Goal: Task Accomplishment & Management: Use online tool/utility

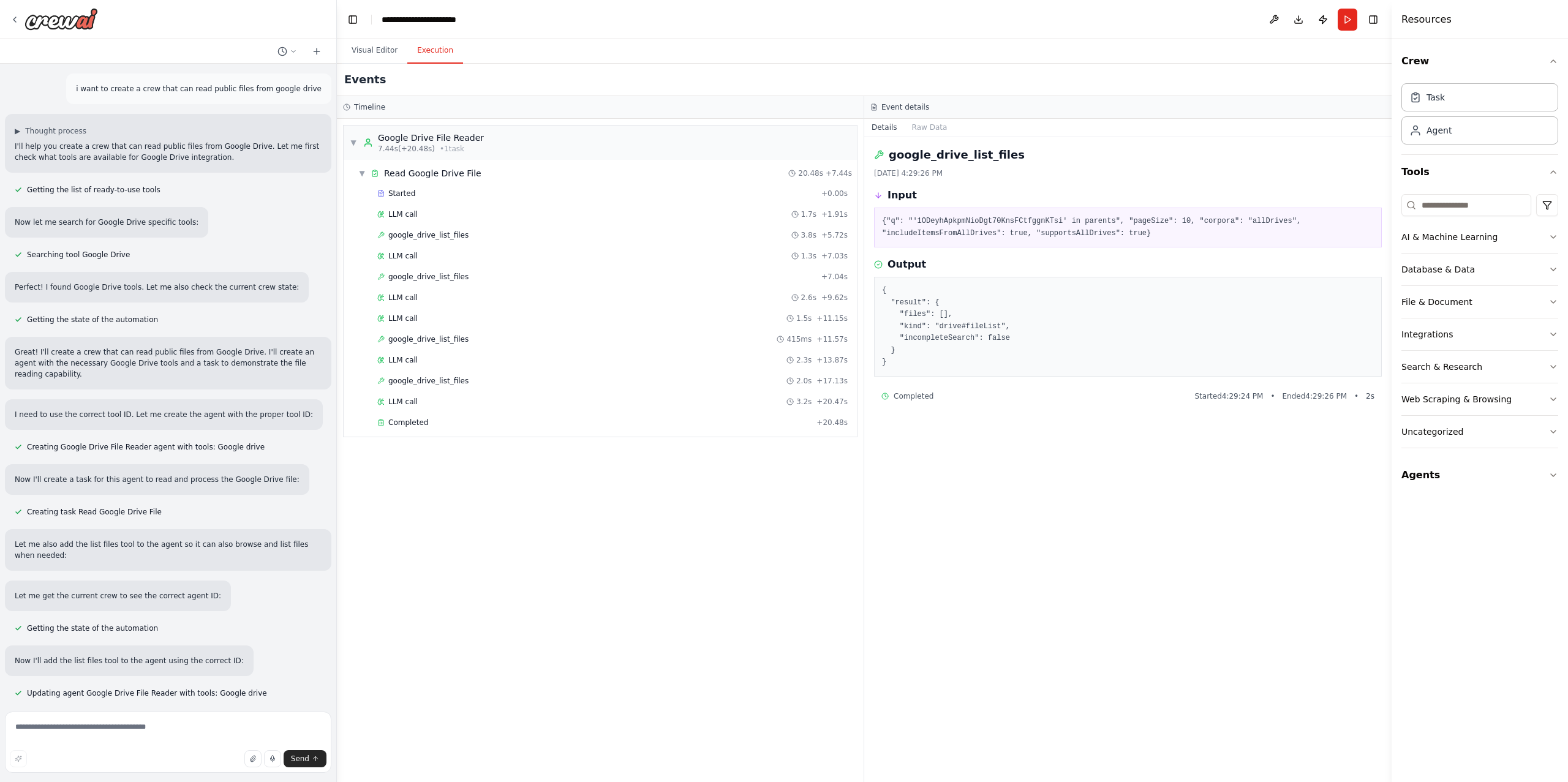
scroll to position [565, 0]
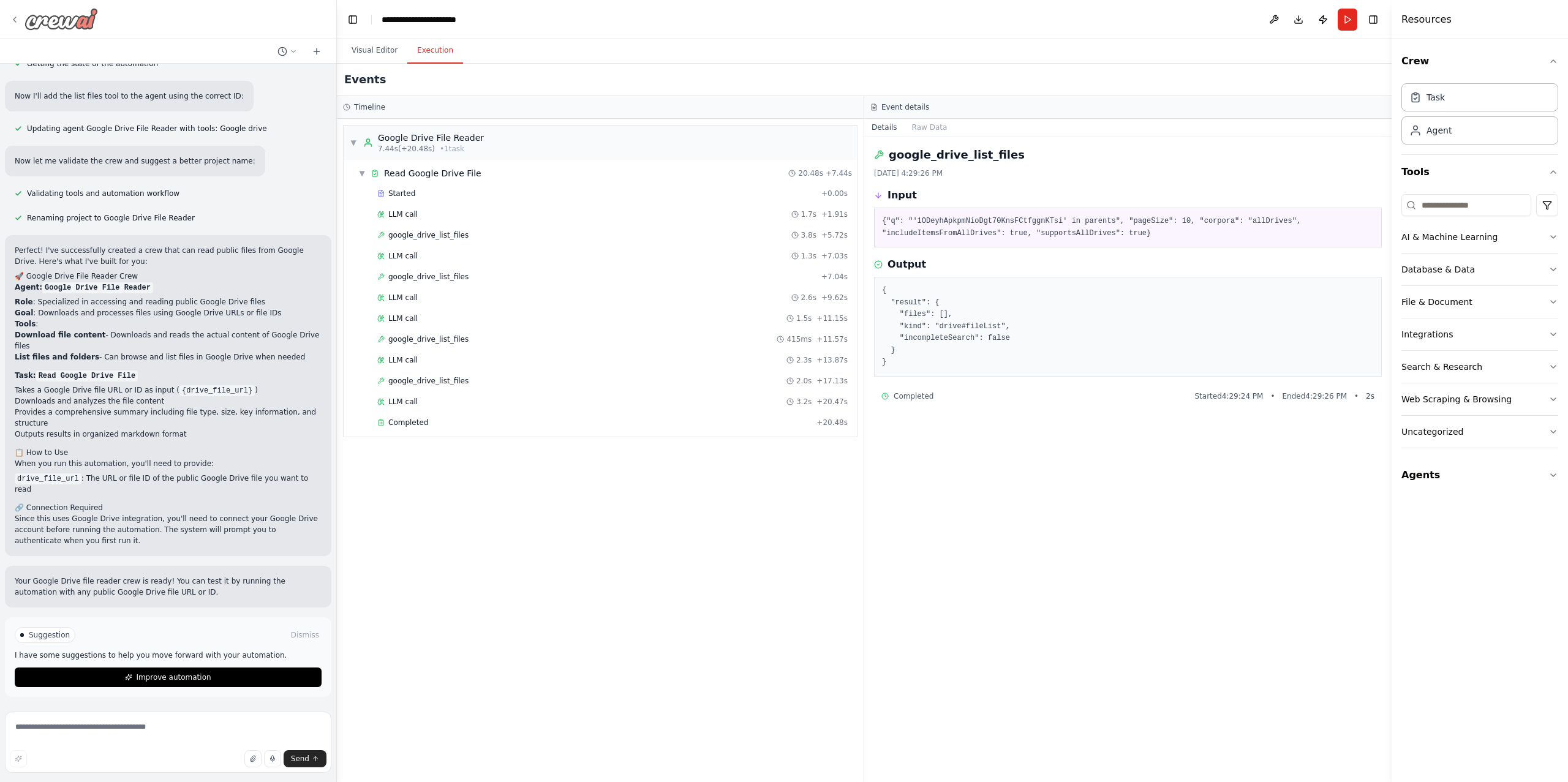
click at [18, 29] on div at bounding box center [53, 18] width 88 height 22
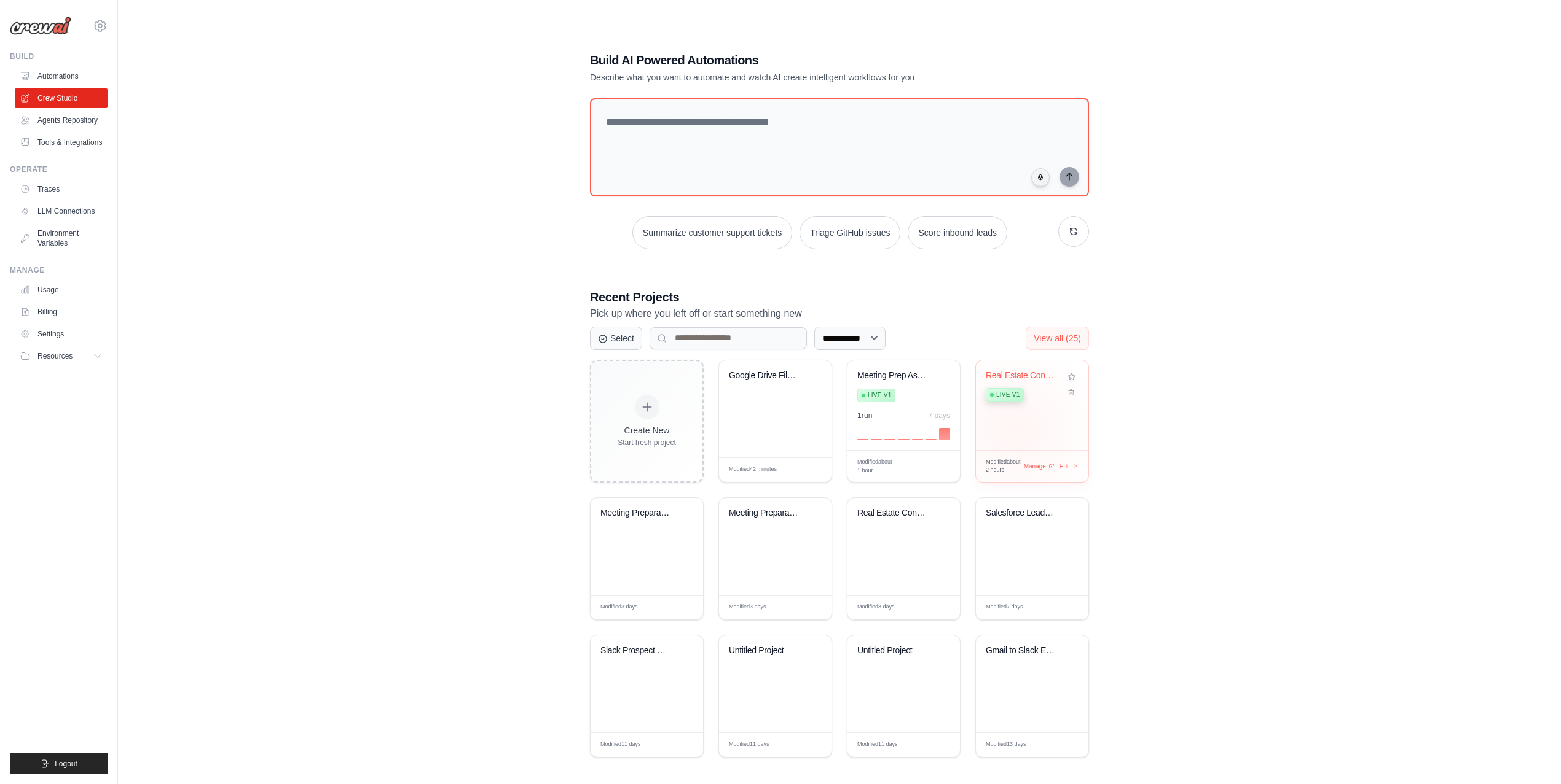
click at [1016, 430] on div "Real Estate Contract Processor Live v1" at bounding box center [1032, 406] width 113 height 89
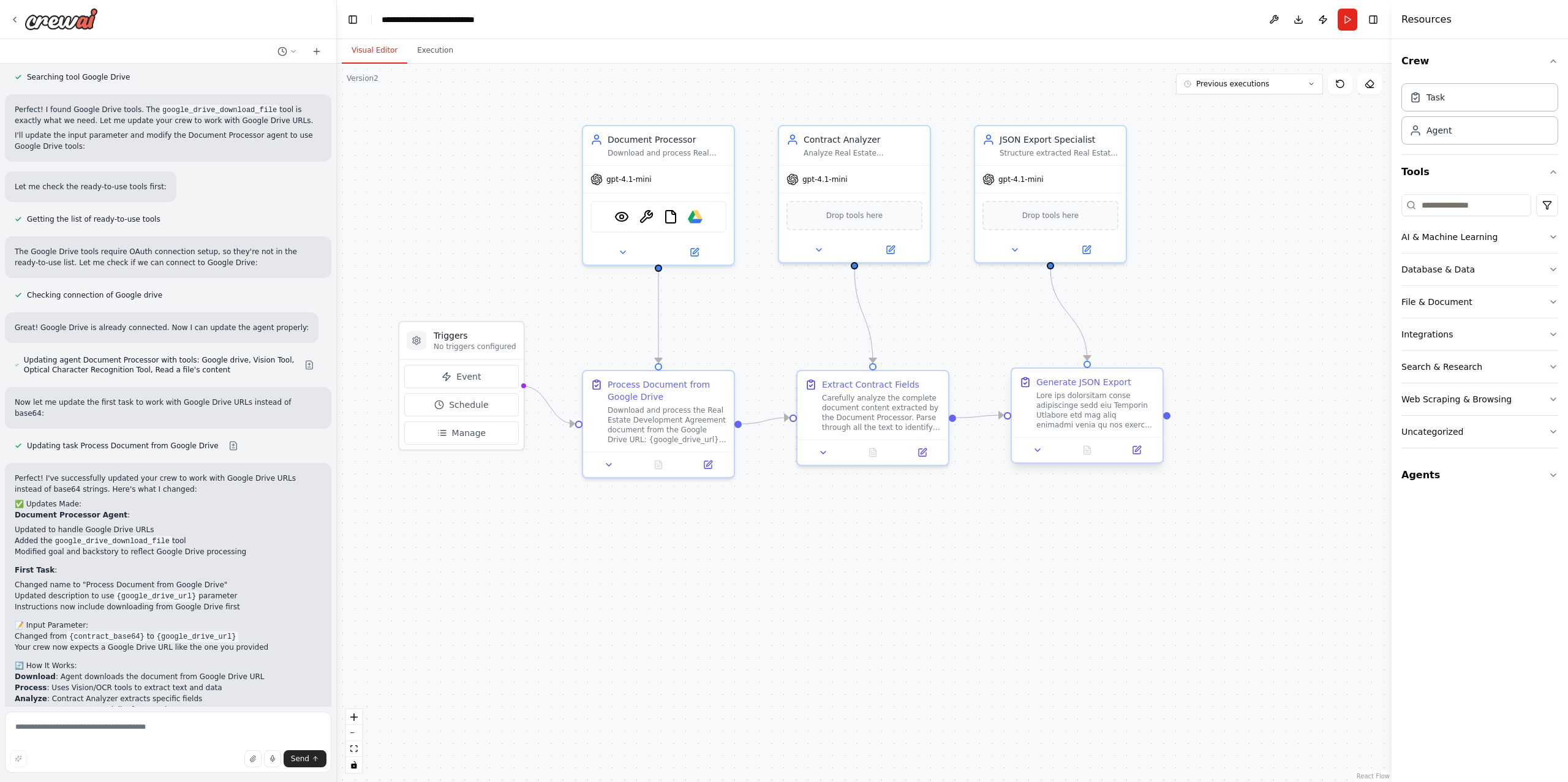
scroll to position [5483, 0]
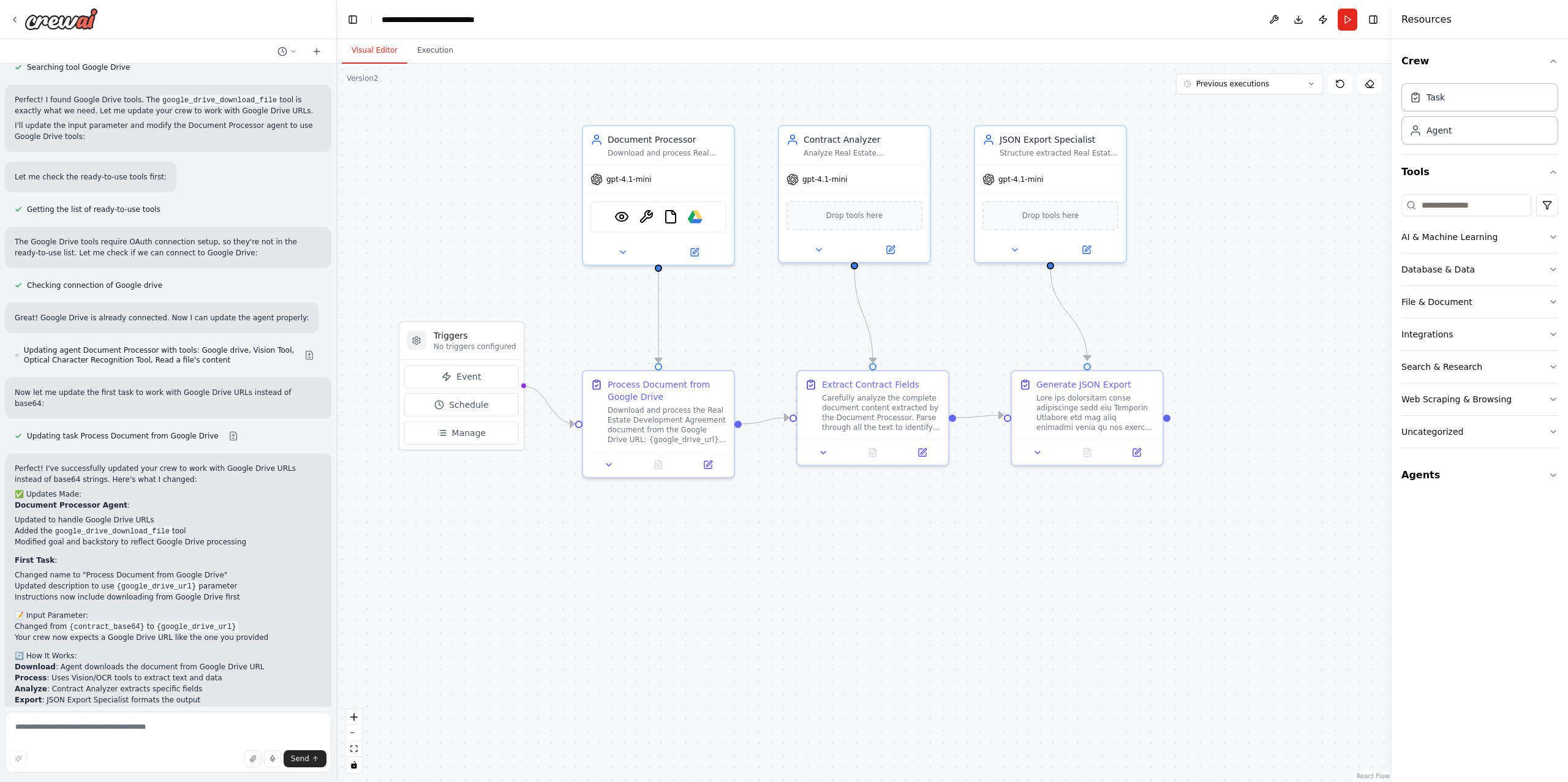
click at [564, 316] on div ".deletable-edge-delete-btn { width: 20px; height: 20px; border: 0px solid #ffff…" at bounding box center [864, 423] width 1055 height 719
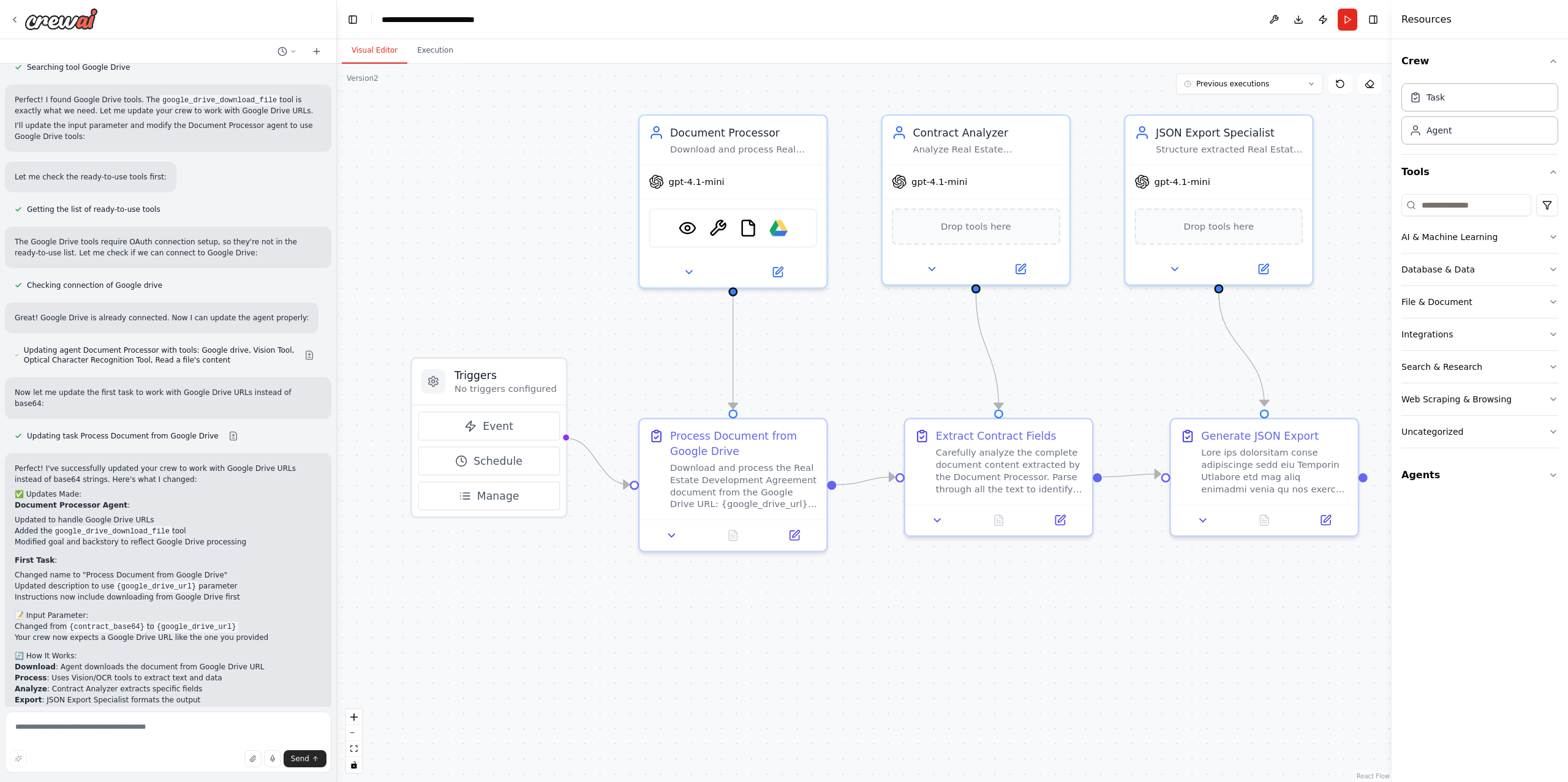
drag, startPoint x: 564, startPoint y: 316, endPoint x: 617, endPoint y: 350, distance: 63.0
click at [617, 350] on div ".deletable-edge-delete-btn { width: 20px; height: 20px; border: 0px solid #ffff…" at bounding box center [864, 423] width 1055 height 719
click at [684, 270] on icon at bounding box center [688, 269] width 13 height 13
click at [669, 365] on div ".deletable-edge-delete-btn { width: 20px; height: 20px; border: 0px solid #ffff…" at bounding box center [864, 423] width 1055 height 719
drag, startPoint x: 695, startPoint y: 220, endPoint x: 683, endPoint y: 223, distance: 12.4
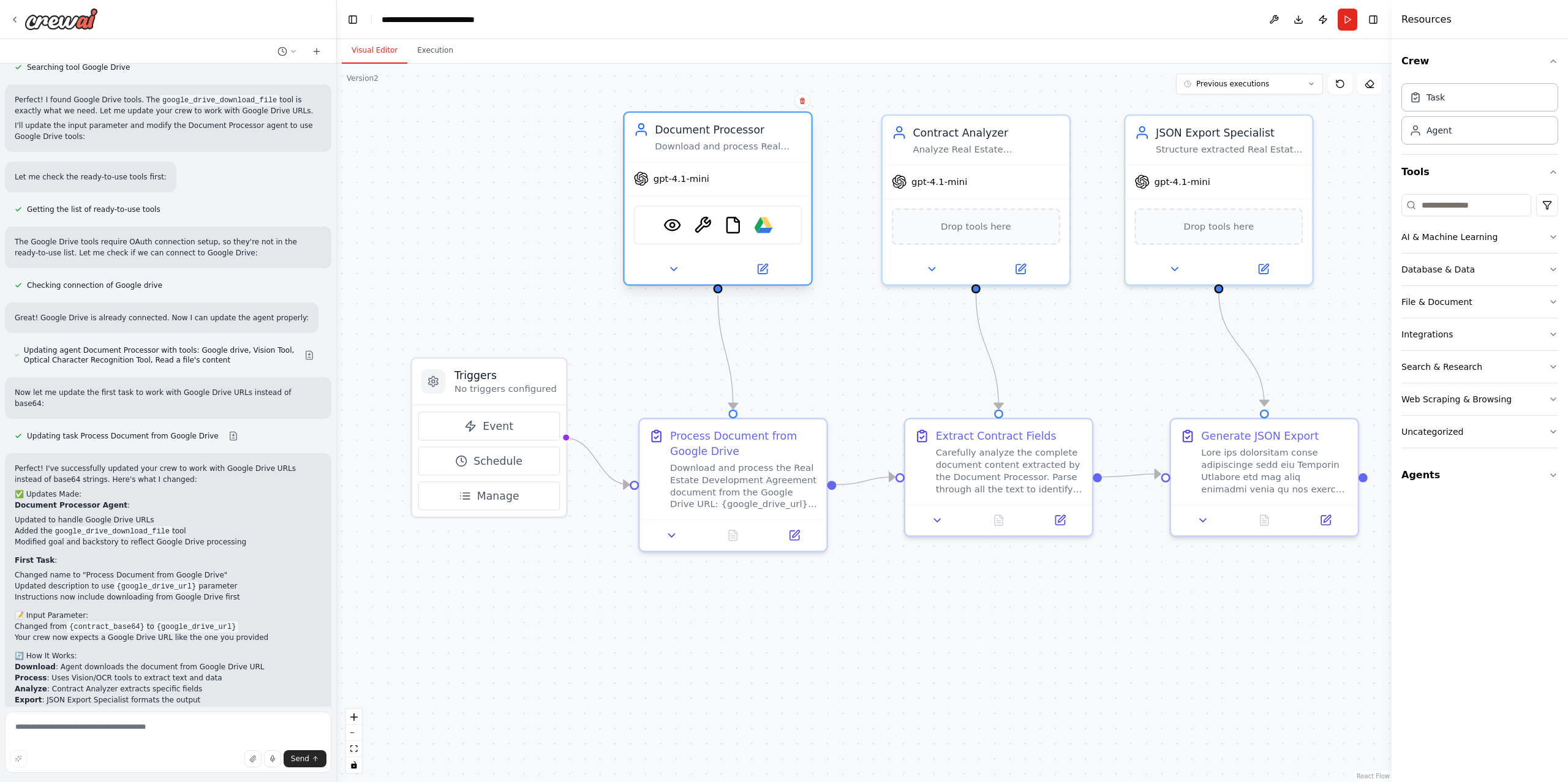
click at [683, 223] on div "VisionTool OCRTool FileReadTool Google drive" at bounding box center [718, 225] width 168 height 40
click at [765, 272] on icon at bounding box center [762, 268] width 9 height 9
click at [770, 270] on button at bounding box center [763, 269] width 86 height 18
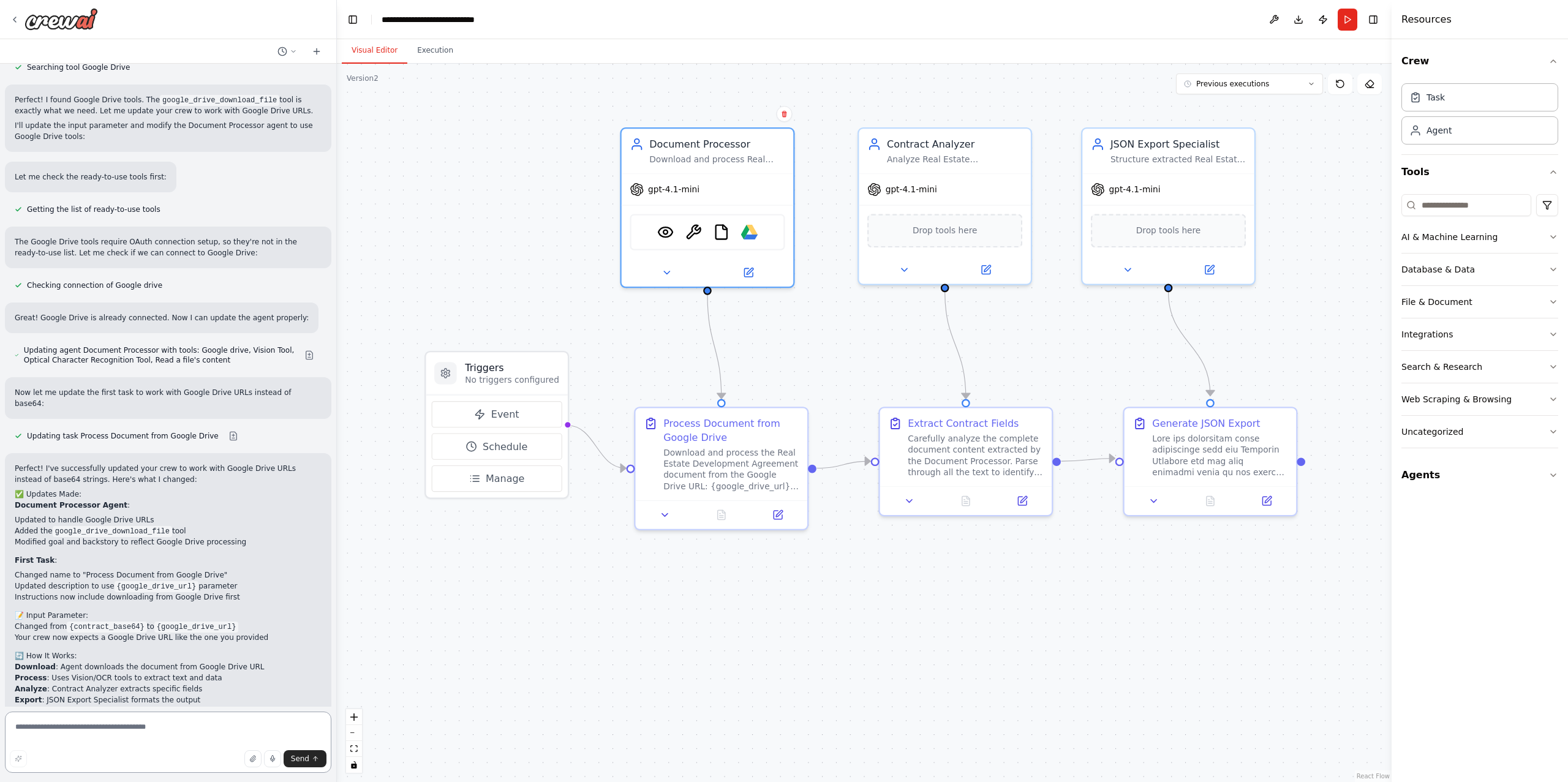
click at [79, 727] on textarea at bounding box center [167, 742] width 326 height 61
type textarea "**********"
click at [13, 19] on icon at bounding box center [15, 19] width 10 height 10
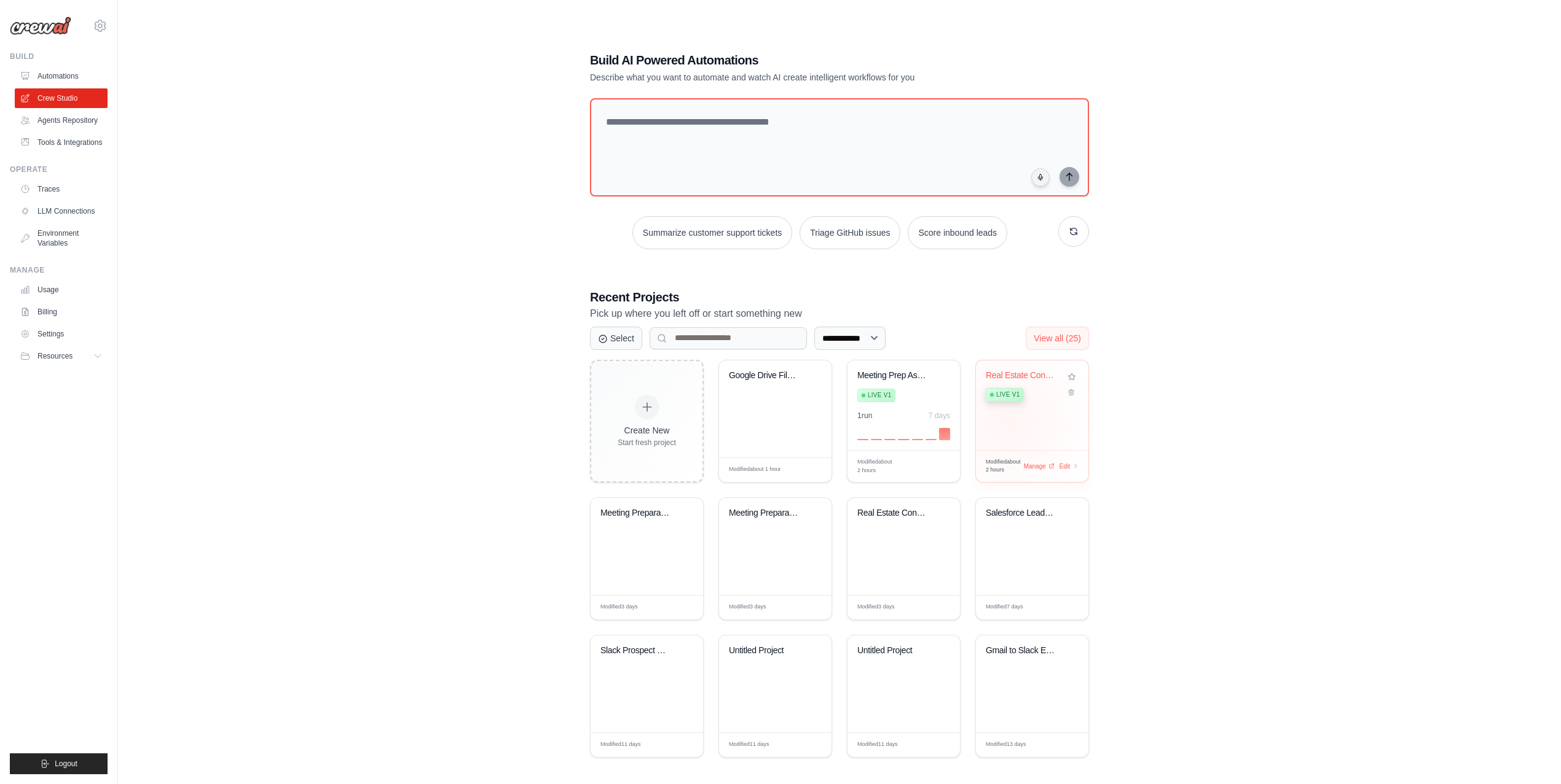
click at [1011, 387] on div "Live v1" at bounding box center [1022, 394] width 75 height 16
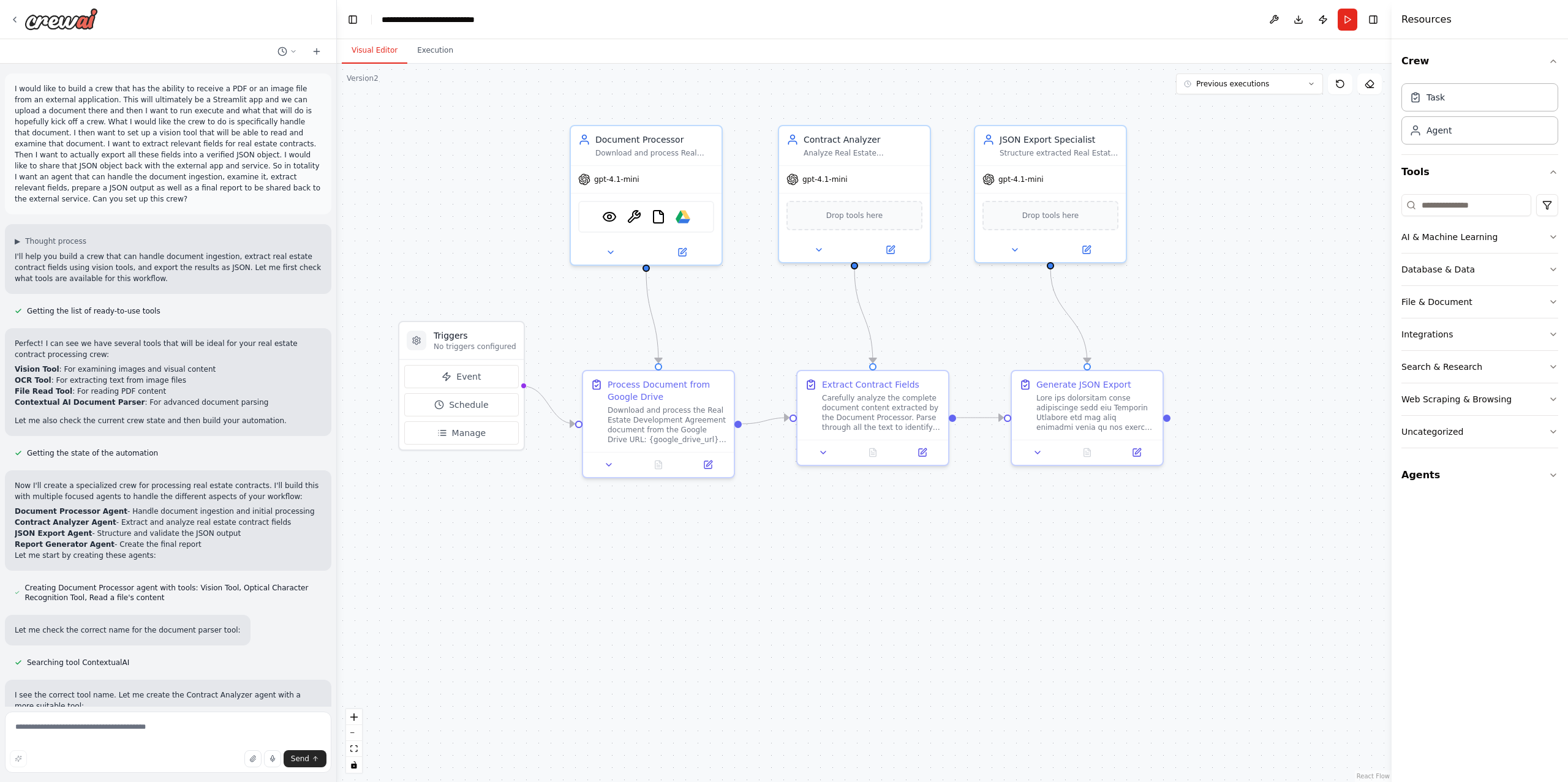
click at [156, 160] on p "I would like to build a crew that has the ability to receive a PDF or an image …" at bounding box center [167, 143] width 307 height 121
click at [129, 126] on p "I would like to build a crew that has the ability to receive a PDF or an image …" at bounding box center [167, 143] width 307 height 121
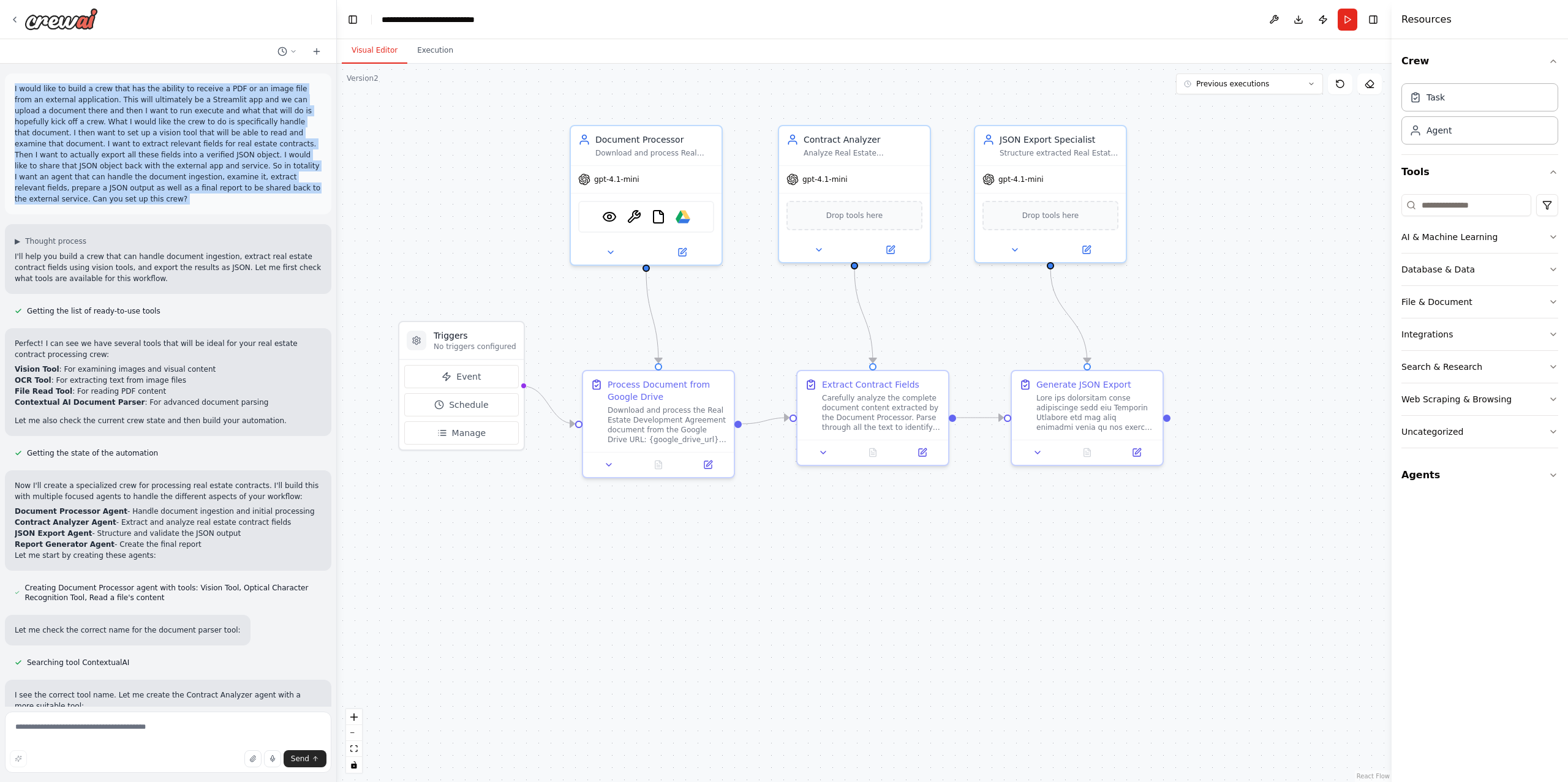
click at [129, 126] on p "I would like to build a crew that has the ability to receive a PDF or an image …" at bounding box center [167, 143] width 307 height 121
copy p "I would like to build a crew that has the ability to receive a PDF or an image …"
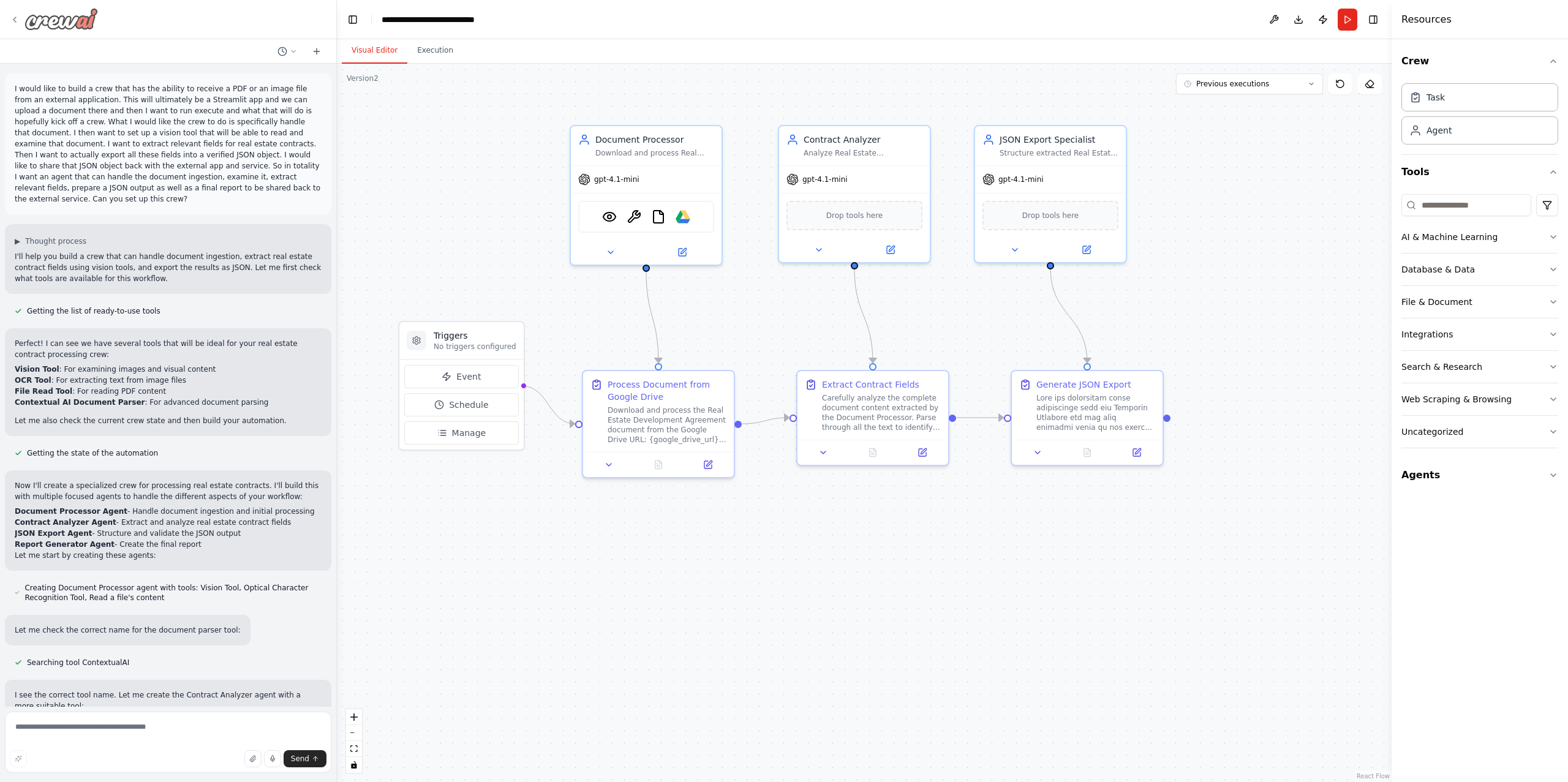
click at [17, 16] on icon at bounding box center [15, 19] width 10 height 10
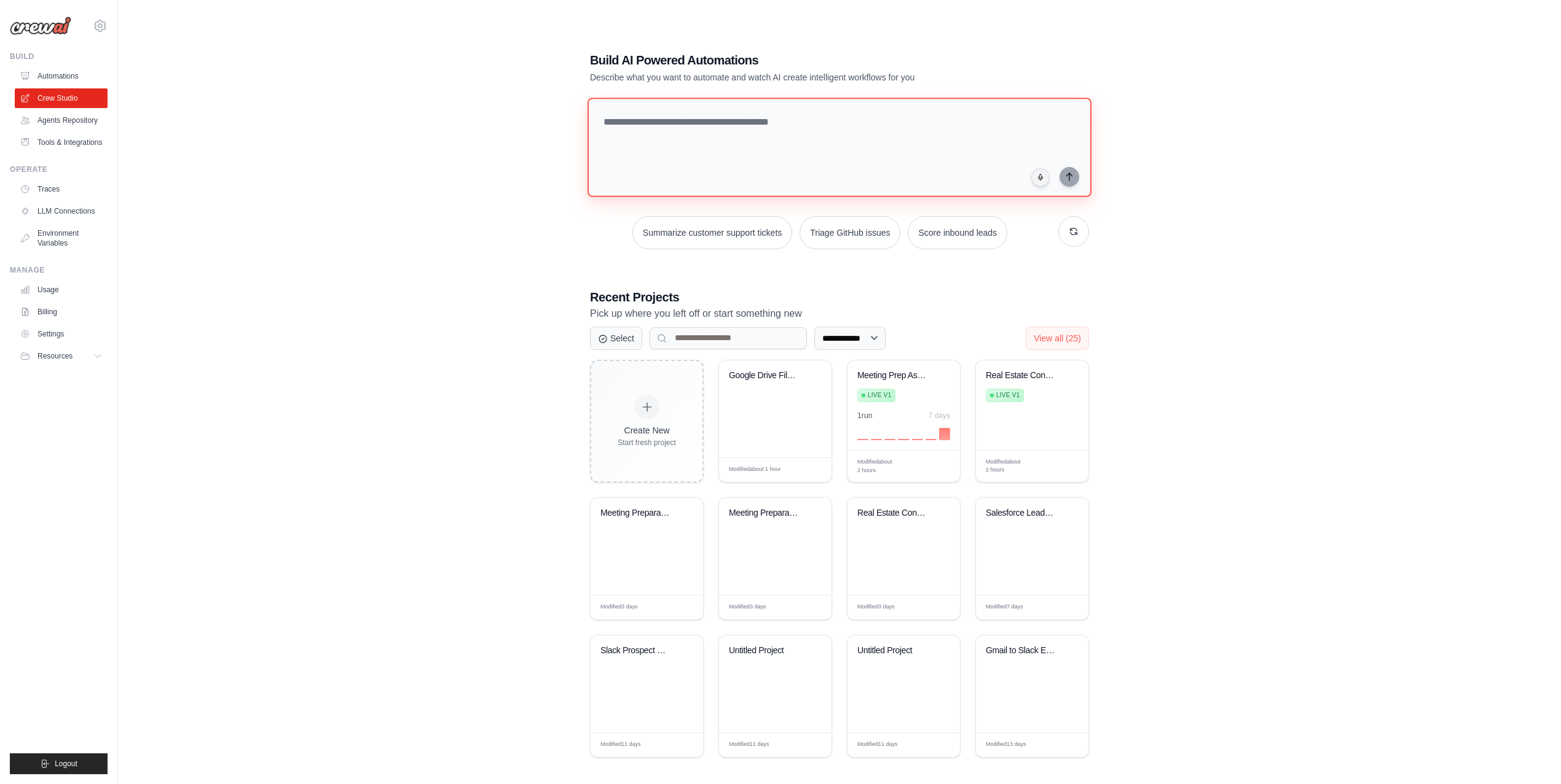
click at [661, 143] on textarea at bounding box center [839, 147] width 504 height 100
paste textarea "**********"
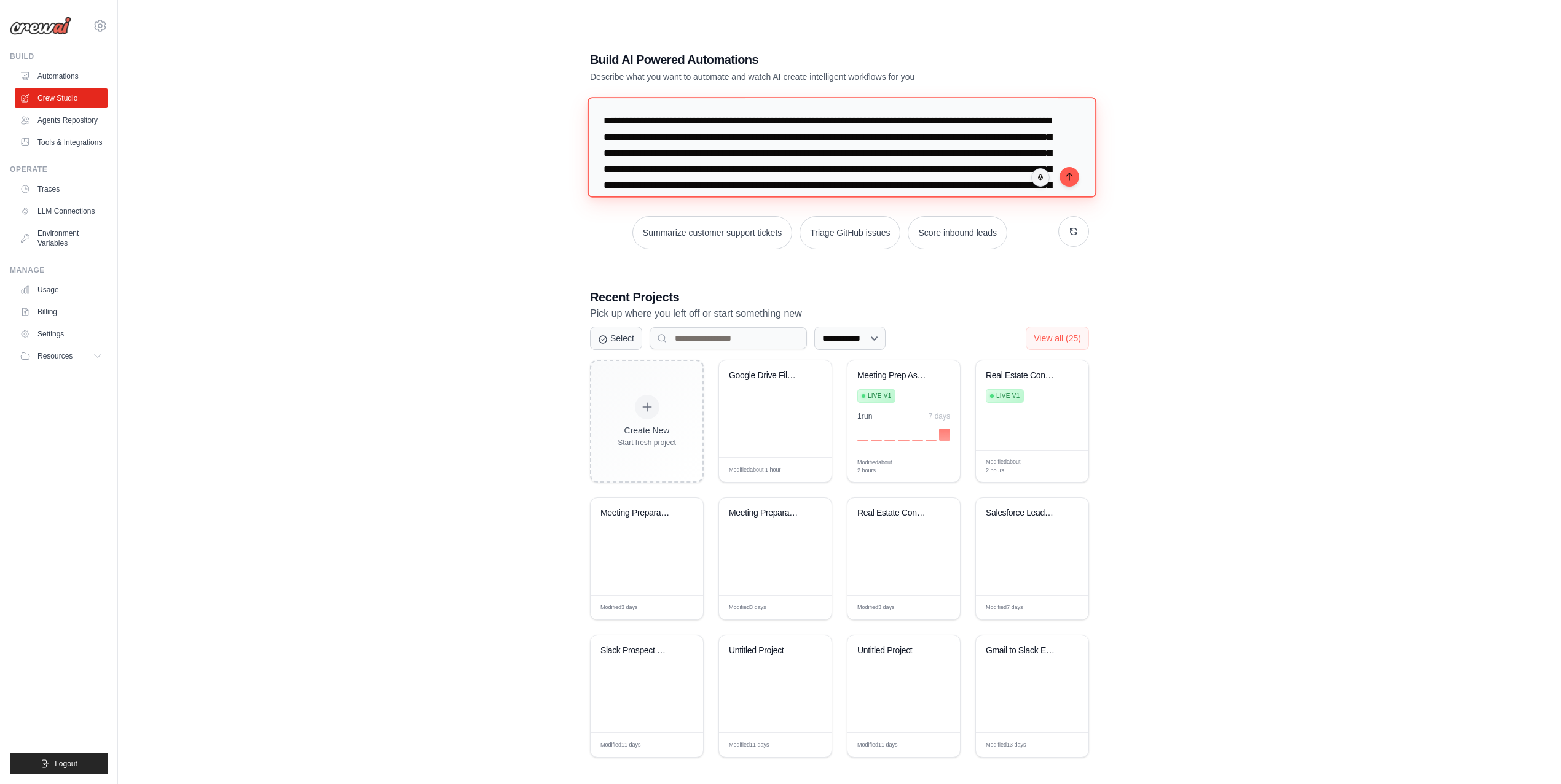
click at [636, 140] on textarea "**********" at bounding box center [842, 147] width 509 height 100
drag, startPoint x: 850, startPoint y: 151, endPoint x: 592, endPoint y: 137, distance: 258.4
click at [592, 137] on textarea "**********" at bounding box center [842, 147] width 509 height 100
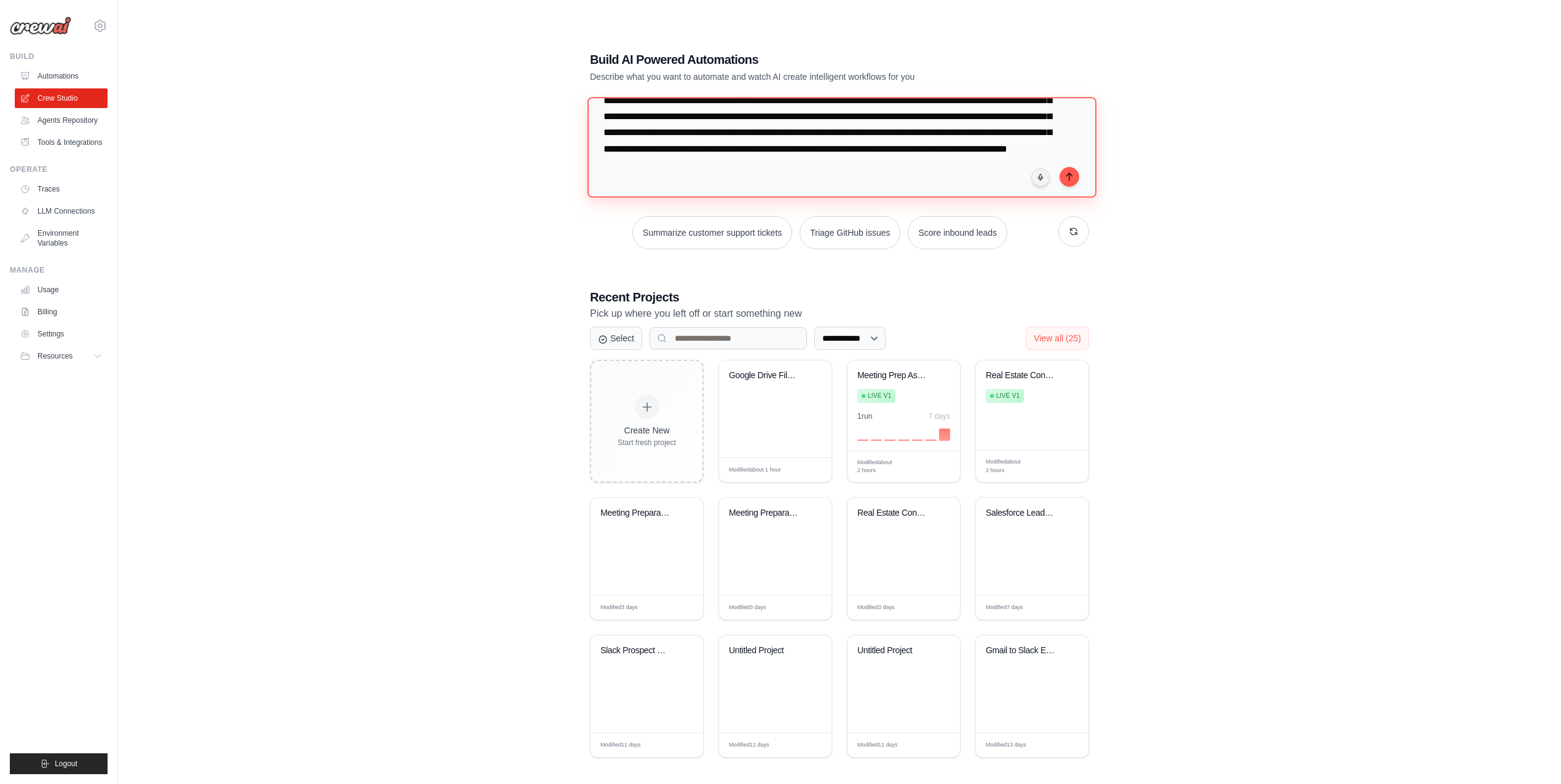
scroll to position [50, 0]
drag, startPoint x: 998, startPoint y: 116, endPoint x: 910, endPoint y: 136, distance: 90.2
click at [910, 136] on textarea "**********" at bounding box center [842, 147] width 509 height 100
drag, startPoint x: 813, startPoint y: 150, endPoint x: 992, endPoint y: 153, distance: 179.0
click at [992, 153] on textarea "**********" at bounding box center [842, 147] width 509 height 100
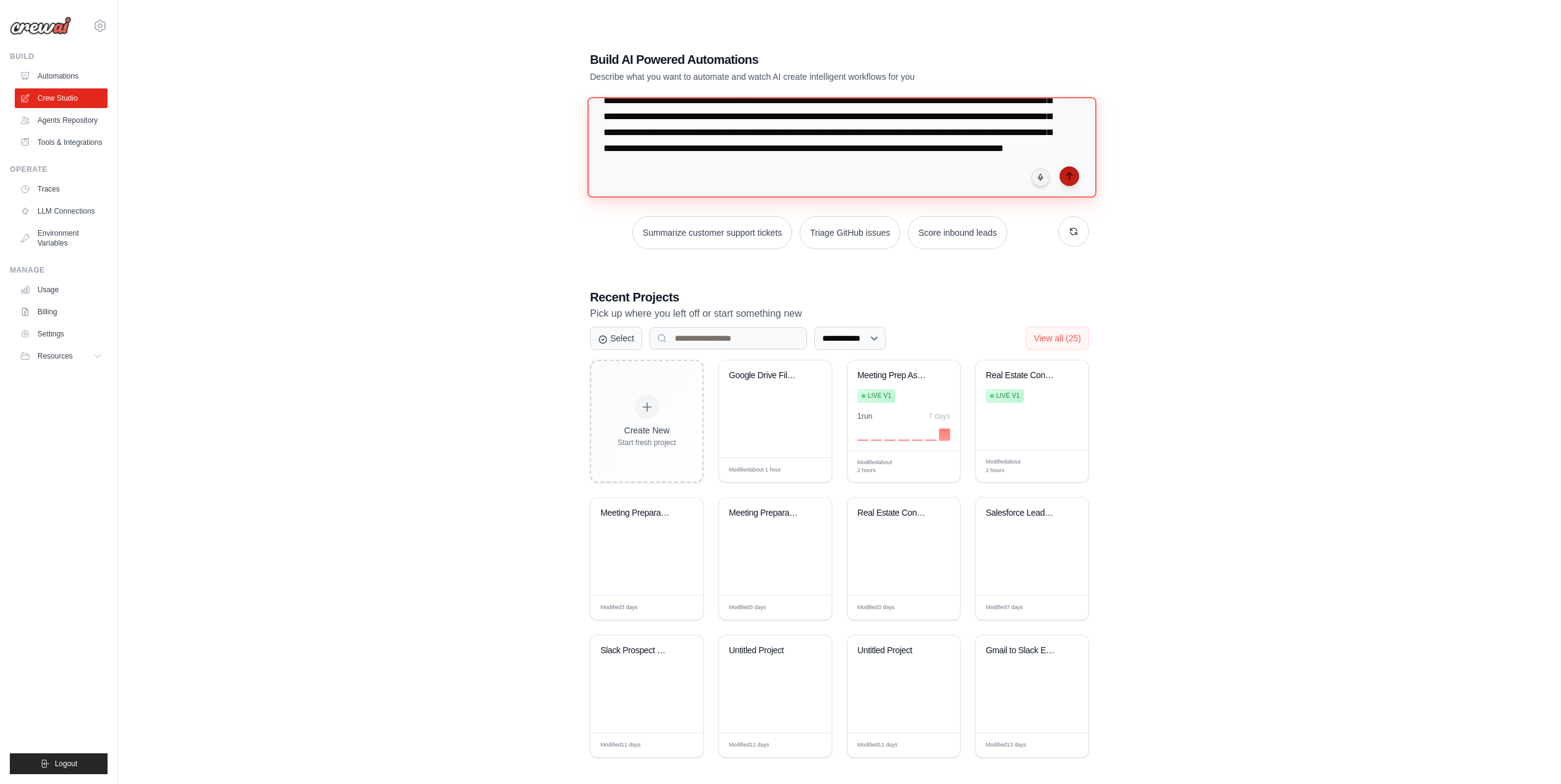
type textarea "**********"
click at [1066, 179] on icon "submit" at bounding box center [1069, 177] width 10 height 10
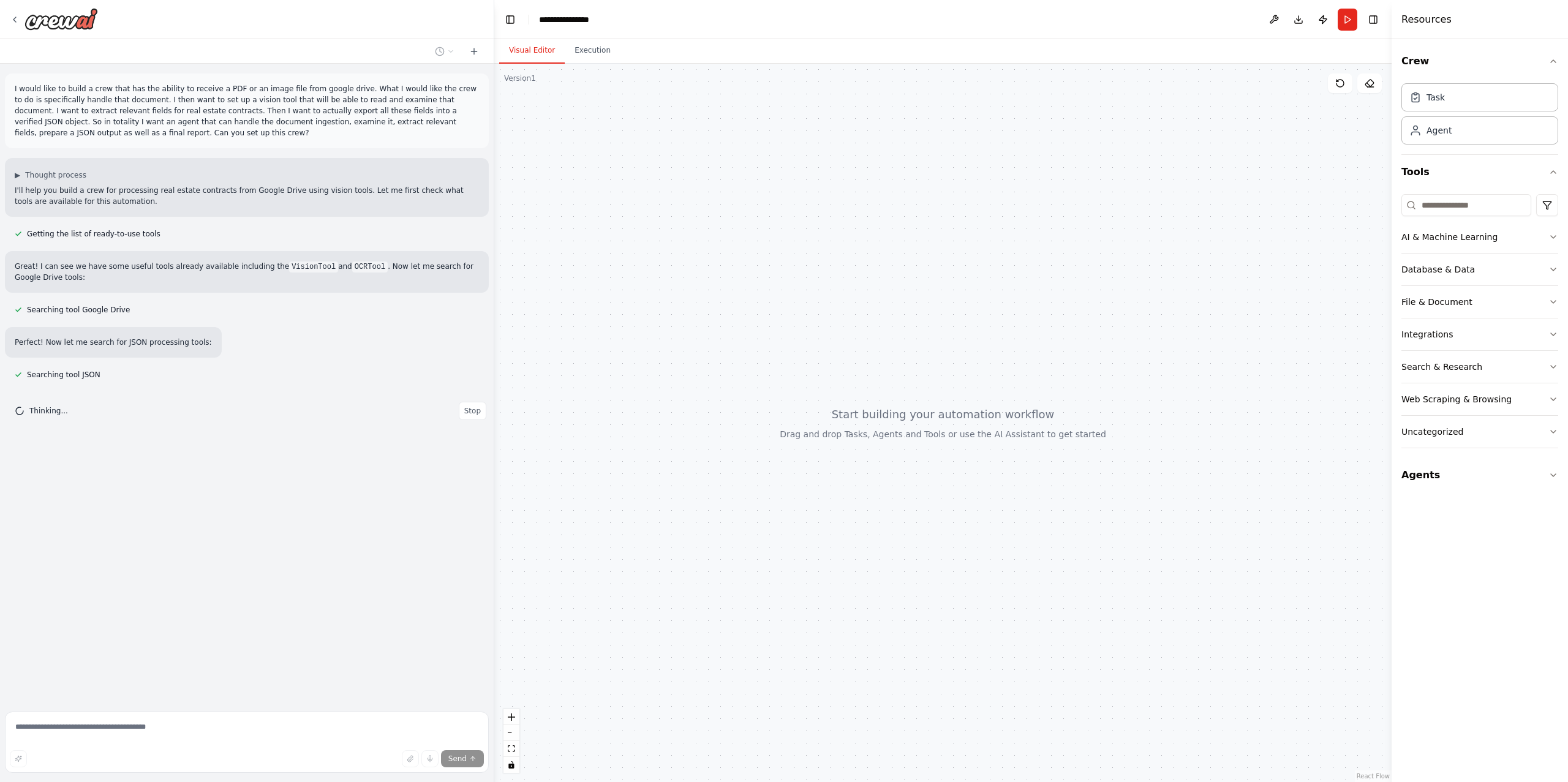
drag, startPoint x: 333, startPoint y: 390, endPoint x: 493, endPoint y: 378, distance: 160.4
click at [494, 378] on div at bounding box center [492, 391] width 5 height 782
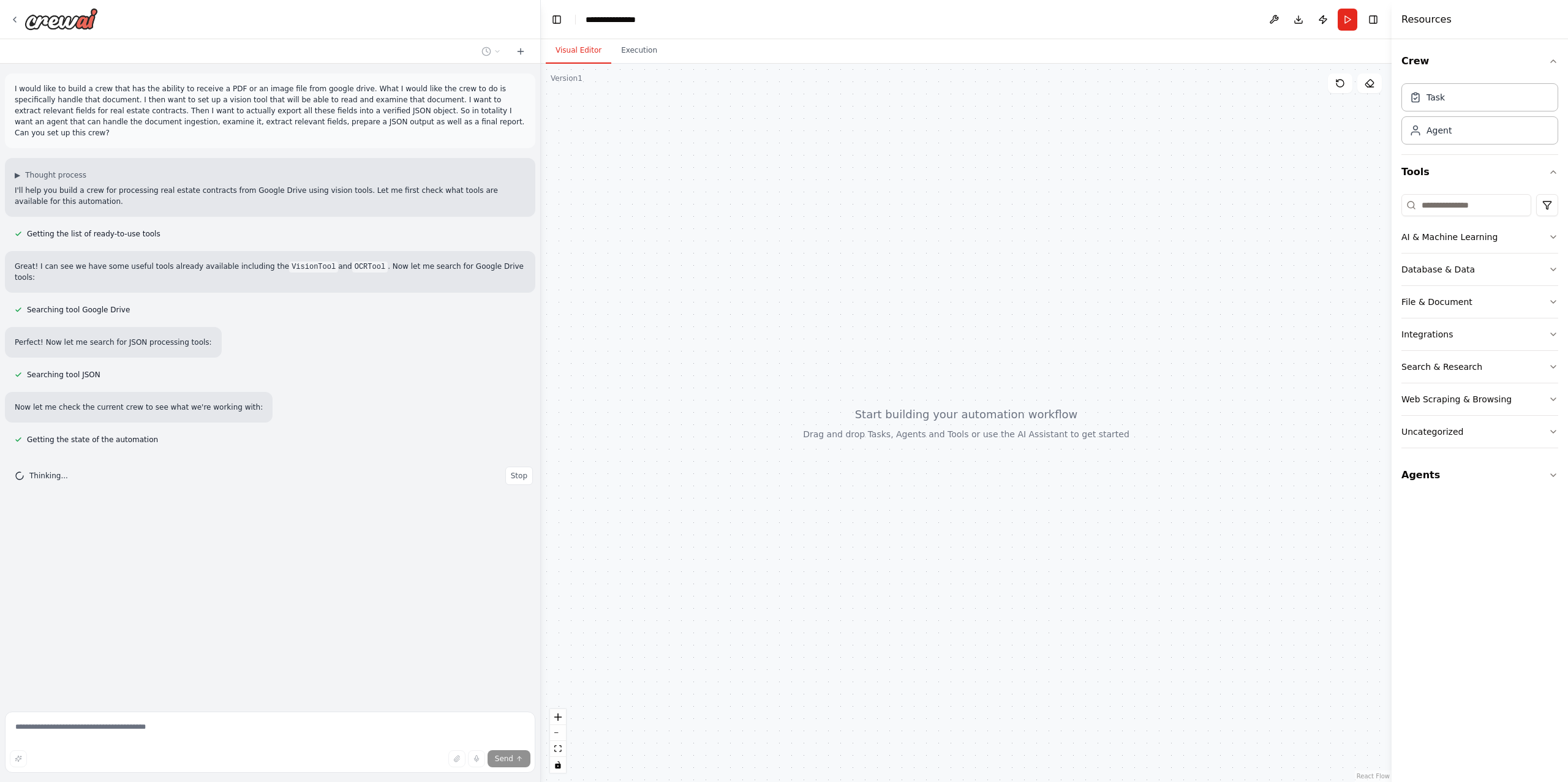
drag, startPoint x: 493, startPoint y: 378, endPoint x: 541, endPoint y: 378, distance: 48.0
click at [541, 378] on div "I would like to build a crew that has the ability to receive a PDF or an image …" at bounding box center [784, 391] width 1568 height 782
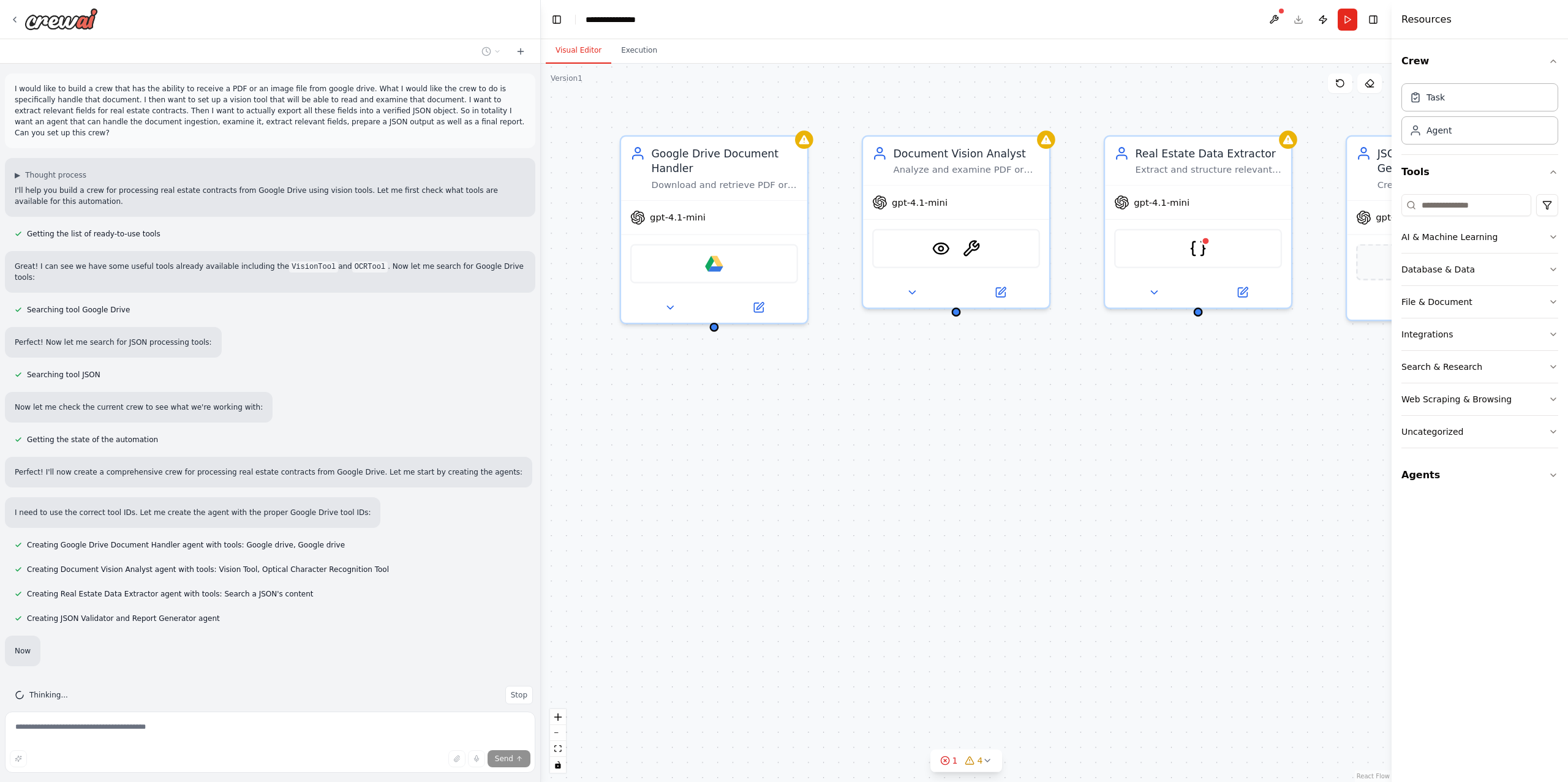
drag, startPoint x: 762, startPoint y: 433, endPoint x: 611, endPoint y: 510, distance: 169.5
click at [614, 509] on div "Google Drive Document Handler Download and retrieve PDF or image files from Goo…" at bounding box center [966, 423] width 851 height 719
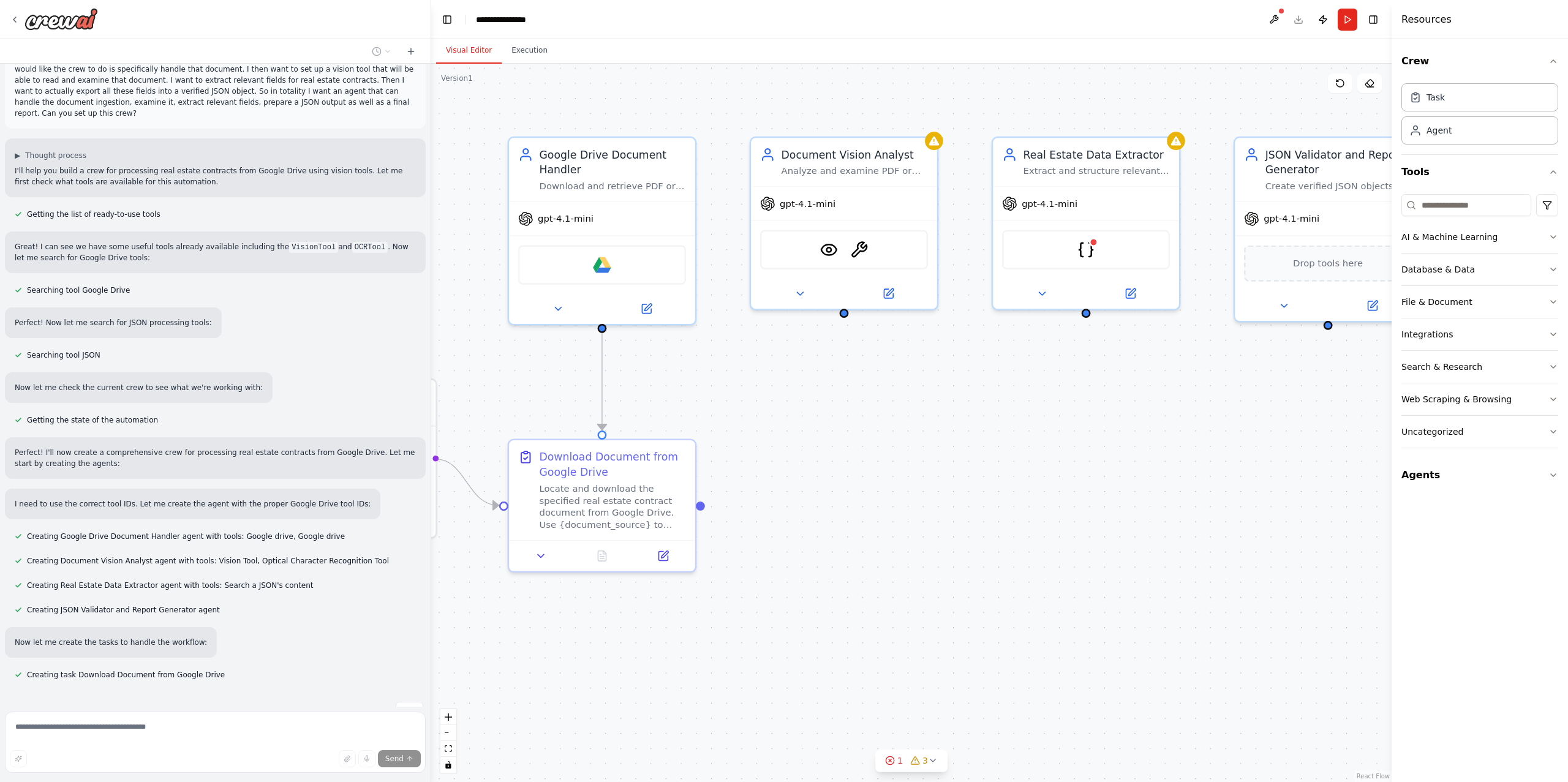
drag, startPoint x: 539, startPoint y: 490, endPoint x: 409, endPoint y: 473, distance: 131.1
click at [409, 473] on div "I would like to build a crew that has the ability to receive a PDF or an image …" at bounding box center [784, 391] width 1568 height 782
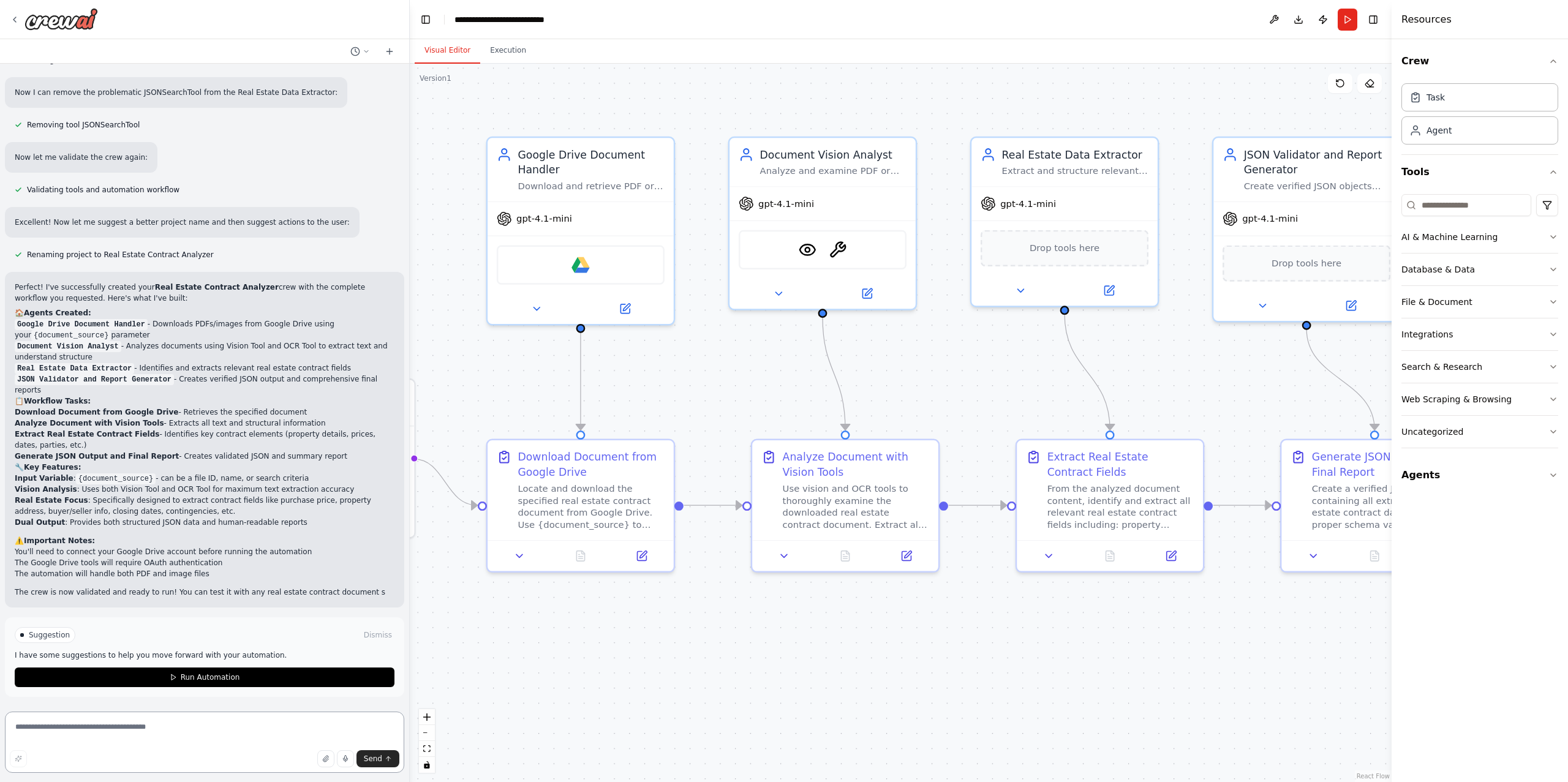
scroll to position [912, 0]
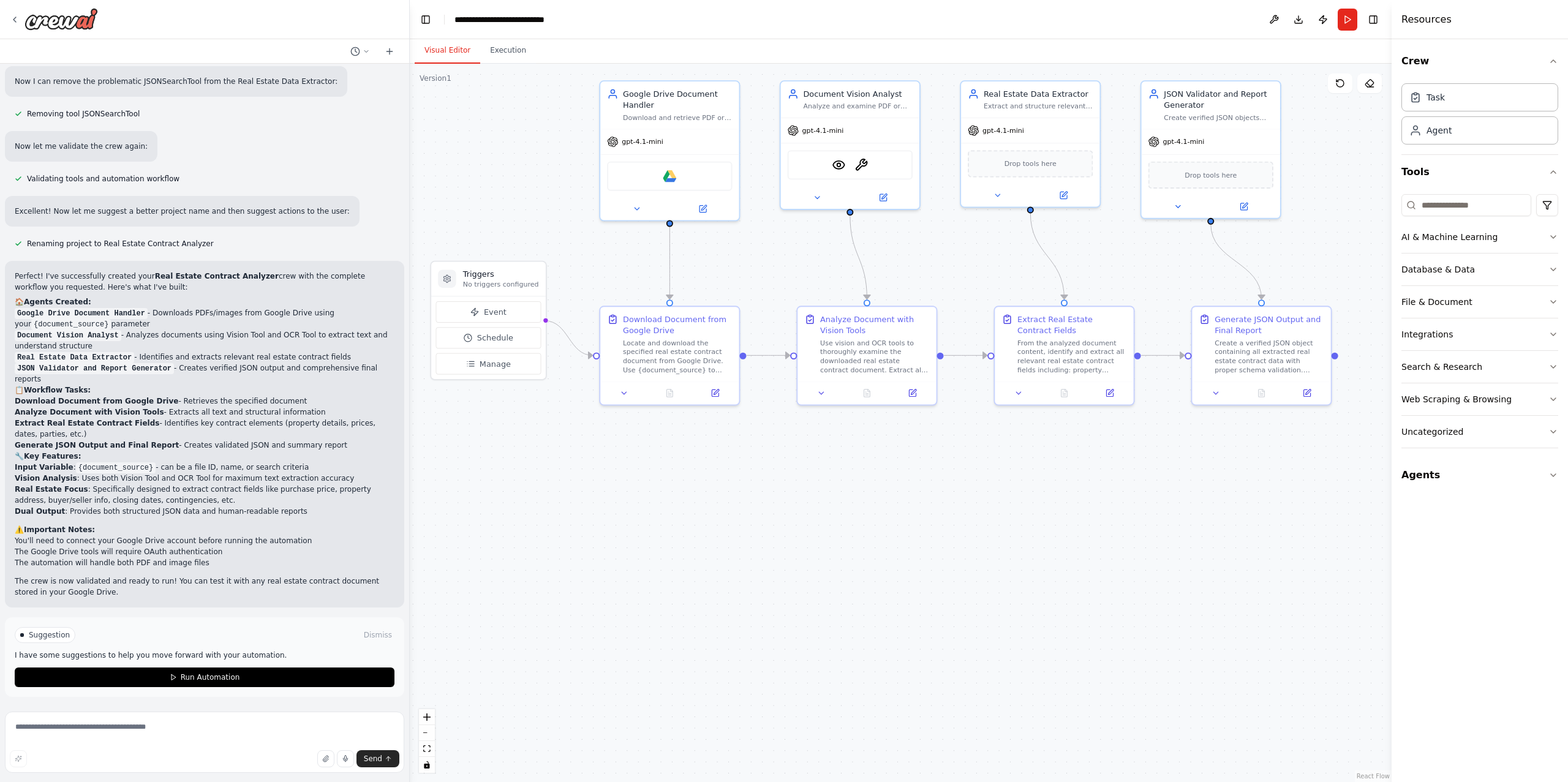
drag, startPoint x: 708, startPoint y: 381, endPoint x: 766, endPoint y: 276, distance: 120.0
click at [767, 275] on div ".deletable-edge-delete-btn { width: 20px; height: 20px; border: 0px solid #ffff…" at bounding box center [900, 423] width 982 height 719
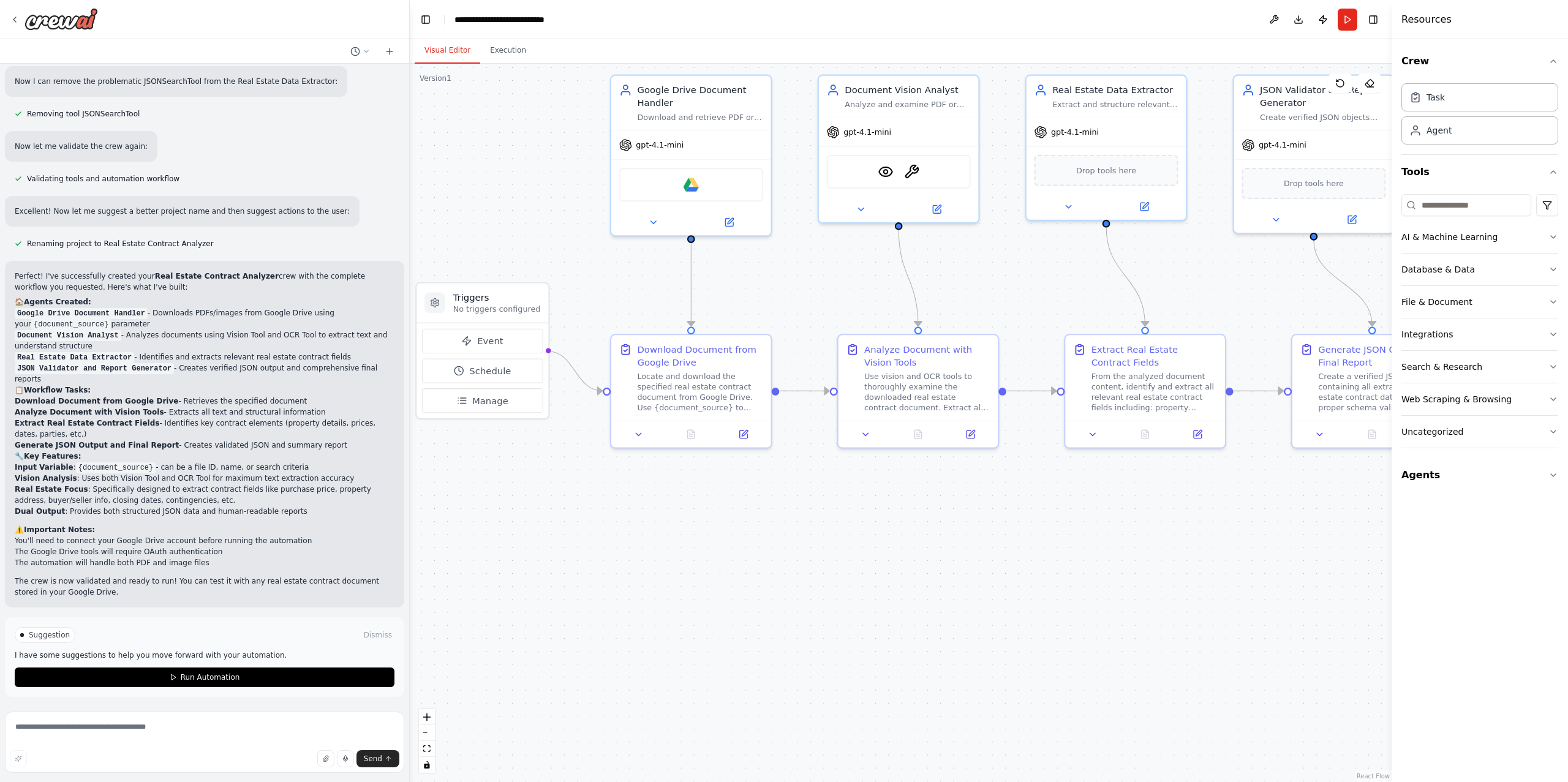
drag, startPoint x: 625, startPoint y: 501, endPoint x: 661, endPoint y: 526, distance: 43.8
click at [661, 526] on div ".deletable-edge-delete-btn { width: 20px; height: 20px; border: 0px solid #ffff…" at bounding box center [900, 423] width 982 height 719
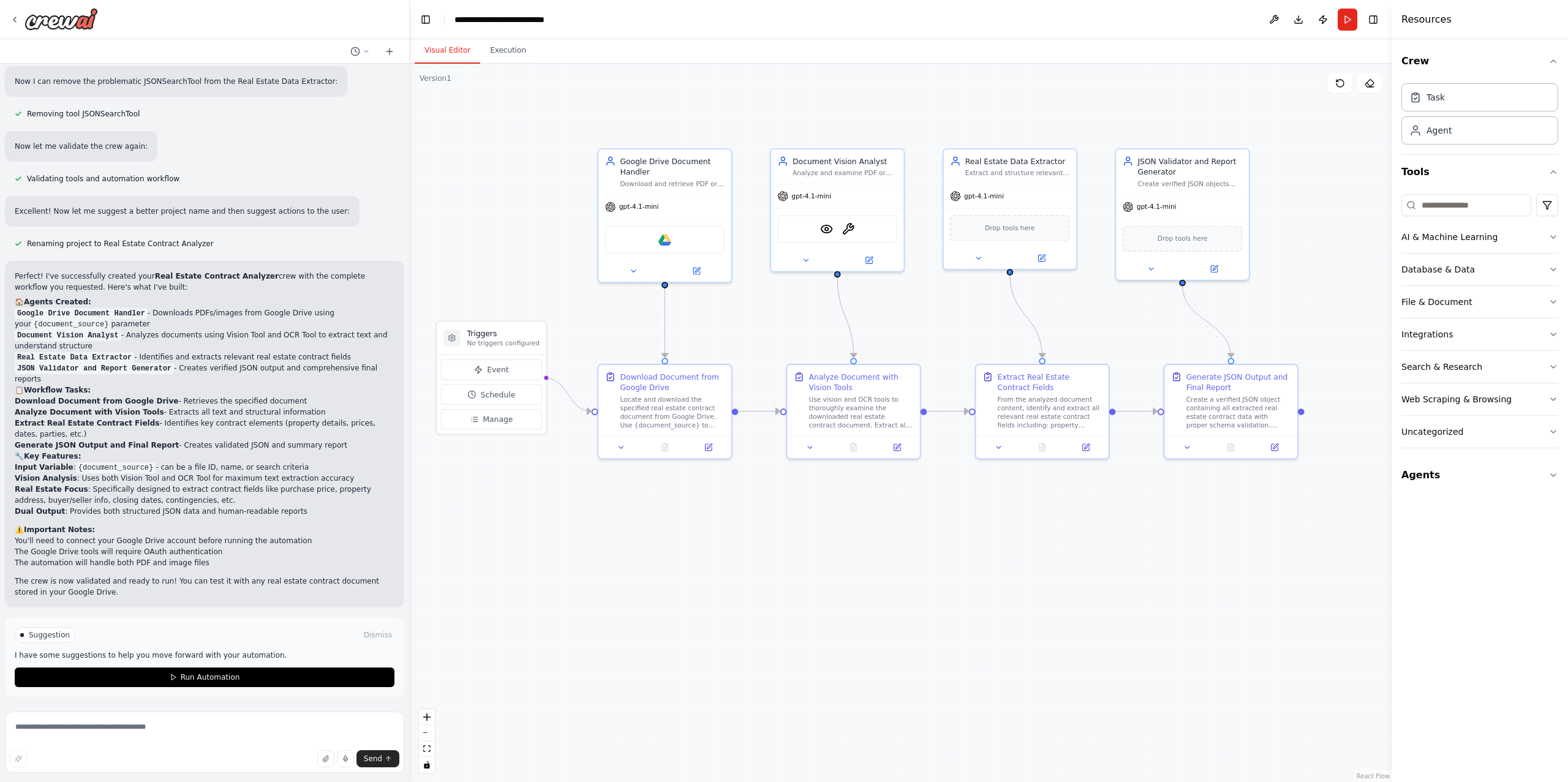
drag, startPoint x: 860, startPoint y: 555, endPoint x: 837, endPoint y: 548, distance: 24.0
click at [837, 548] on div ".deletable-edge-delete-btn { width: 20px; height: 20px; border: 0px solid #ffff…" at bounding box center [900, 423] width 982 height 719
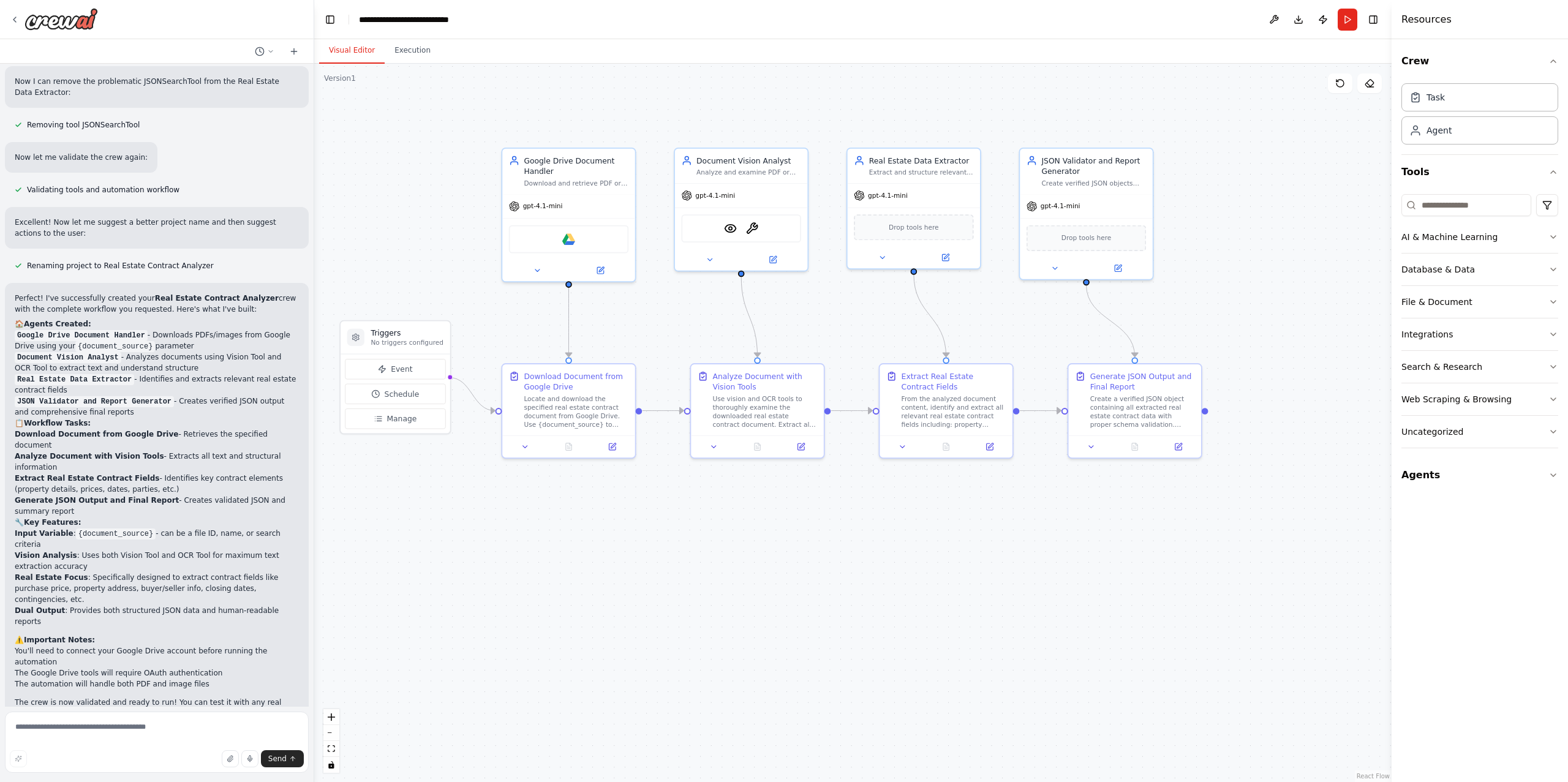
drag, startPoint x: 408, startPoint y: 523, endPoint x: 315, endPoint y: 513, distance: 93.5
click at [314, 512] on div "I would like to build a crew that has the ability to receive a PDF or an image …" at bounding box center [784, 391] width 1568 height 782
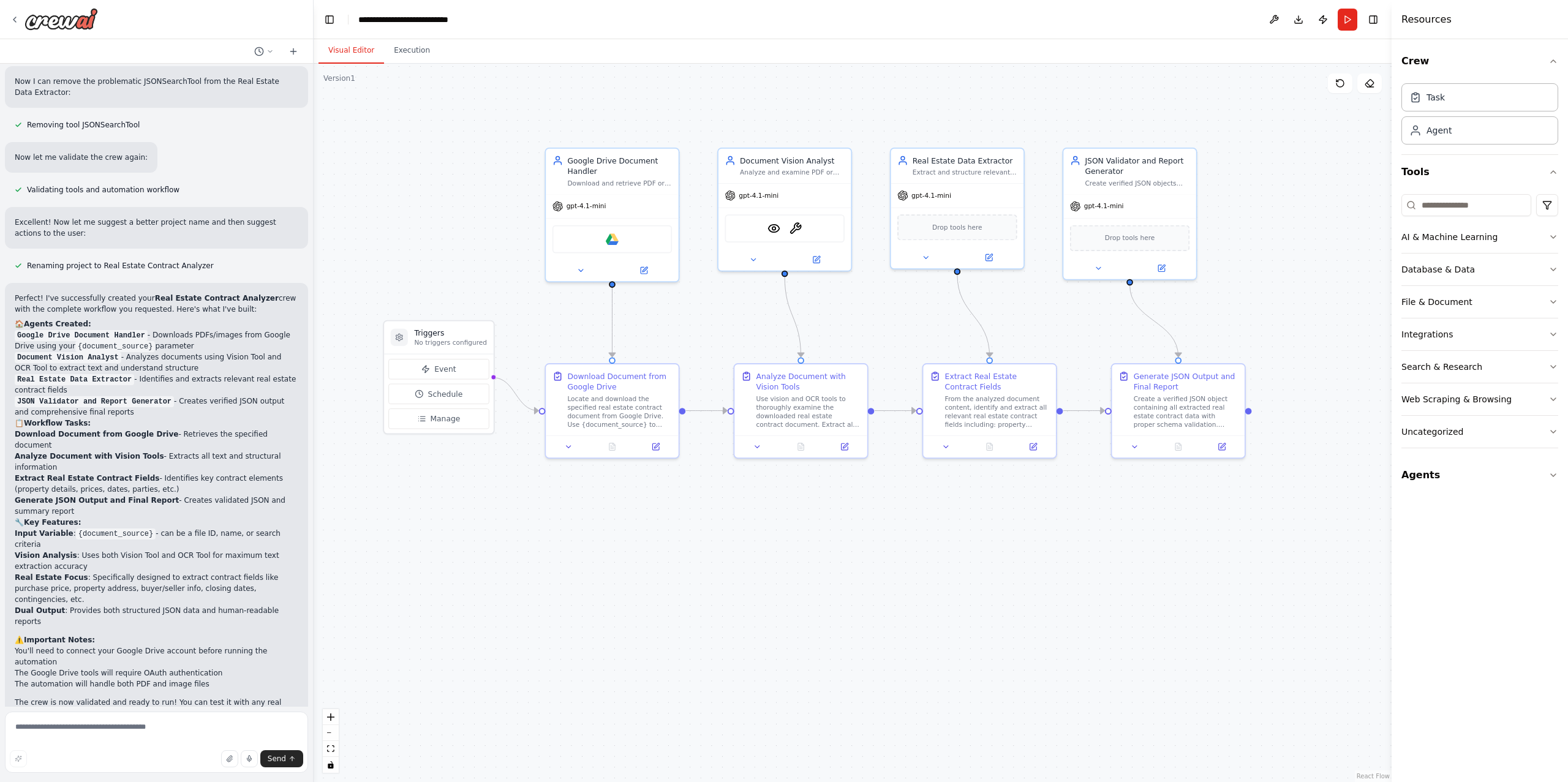
drag, startPoint x: 505, startPoint y: 319, endPoint x: 550, endPoint y: 319, distance: 45.0
click at [550, 319] on div ".deletable-edge-delete-btn { width: 20px; height: 20px; border: 0px solid #ffff…" at bounding box center [853, 423] width 1078 height 719
click at [1345, 19] on button "Run" at bounding box center [1347, 19] width 19 height 22
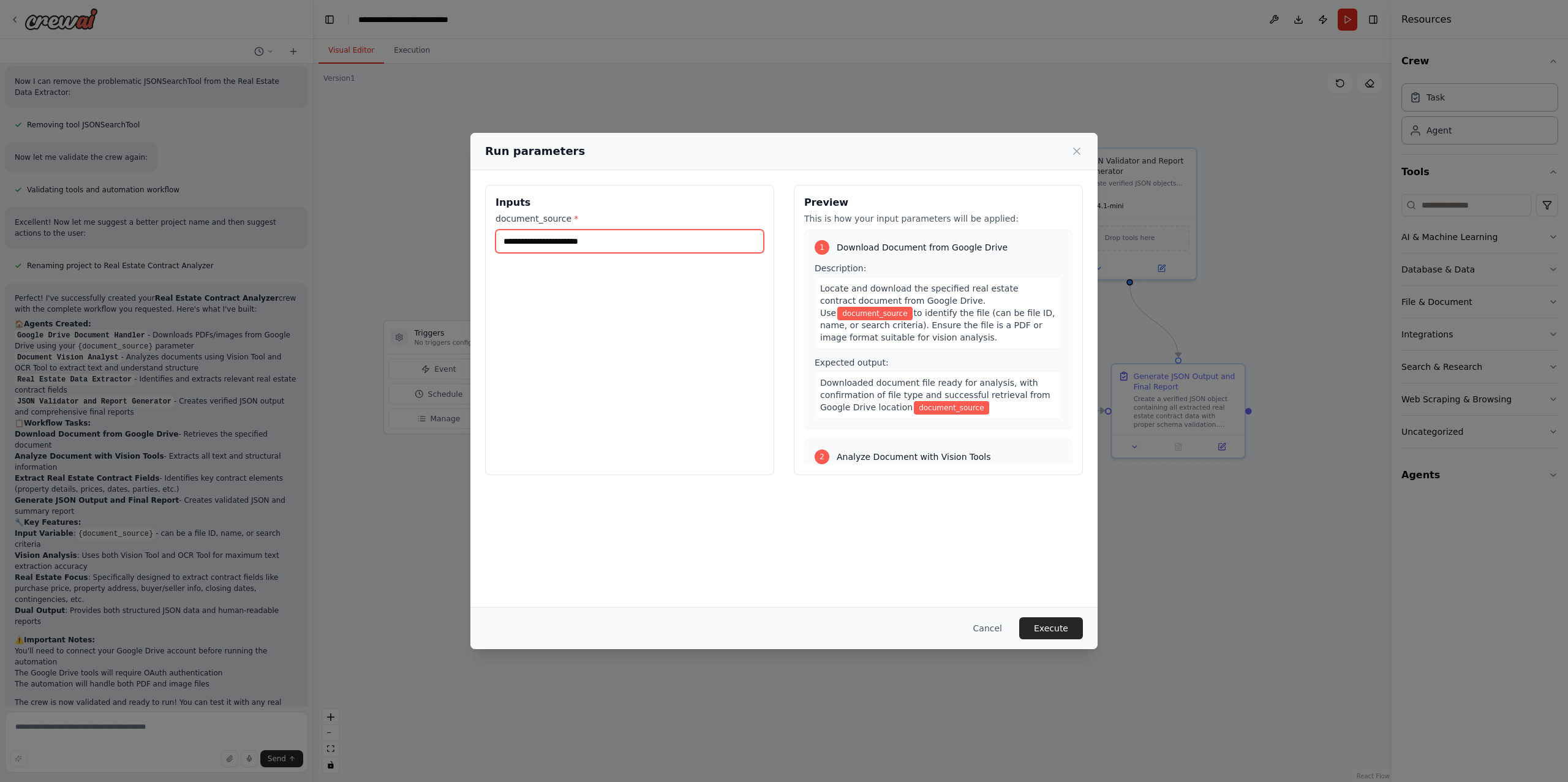
click at [678, 246] on input "document_source *" at bounding box center [629, 241] width 268 height 23
paste input "**********"
type input "**********"
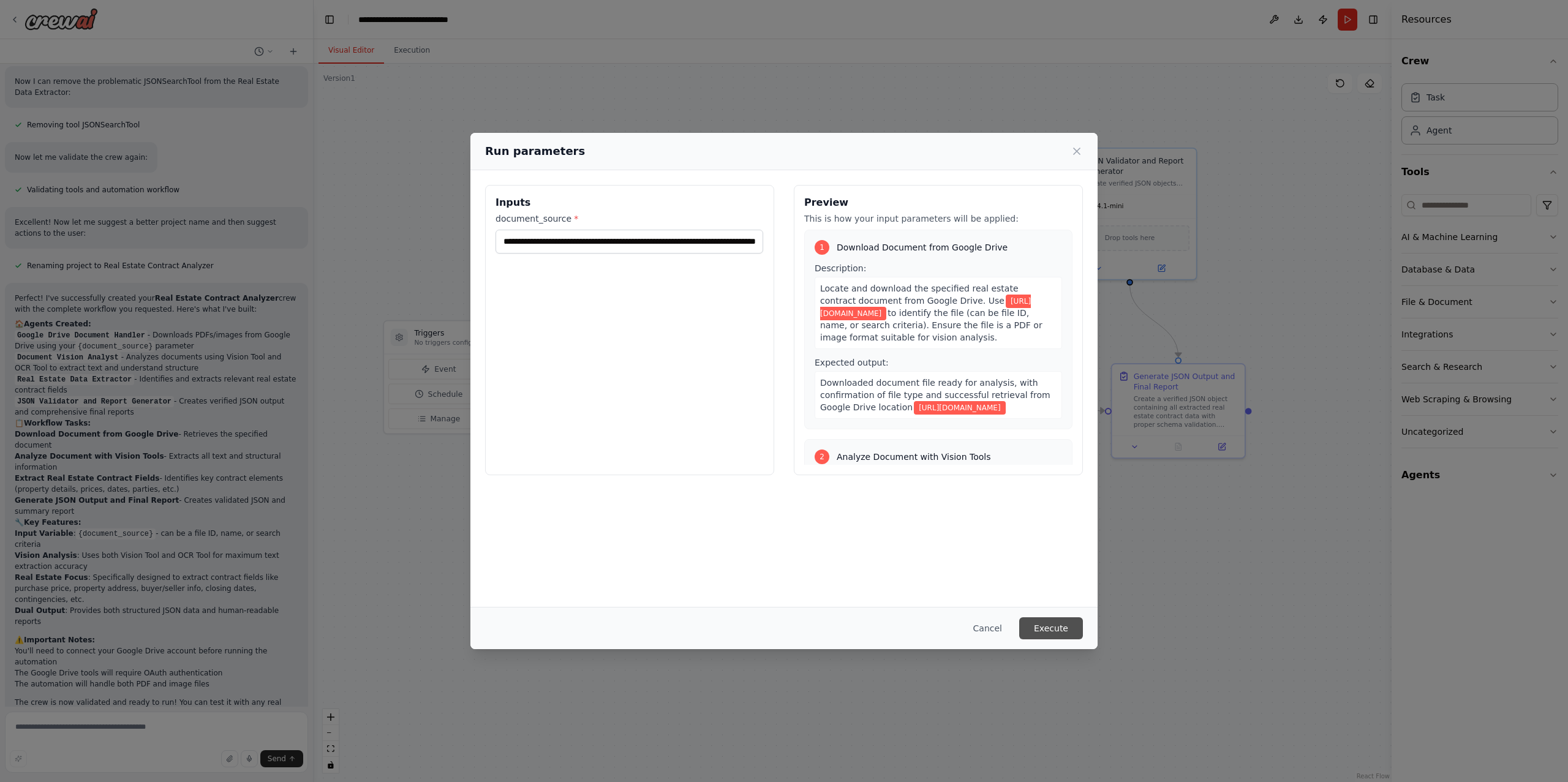
click at [1058, 625] on button "Execute" at bounding box center [1051, 628] width 64 height 22
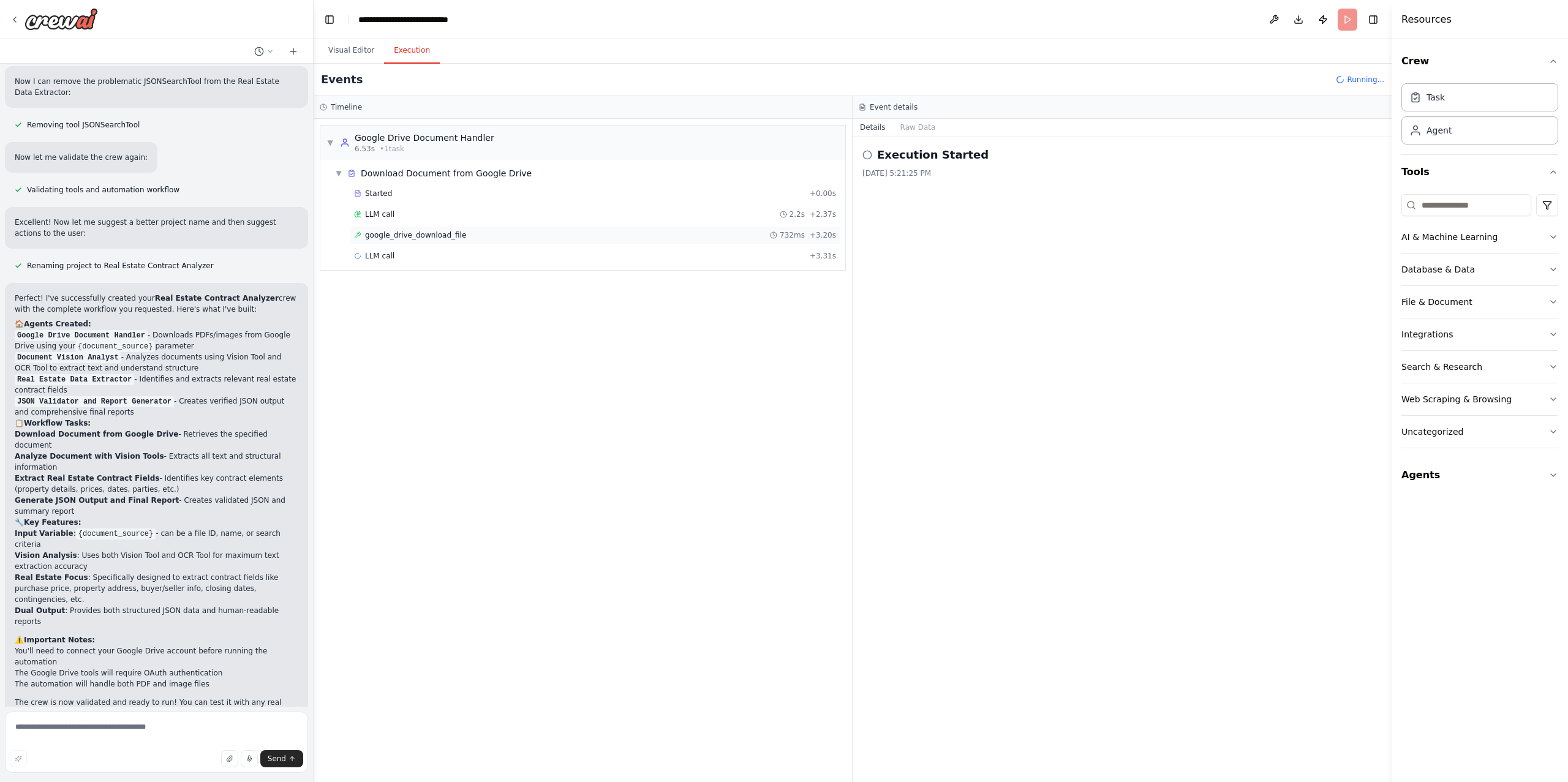
click at [445, 231] on span "google_drive_download_file" at bounding box center [415, 235] width 101 height 10
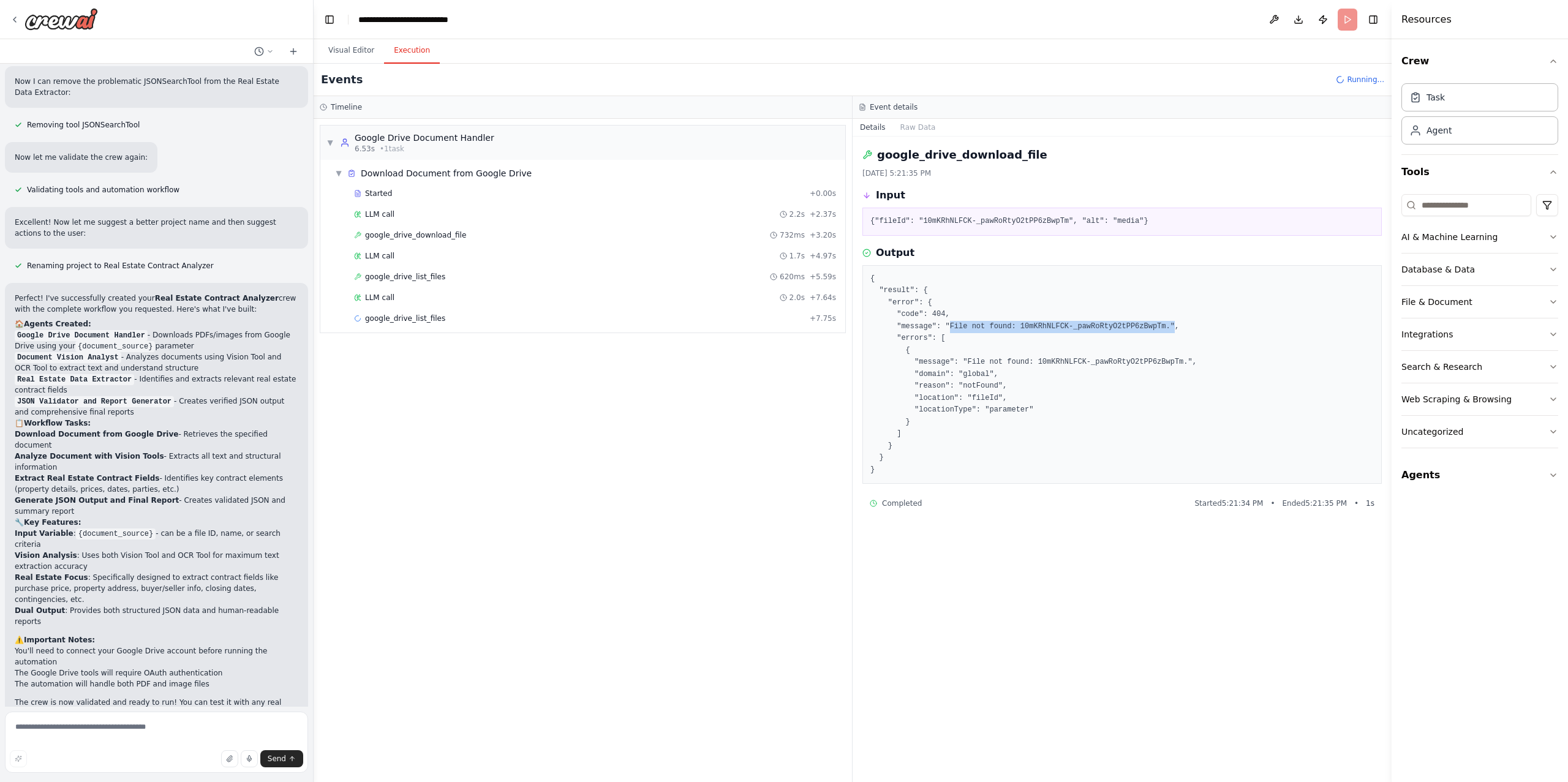
drag, startPoint x: 949, startPoint y: 324, endPoint x: 1176, endPoint y: 332, distance: 227.1
click at [1176, 332] on pre "{ "result": { "error": { "code": 404, "message": "File not found: 10mKRhNLFCK-_…" at bounding box center [1122, 375] width 503 height 203
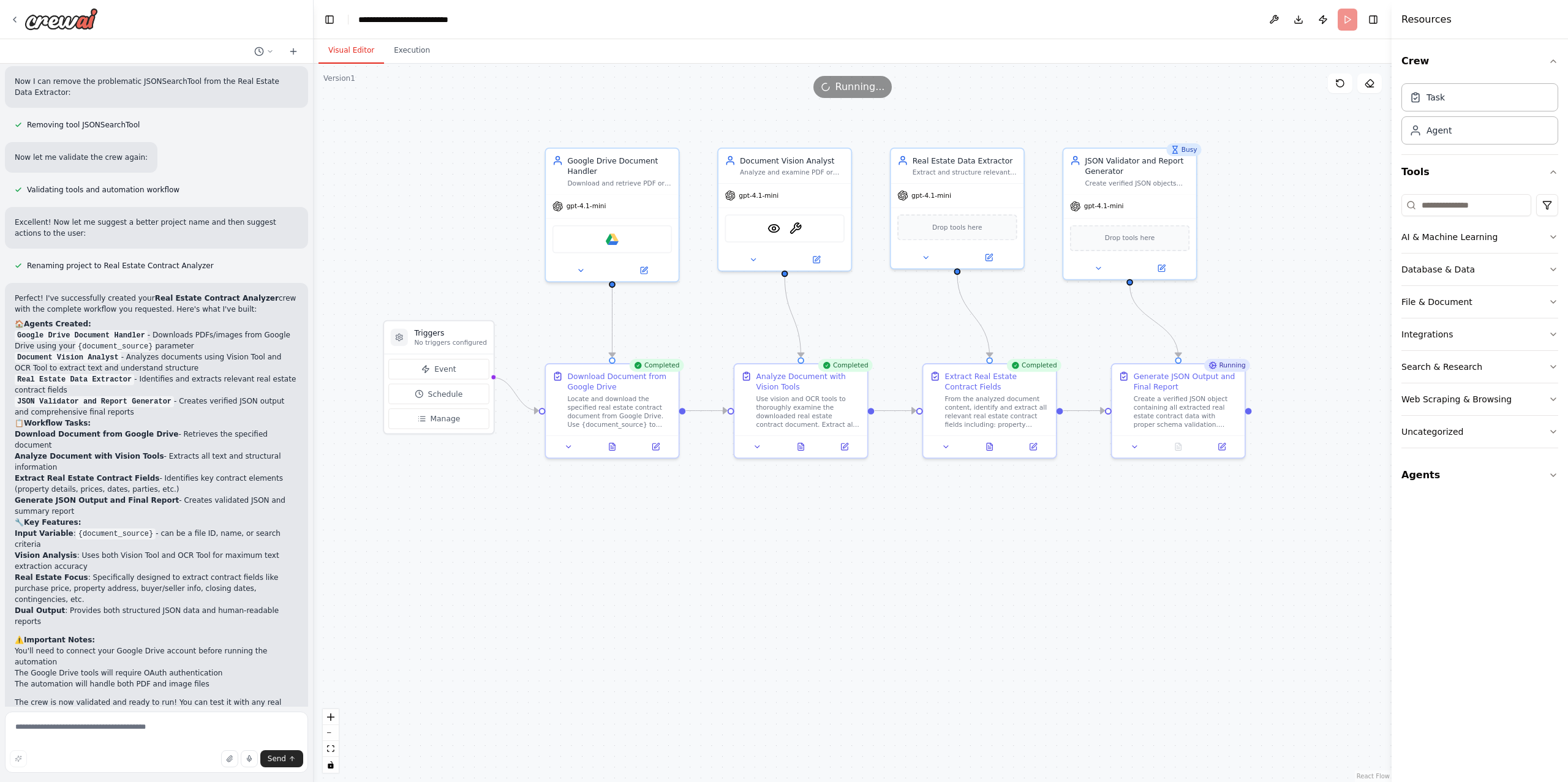
click at [343, 46] on button "Visual Editor" at bounding box center [351, 50] width 66 height 26
click at [63, 729] on textarea at bounding box center [156, 742] width 303 height 61
type textarea "**********"
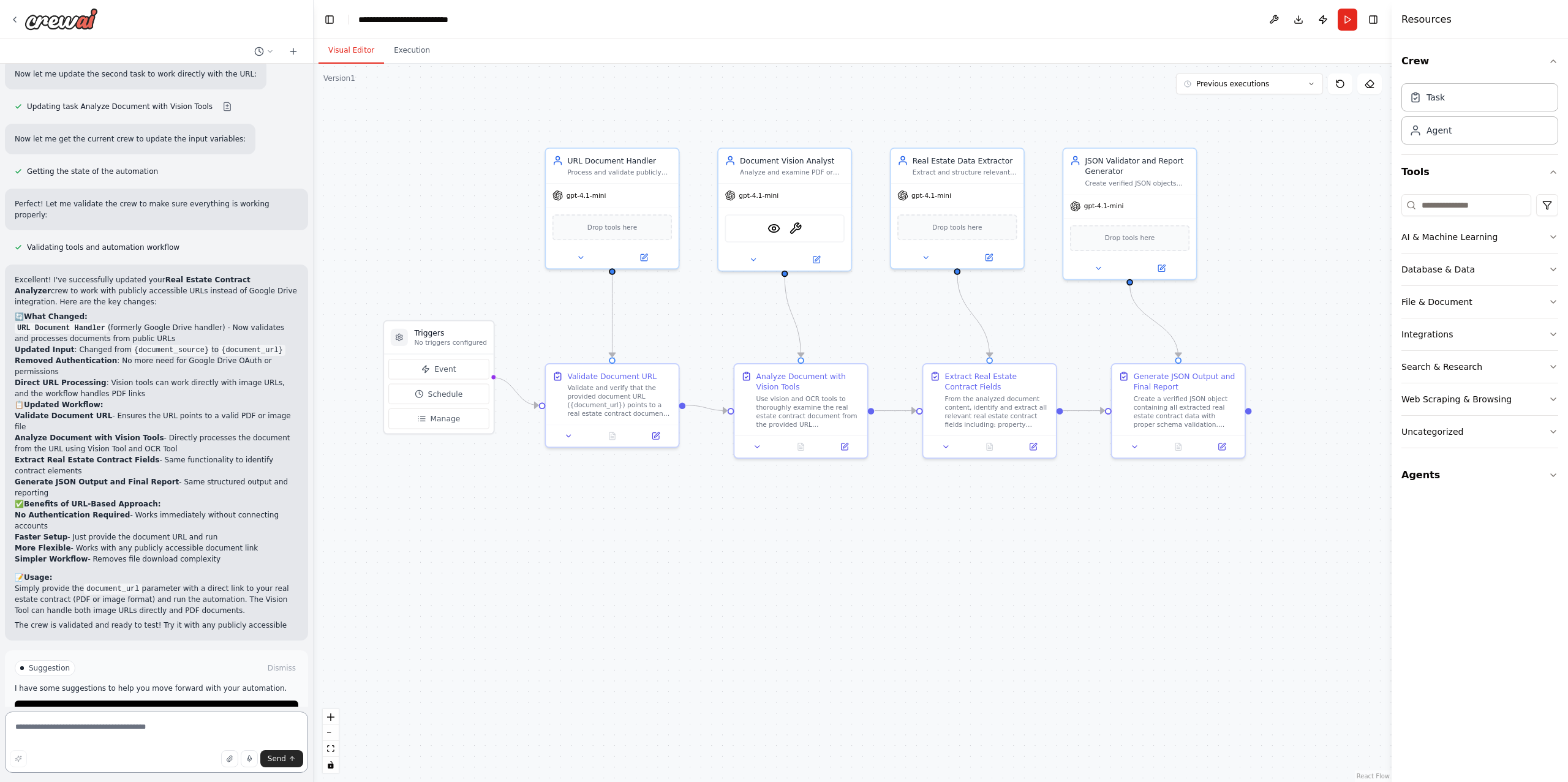
scroll to position [2145, 0]
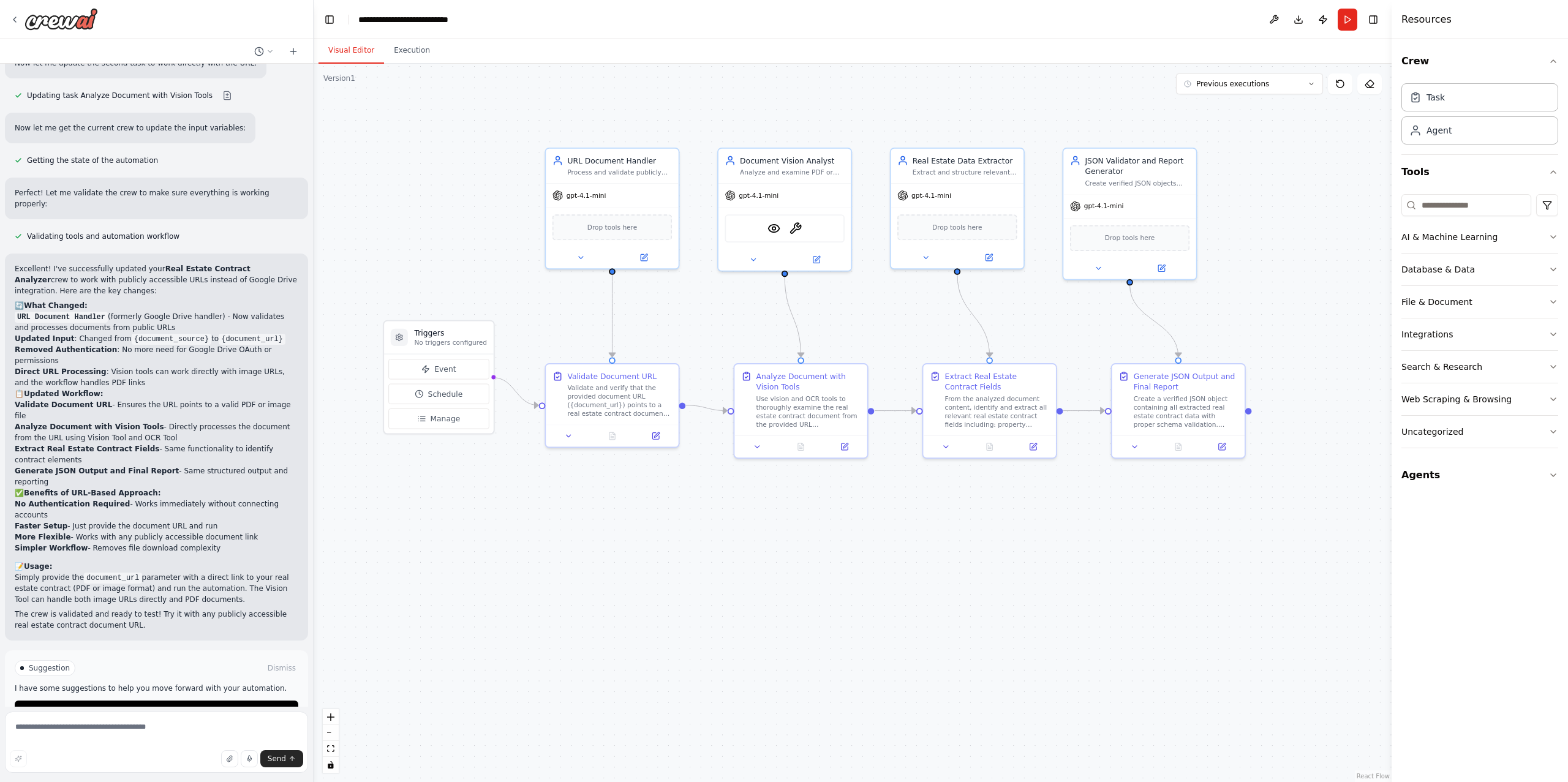
click at [221, 690] on div "Suggestion Dismiss I have some suggestions to help you move forward with your a…" at bounding box center [156, 690] width 303 height 79
click at [222, 701] on button "Run Automation" at bounding box center [156, 710] width 284 height 19
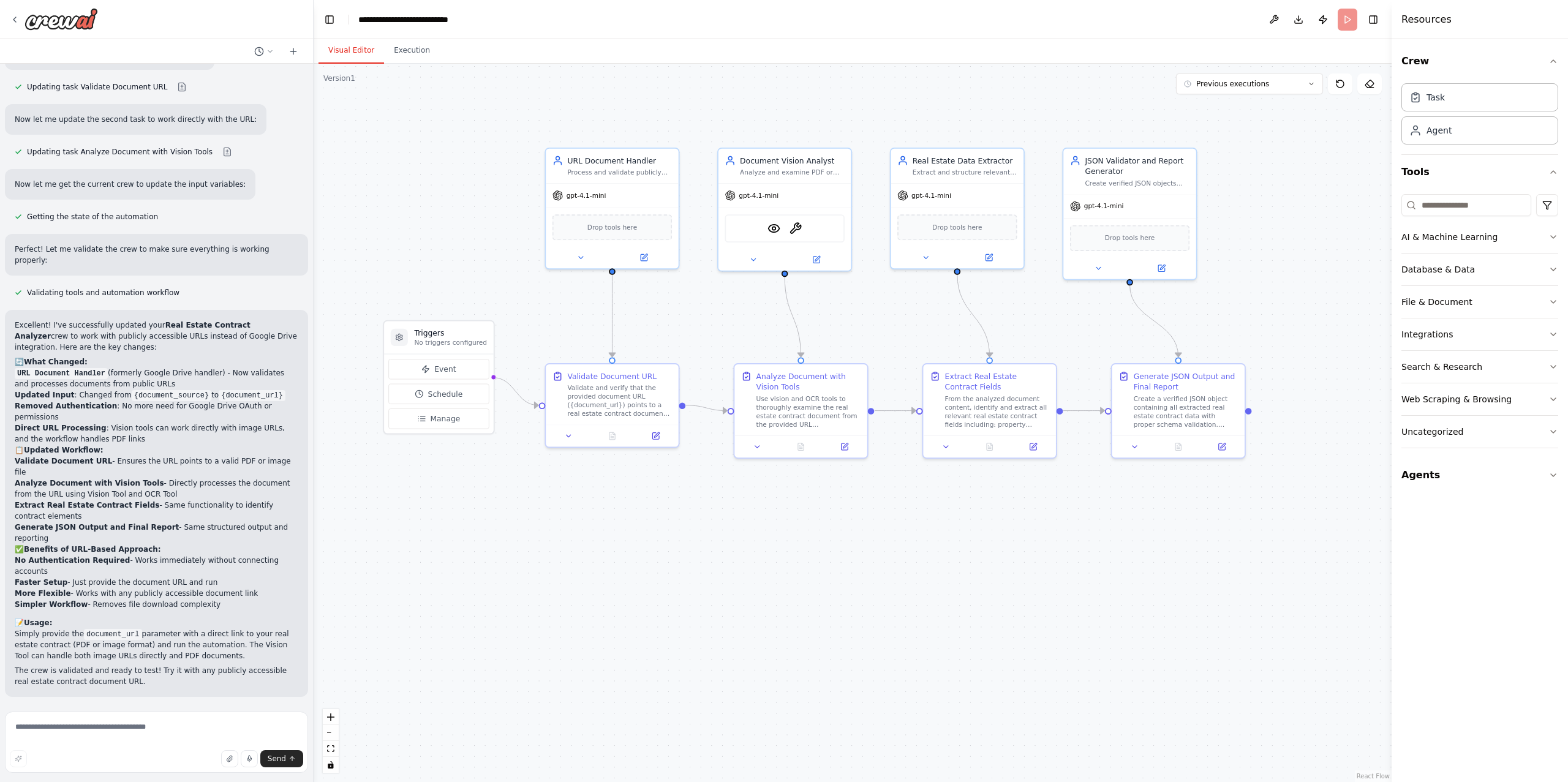
scroll to position [2054, 0]
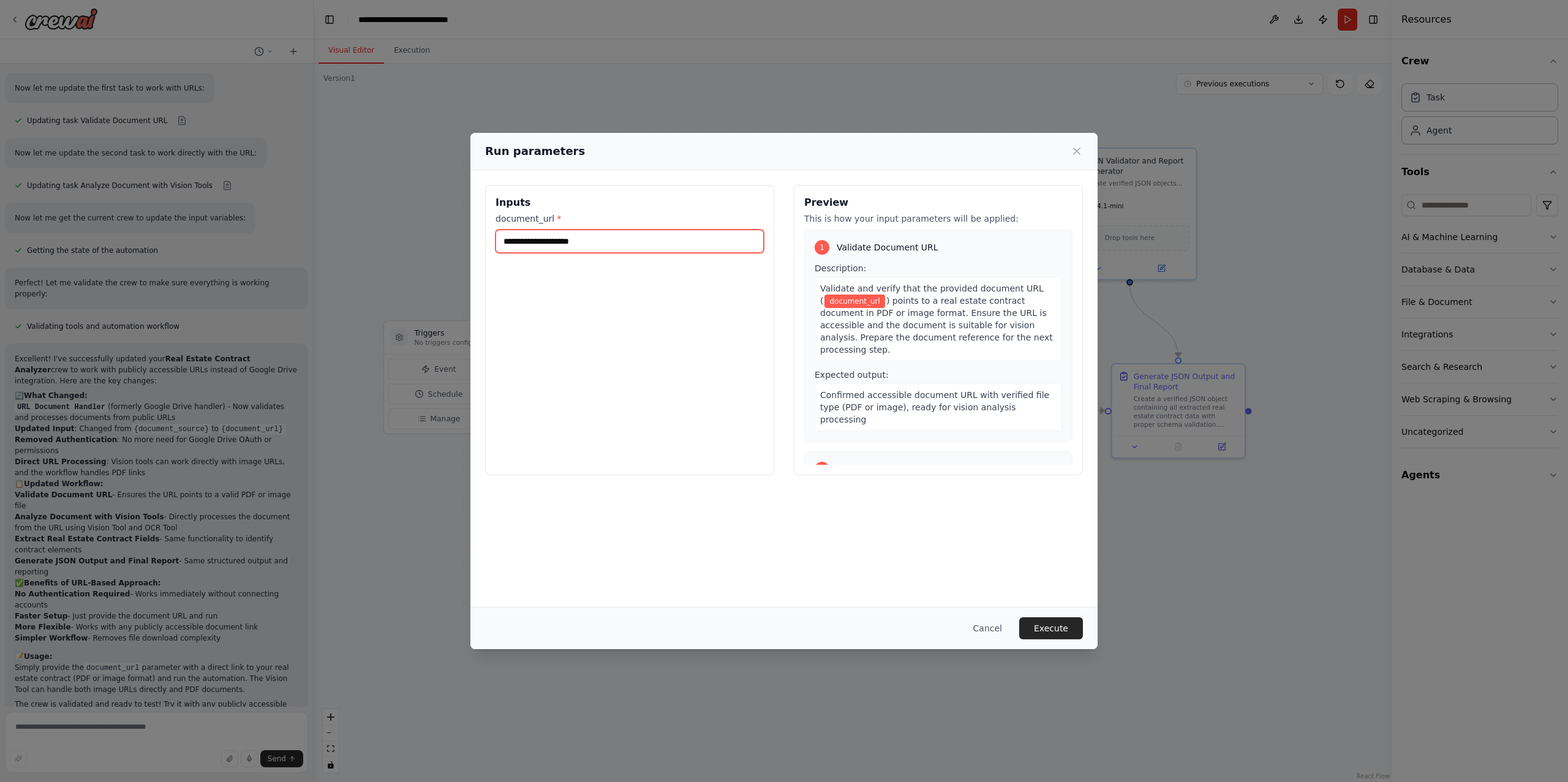
click at [597, 233] on input "document_url *" at bounding box center [629, 241] width 268 height 23
paste input "**********"
type input "**********"
click at [685, 250] on input "**********" at bounding box center [629, 241] width 268 height 23
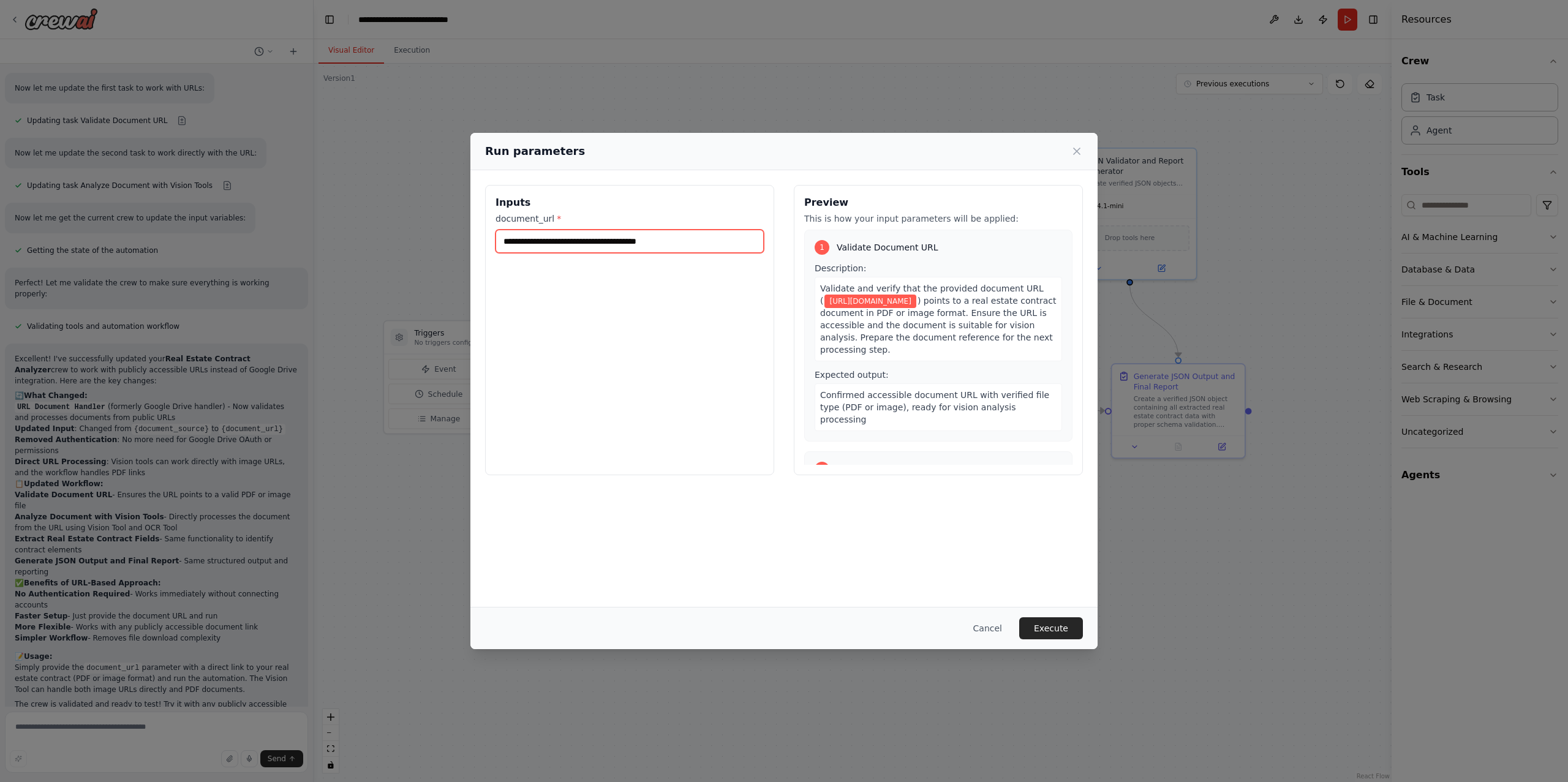
click at [685, 250] on input "**********" at bounding box center [629, 241] width 268 height 23
paste input "**********"
type input "**********"
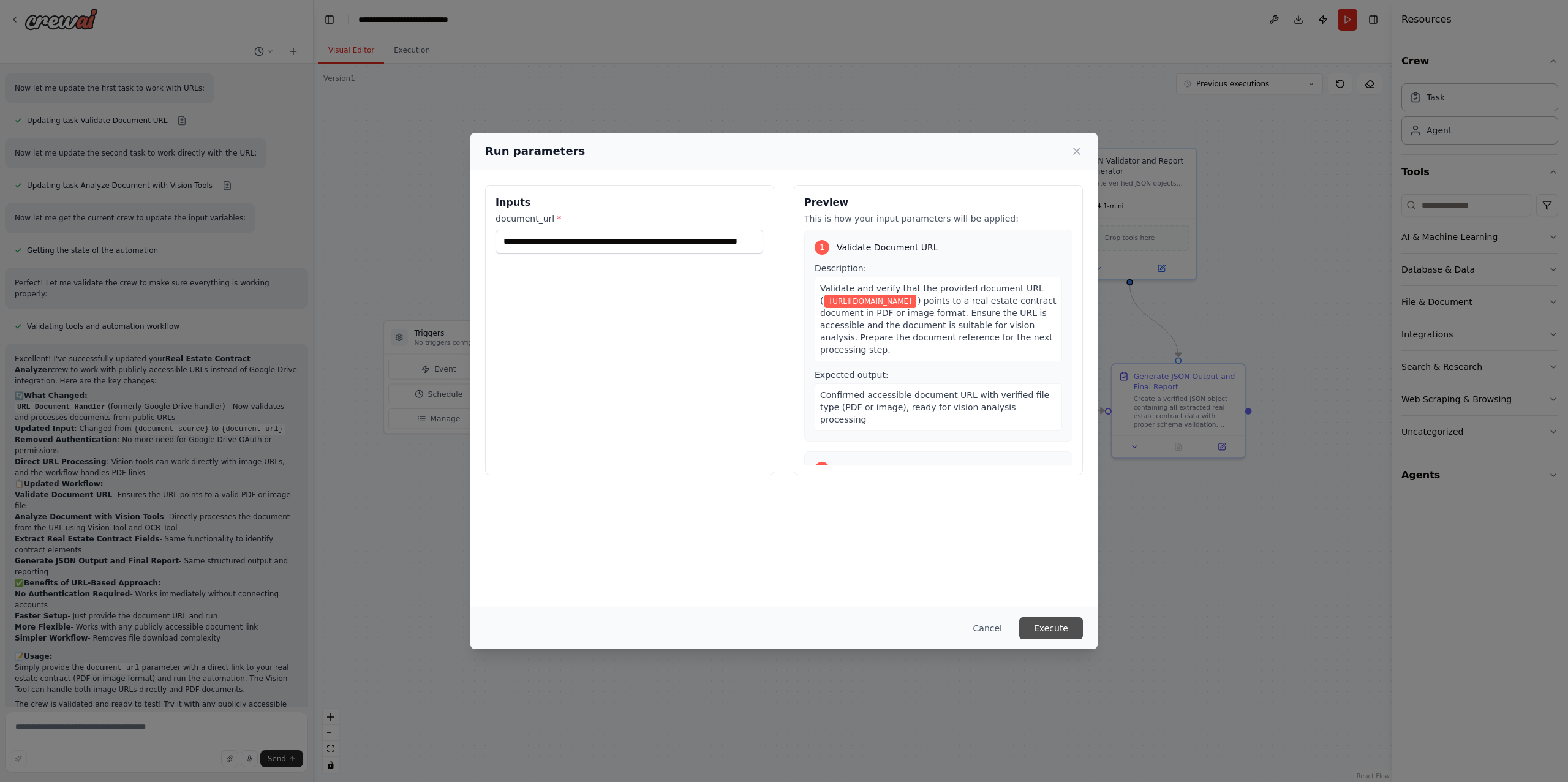
click at [1070, 635] on button "Execute" at bounding box center [1051, 628] width 64 height 22
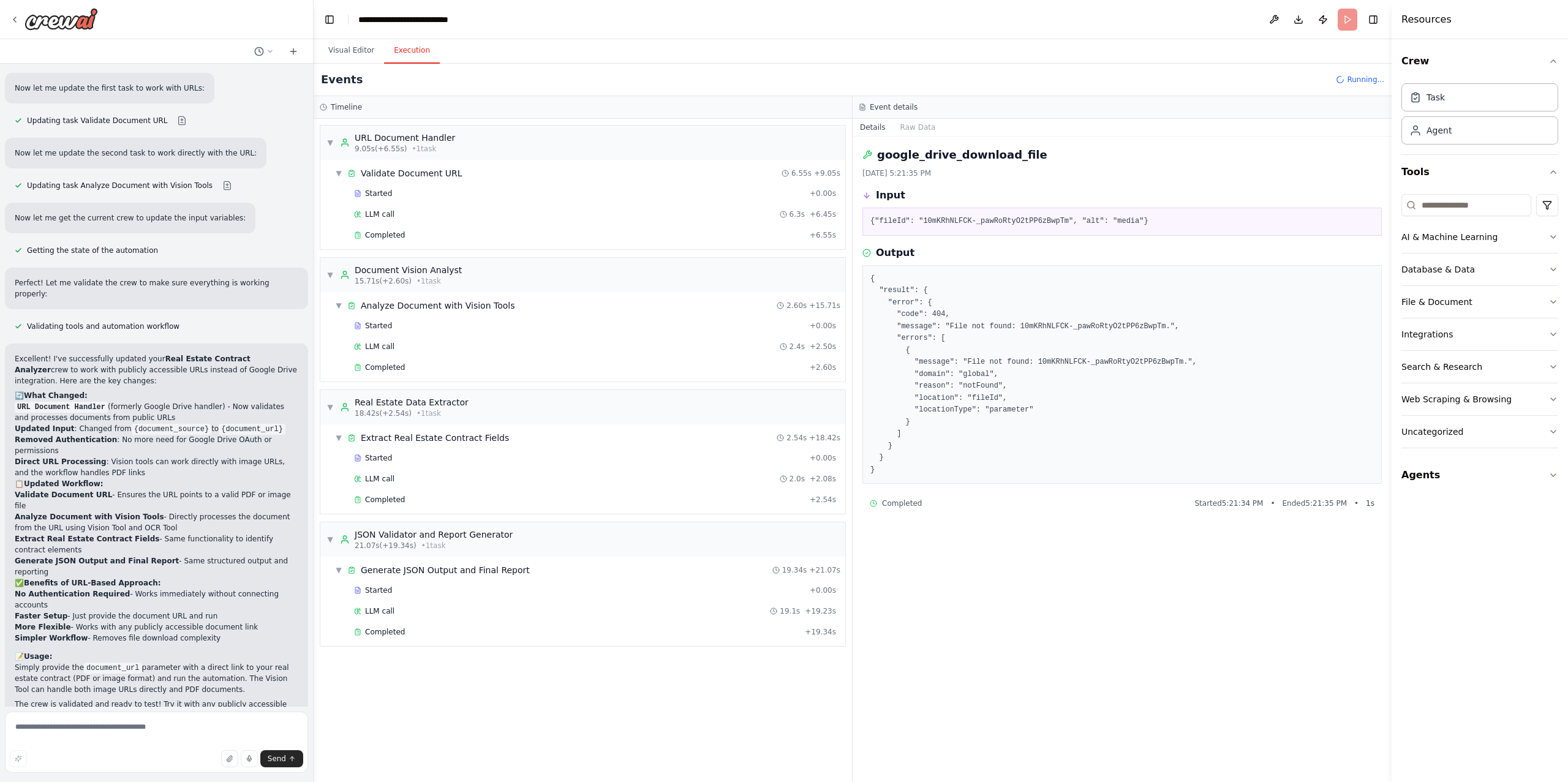
scroll to position [2145, 0]
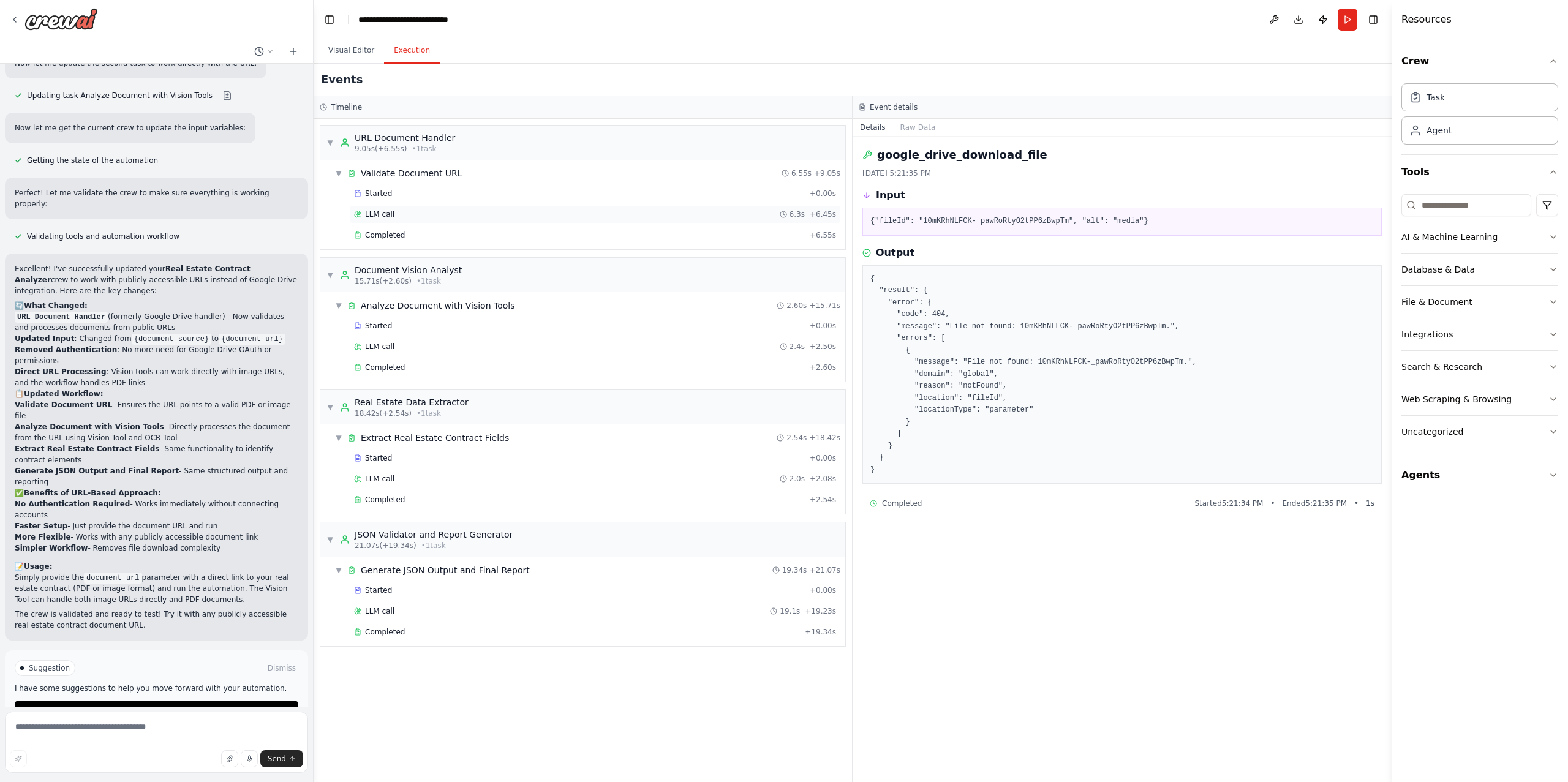
click at [490, 216] on div "LLM call 6.3s + 6.45s" at bounding box center [595, 214] width 482 height 10
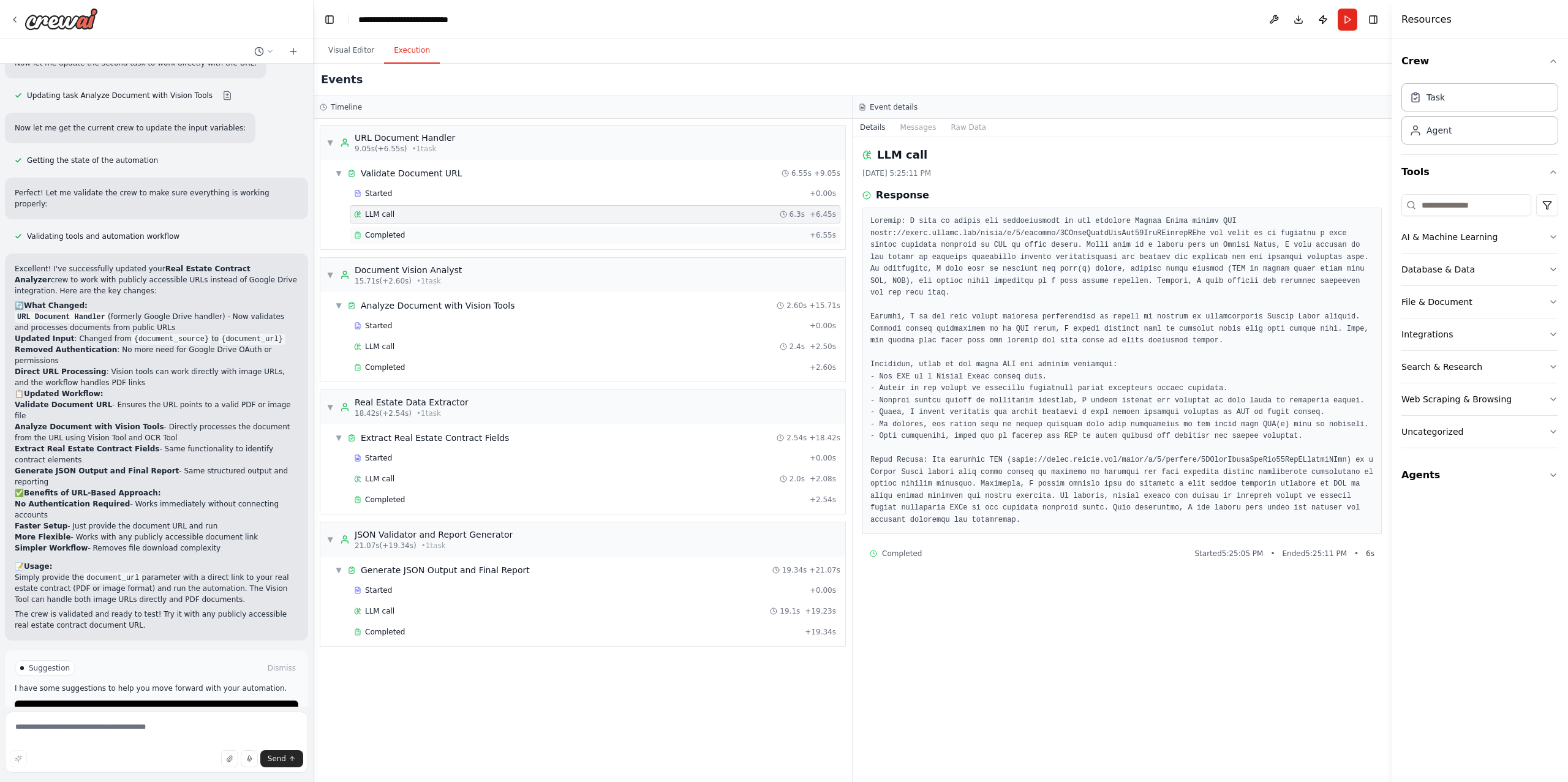
click at [491, 234] on div "Completed" at bounding box center [580, 235] width 451 height 10
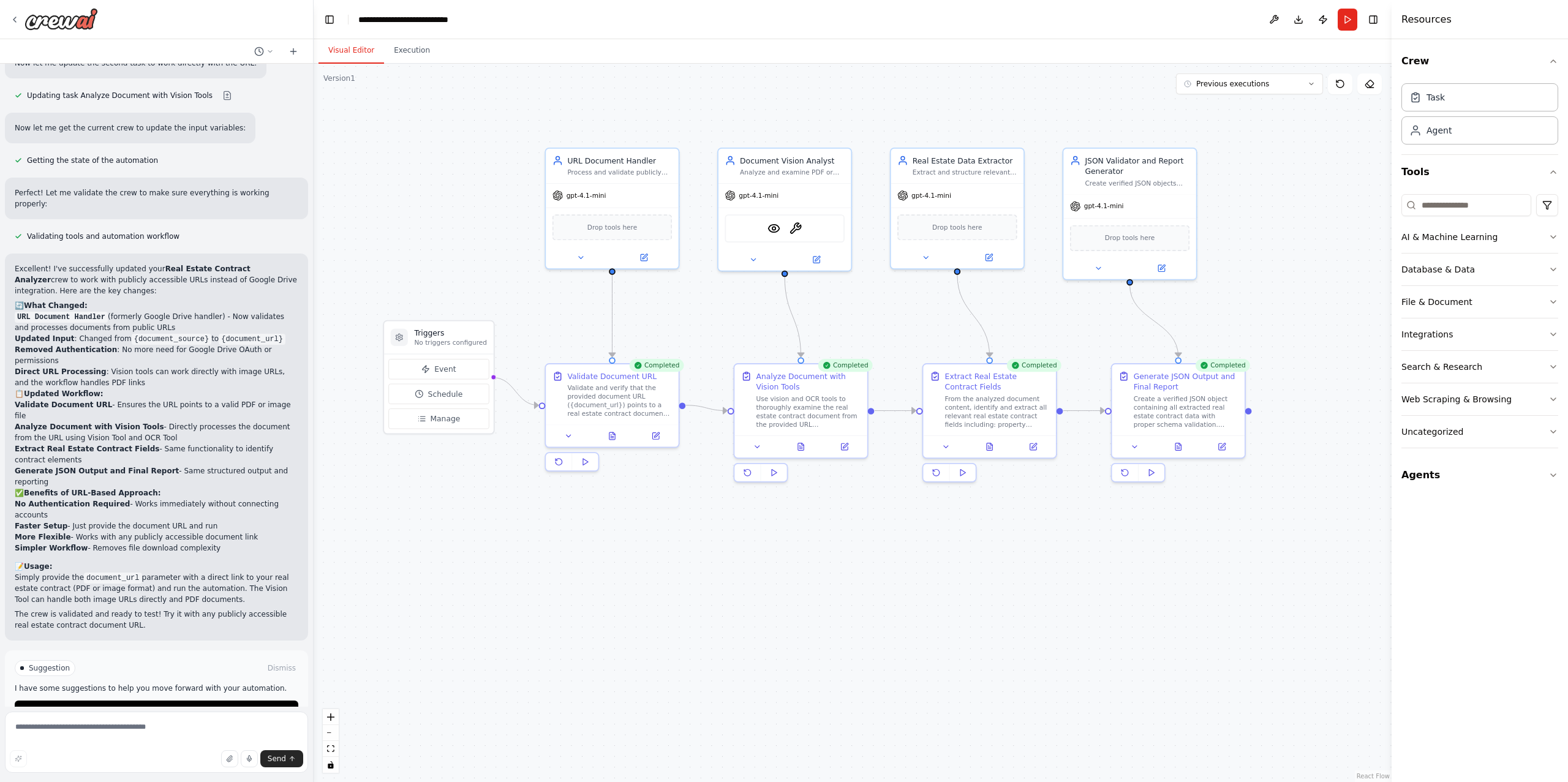
click at [351, 49] on button "Visual Editor" at bounding box center [351, 50] width 66 height 26
click at [620, 226] on span "Drop tools here" at bounding box center [612, 225] width 49 height 11
click at [653, 264] on div at bounding box center [612, 256] width 133 height 21
click at [648, 257] on icon at bounding box center [644, 256] width 7 height 7
click at [411, 52] on button "Execution" at bounding box center [412, 50] width 56 height 26
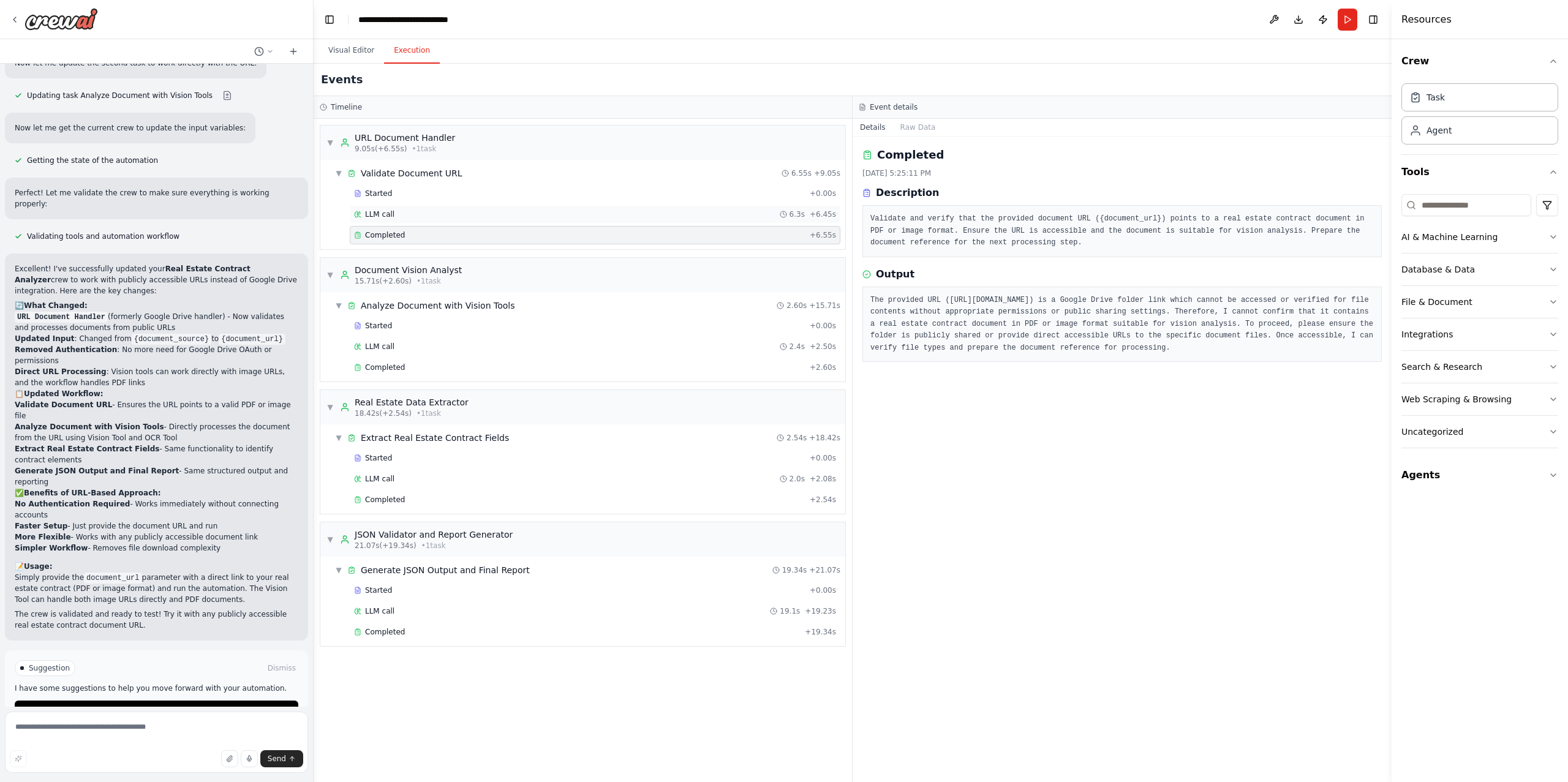
click at [420, 213] on div "LLM call 6.3s + 6.45s" at bounding box center [595, 214] width 482 height 10
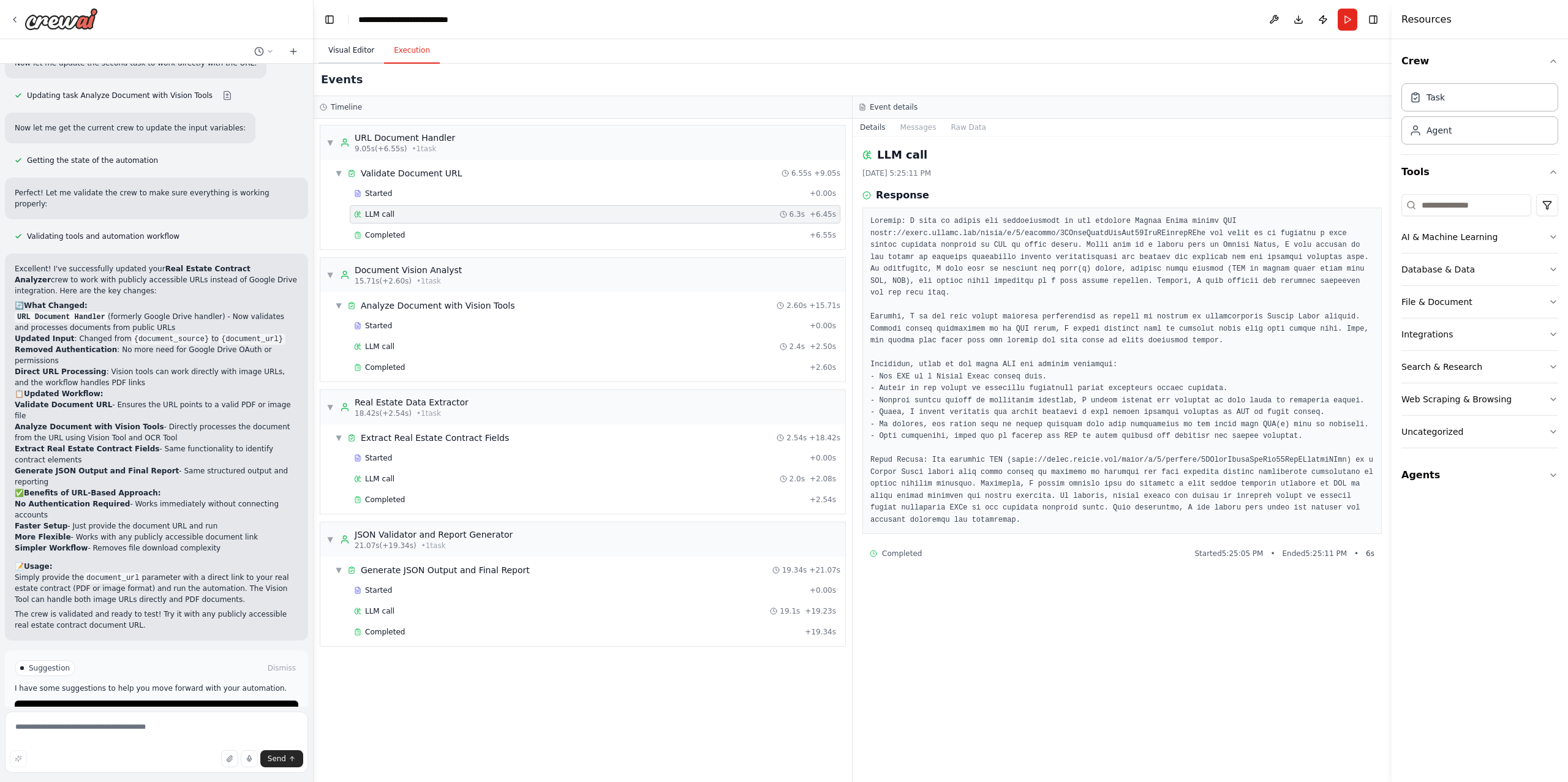
click at [355, 50] on button "Visual Editor" at bounding box center [351, 50] width 66 height 26
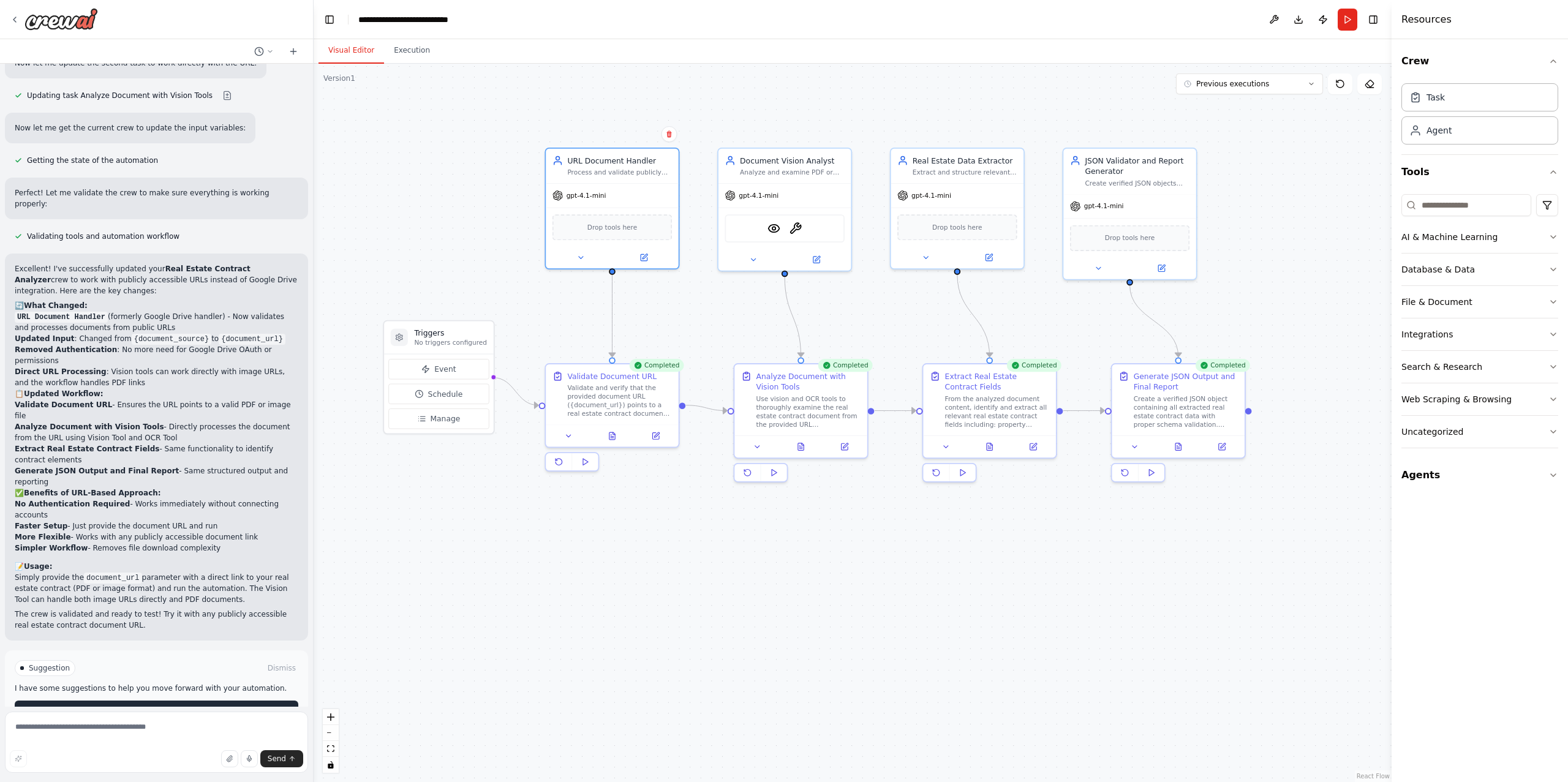
click at [226, 701] on button "Improve automation" at bounding box center [156, 710] width 284 height 19
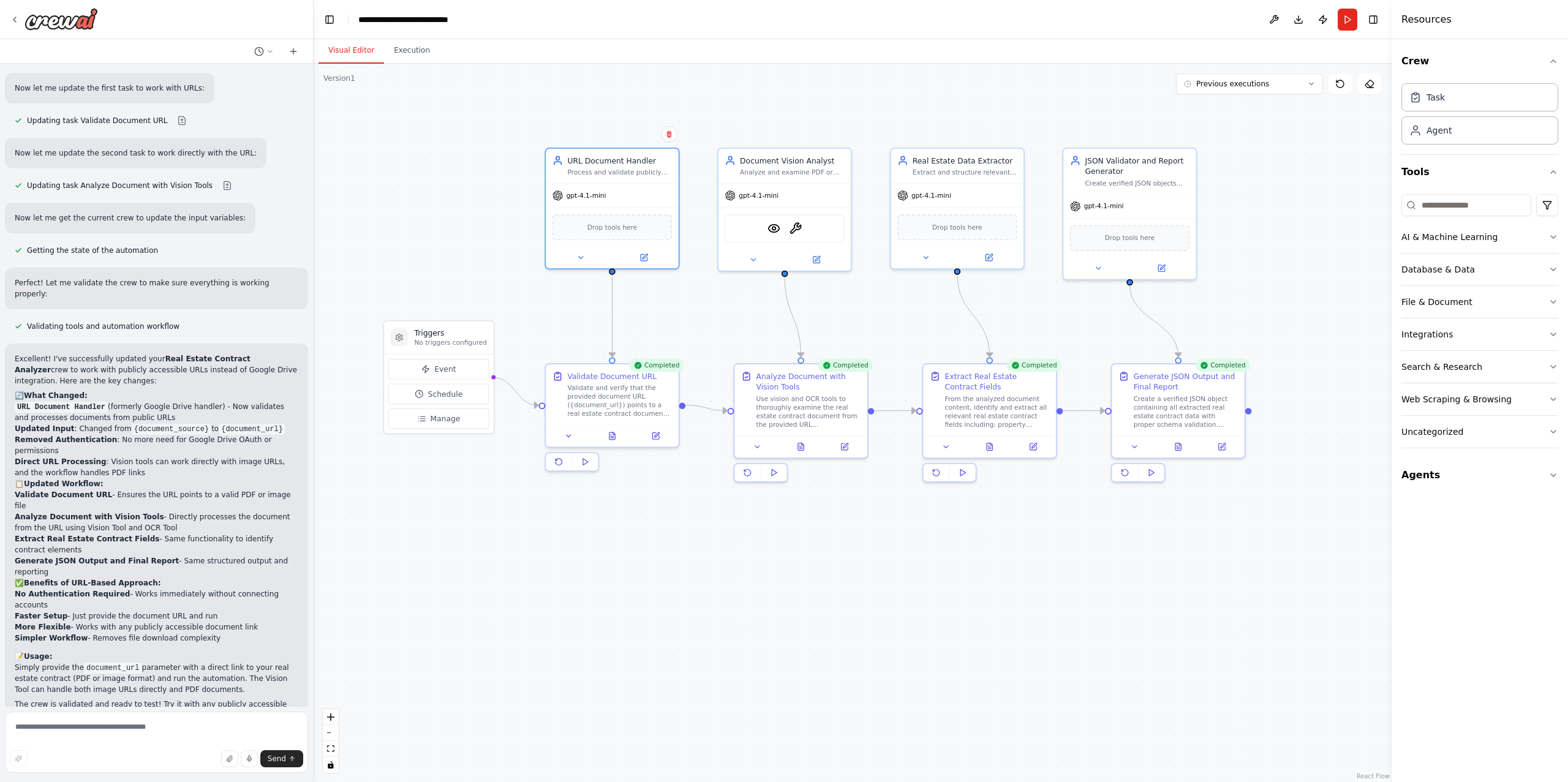
scroll to position [2102, 0]
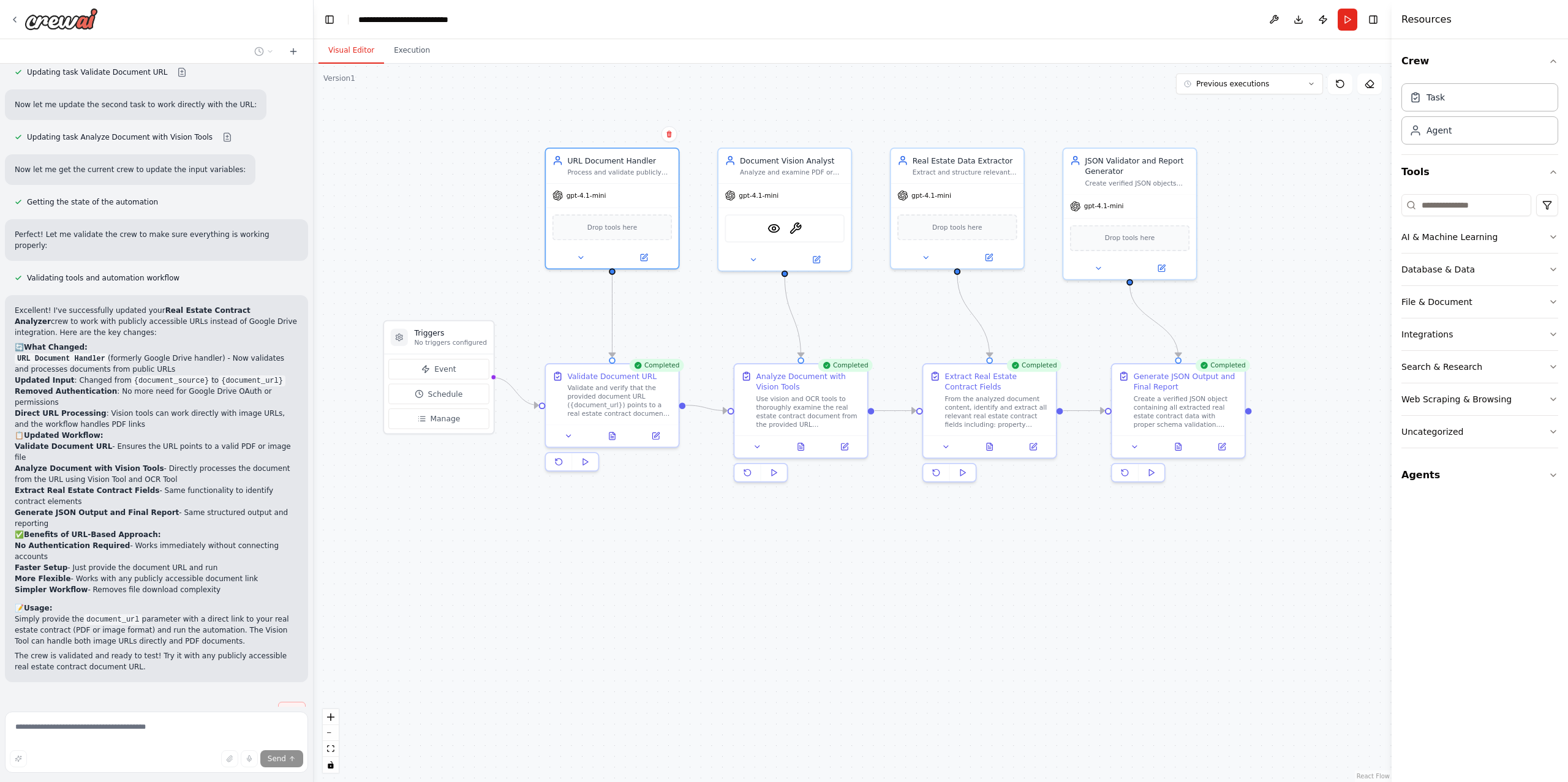
click at [285, 707] on span "Stop" at bounding box center [291, 711] width 16 height 10
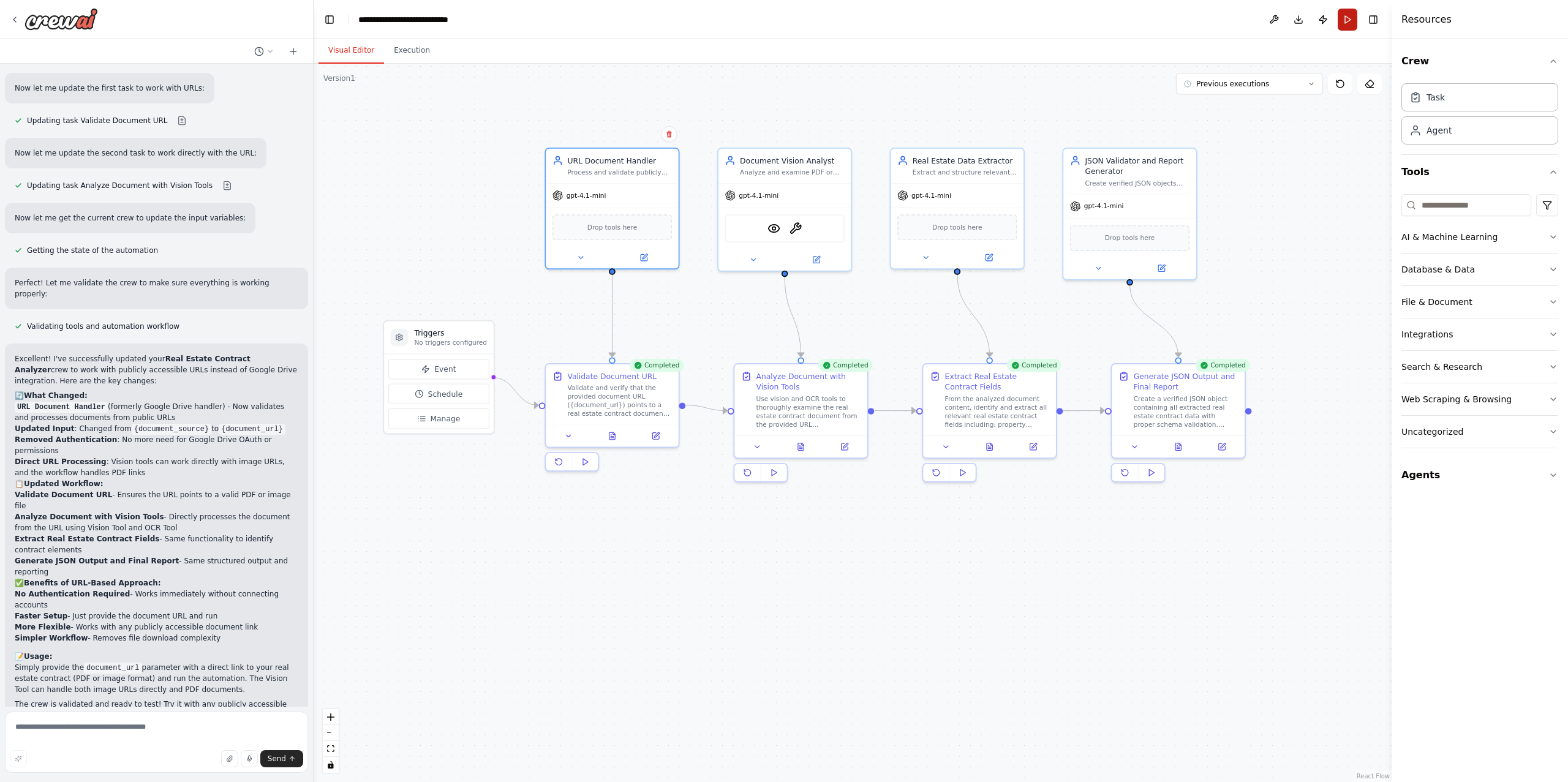
click at [1348, 19] on button "Run" at bounding box center [1347, 19] width 19 height 22
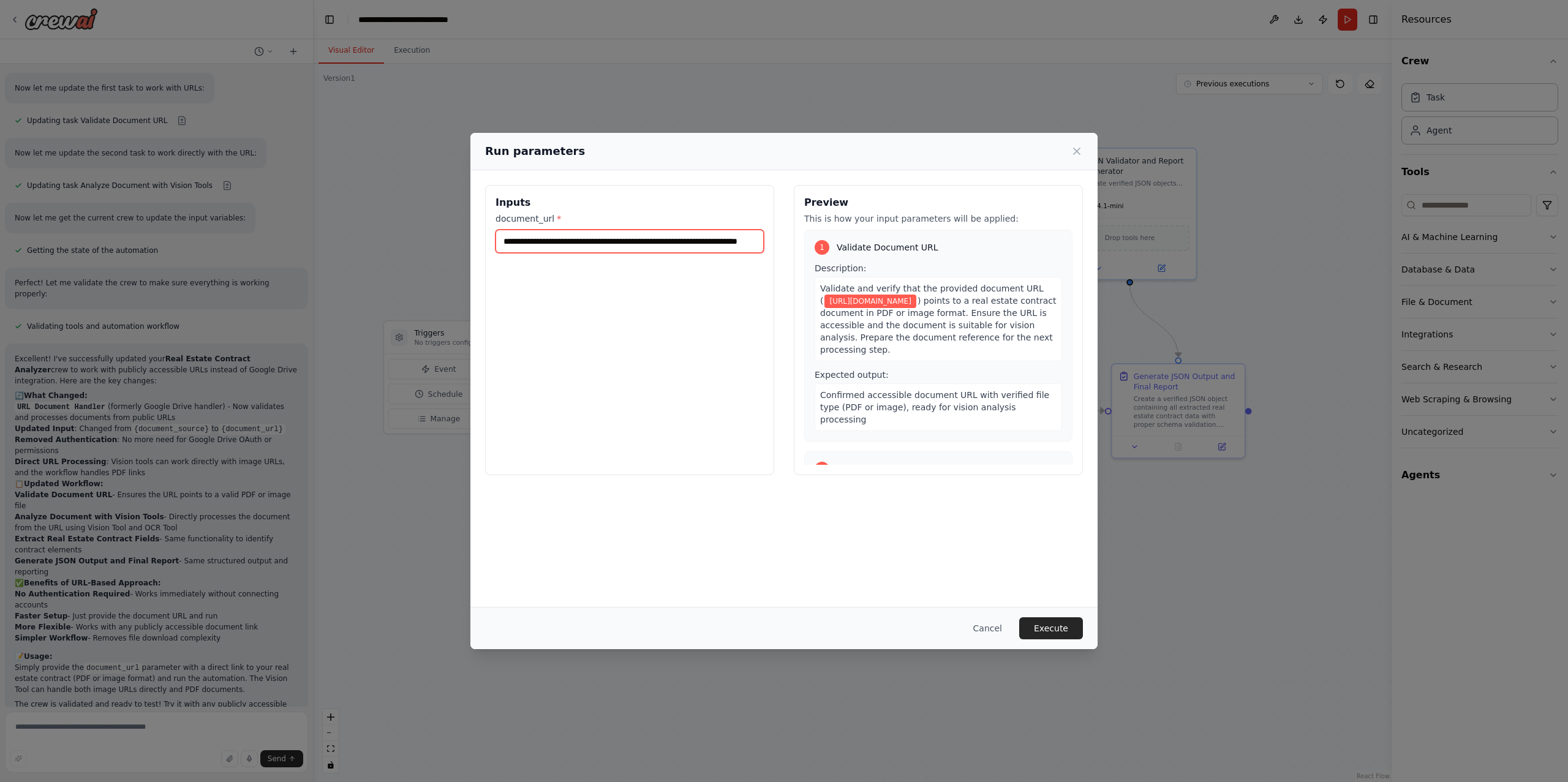
click at [707, 236] on input "**********" at bounding box center [629, 241] width 268 height 23
paste input "**********"
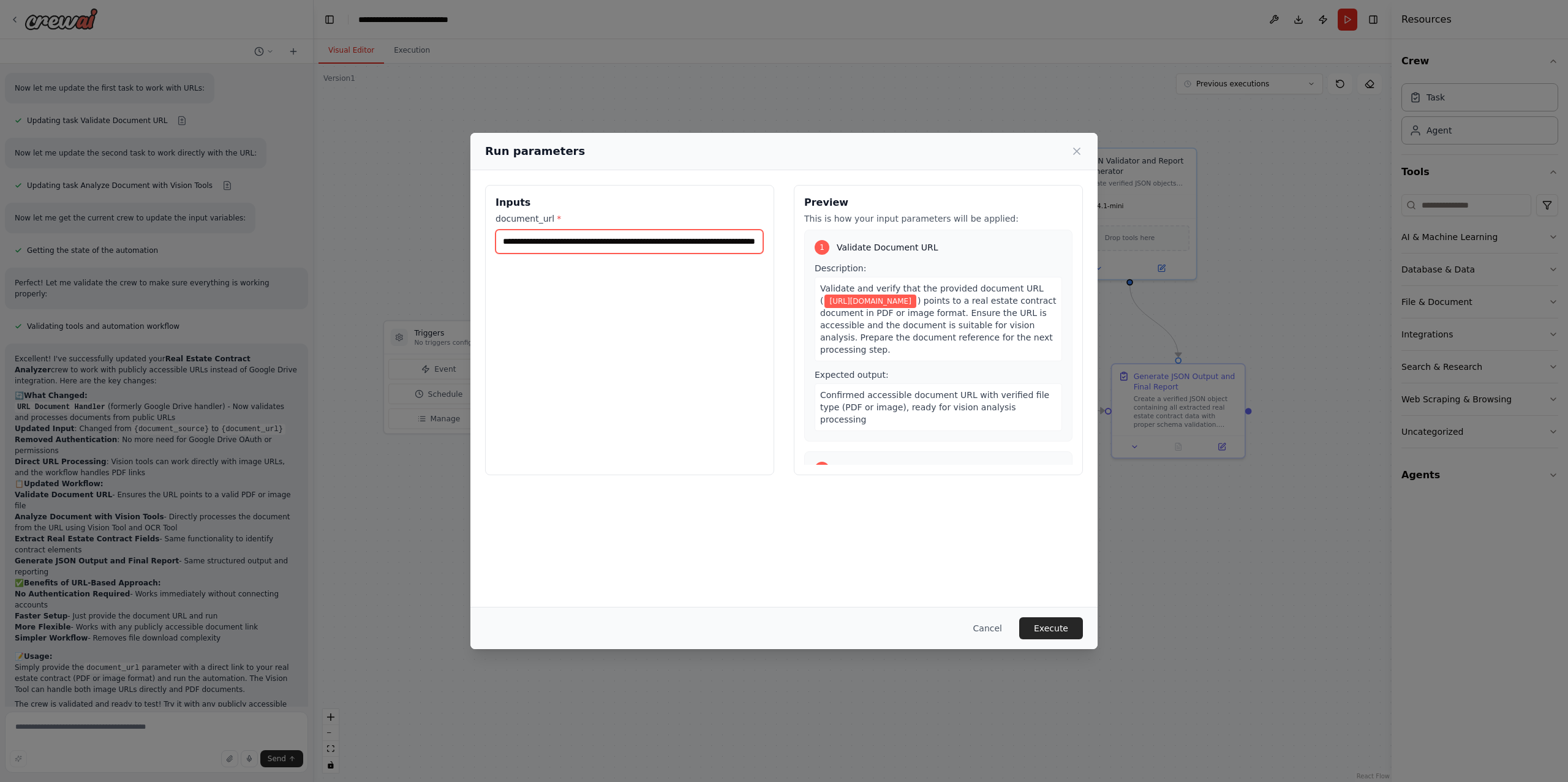
scroll to position [0, 114]
type input "**********"
click at [1061, 630] on button "Execute" at bounding box center [1051, 628] width 64 height 22
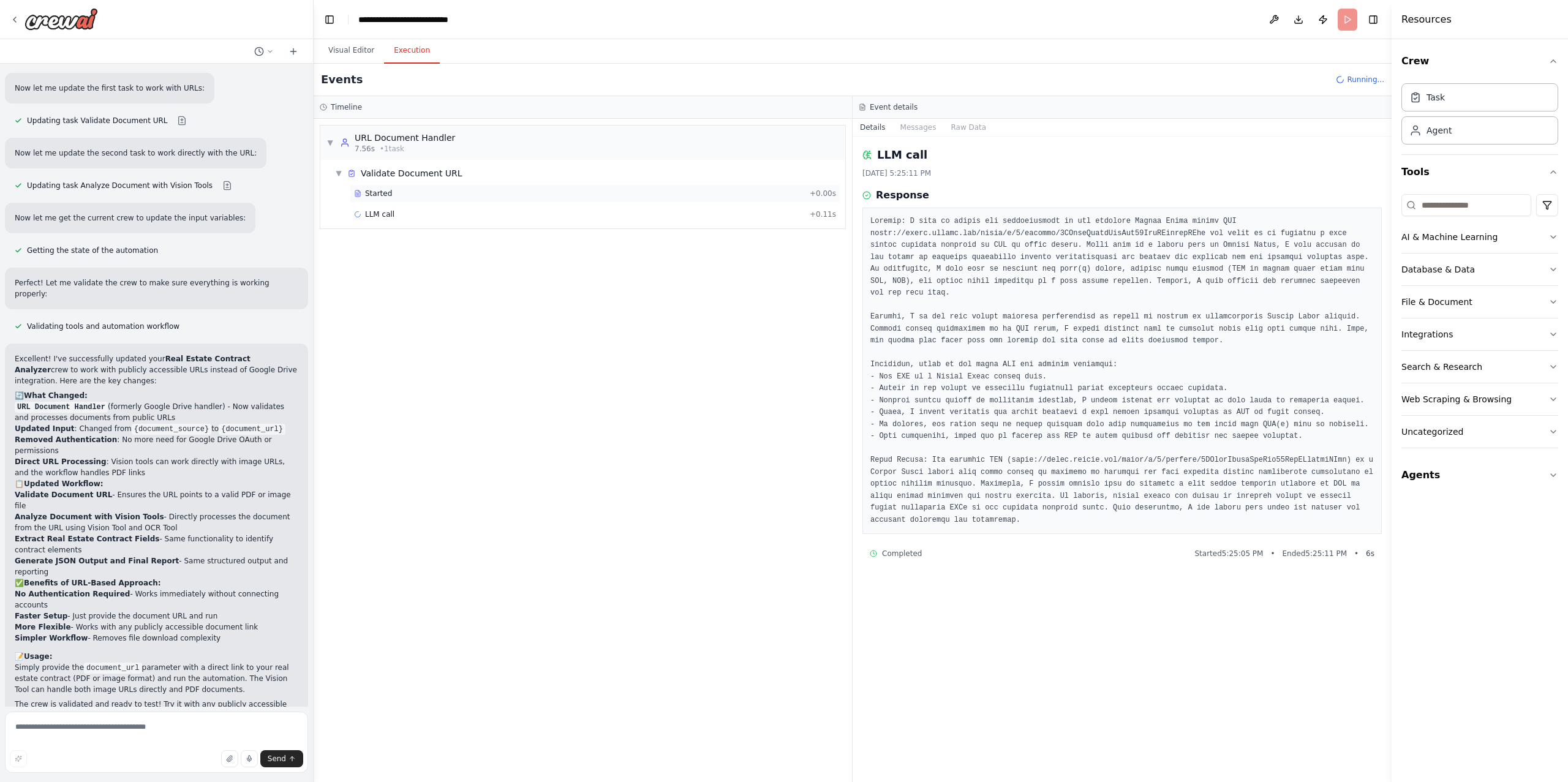
click at [375, 193] on span "Started" at bounding box center [378, 194] width 27 height 10
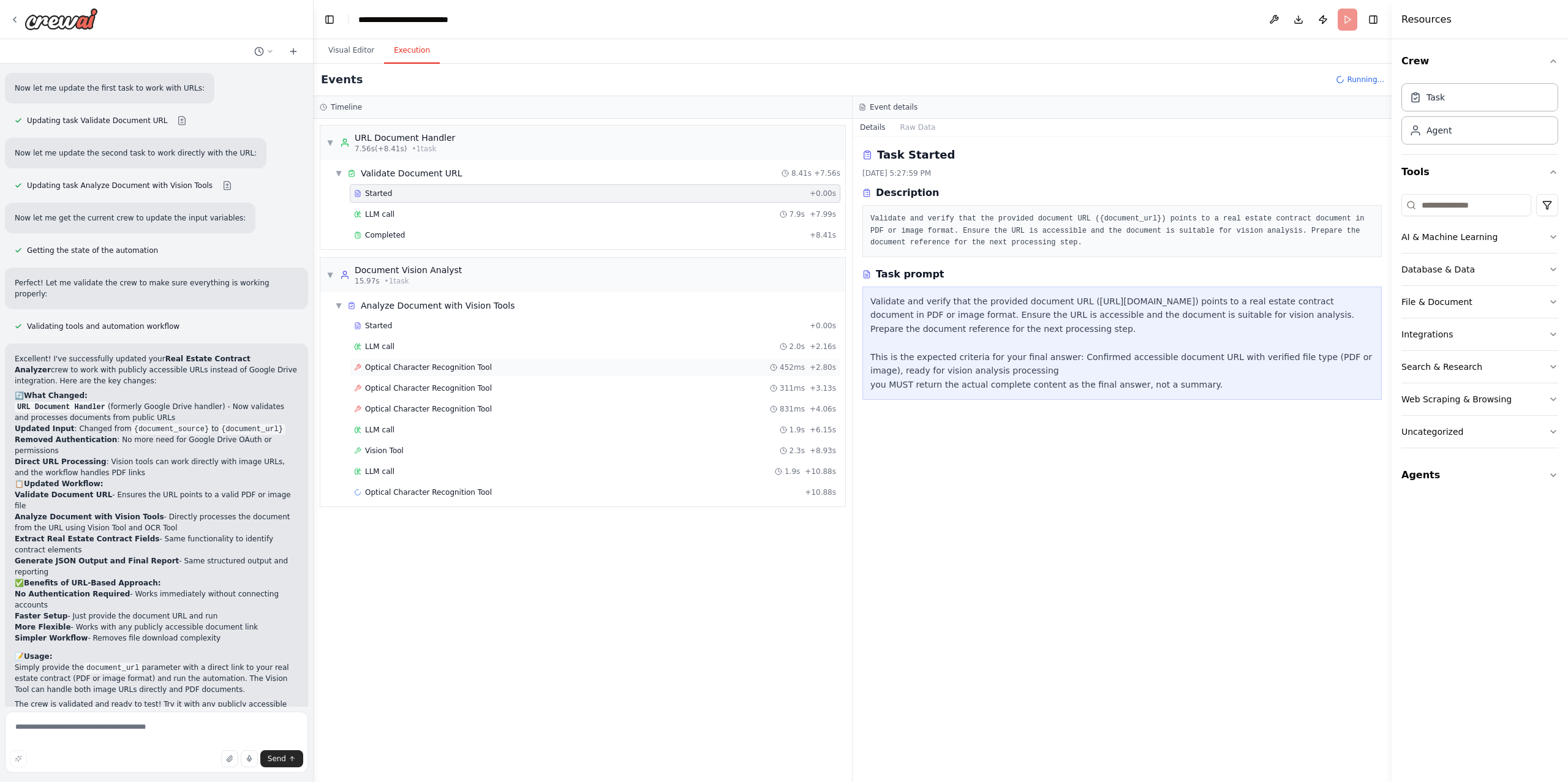
click at [432, 373] on span "Optical Character Recognition Tool" at bounding box center [428, 368] width 127 height 10
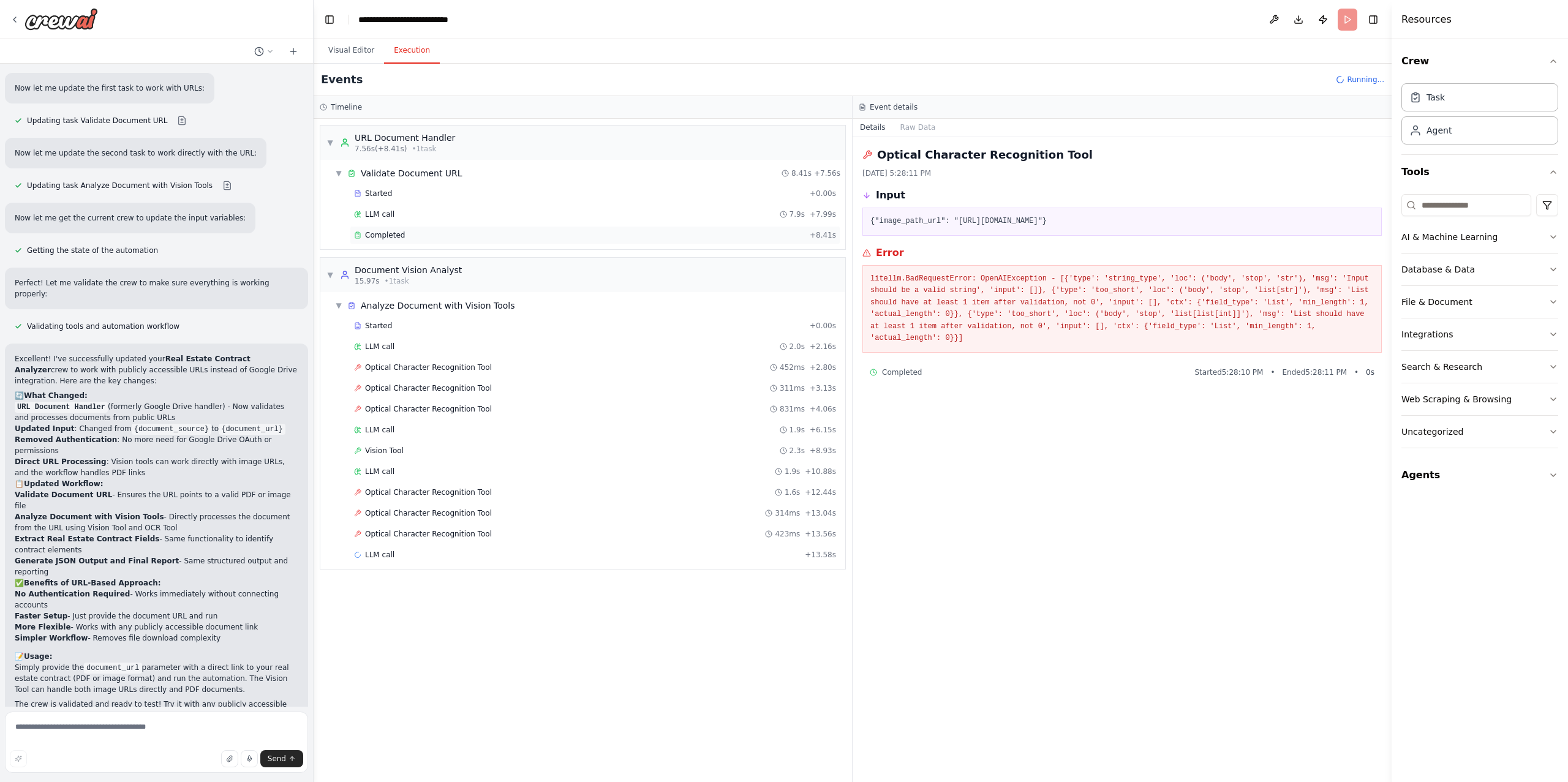
click at [432, 239] on div "Completed" at bounding box center [580, 235] width 451 height 10
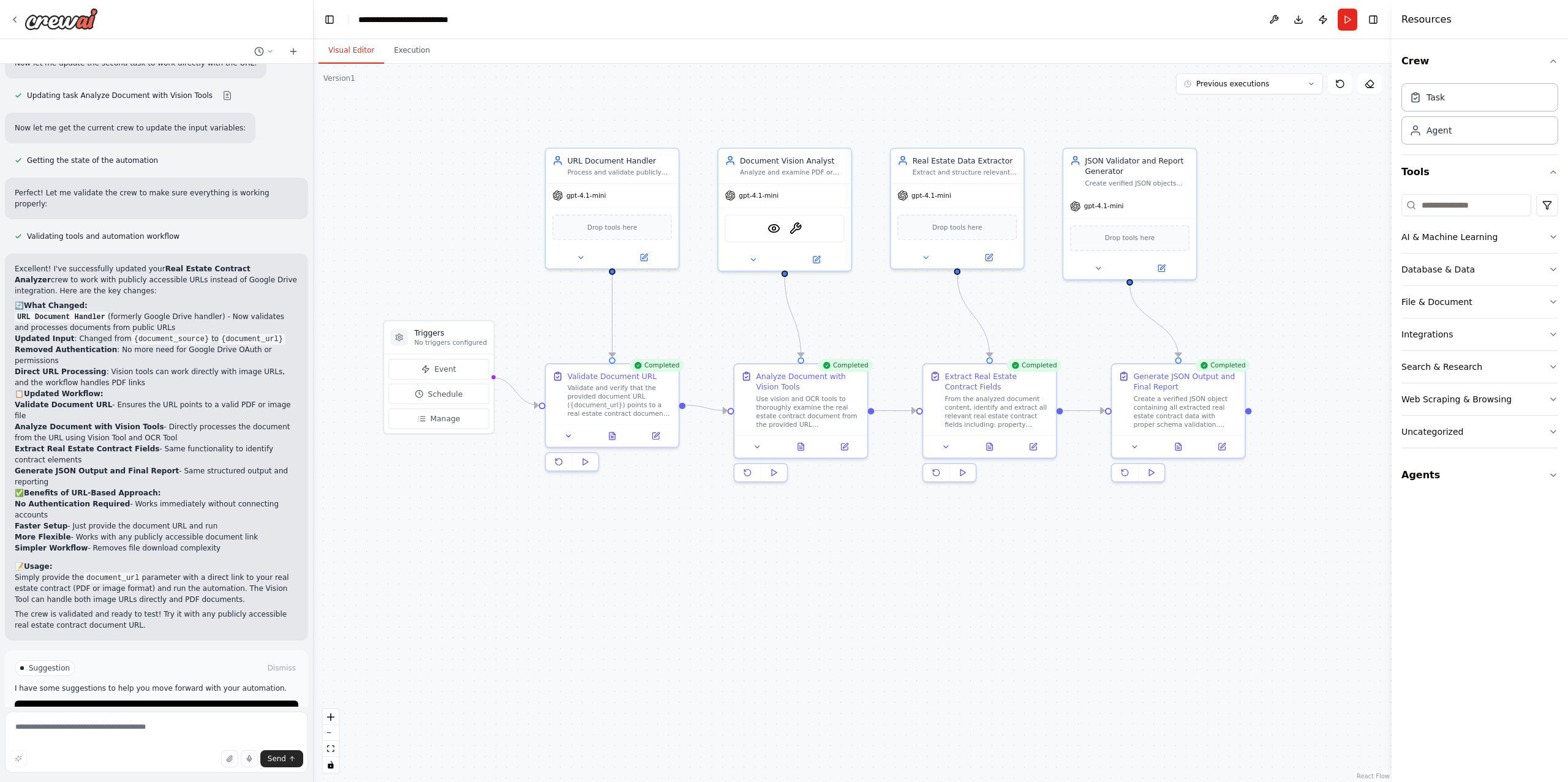
click at [357, 52] on button "Visual Editor" at bounding box center [351, 50] width 66 height 26
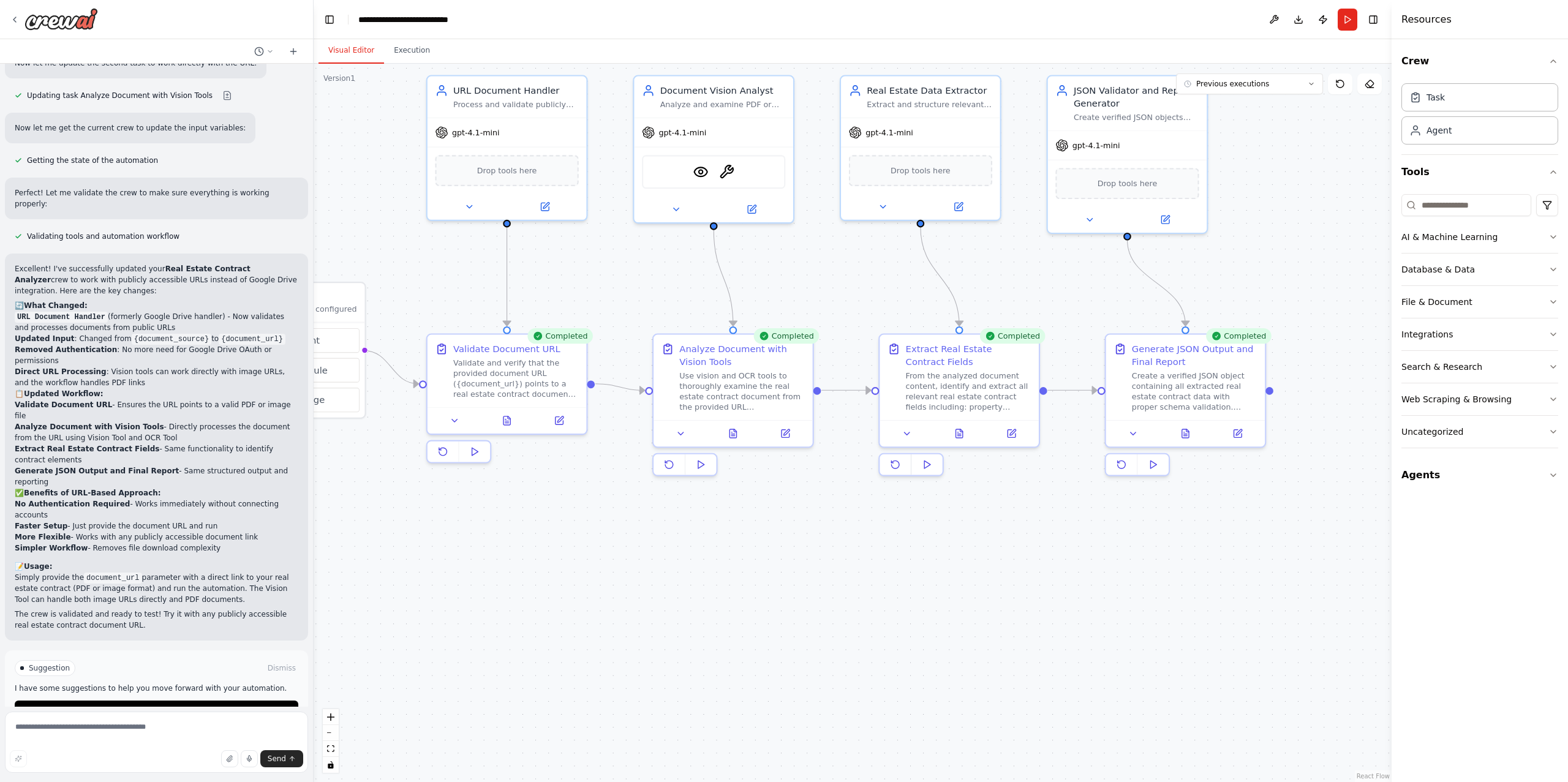
scroll to position [1362, 0]
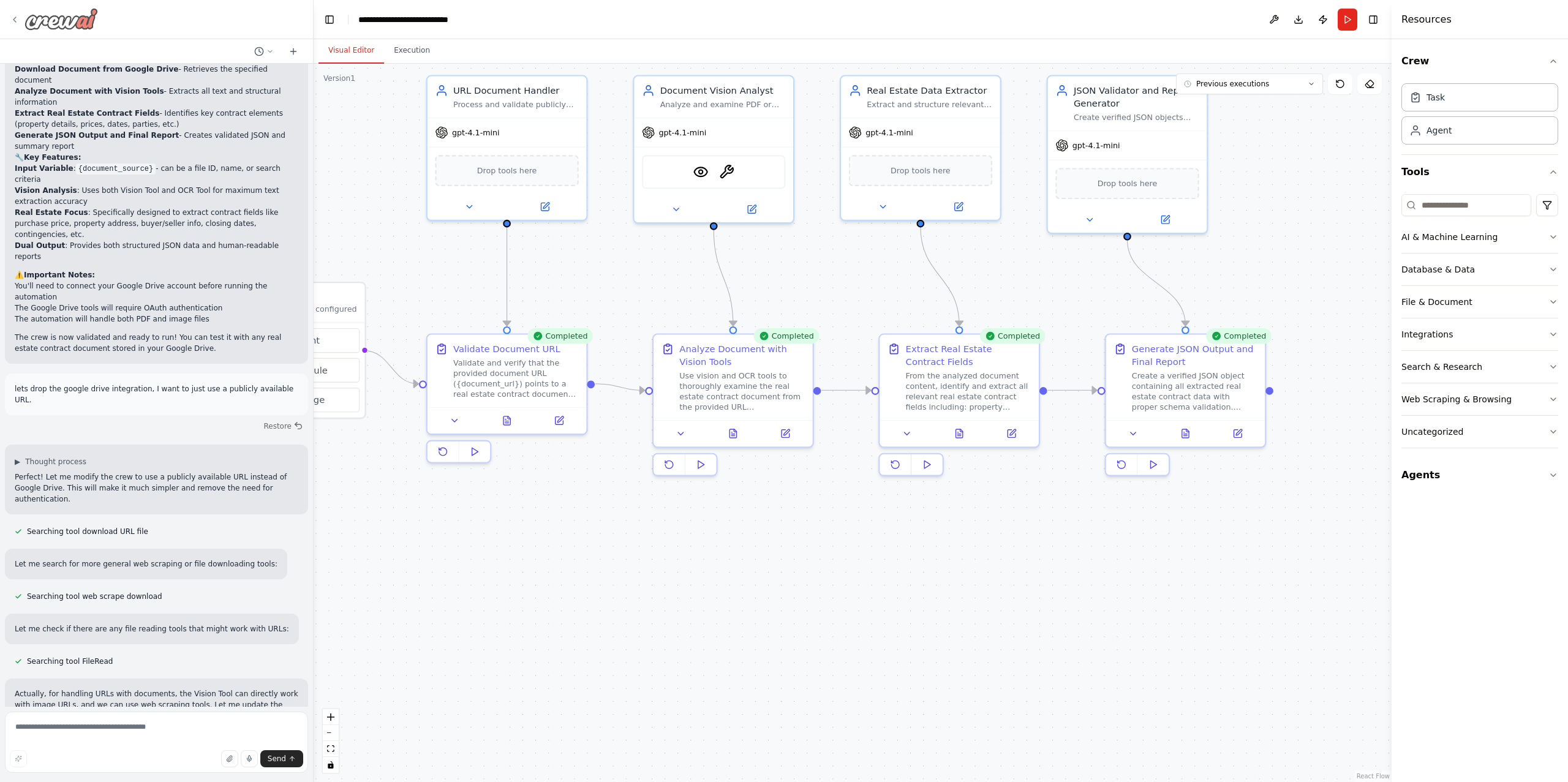
click at [15, 22] on icon at bounding box center [15, 19] width 10 height 10
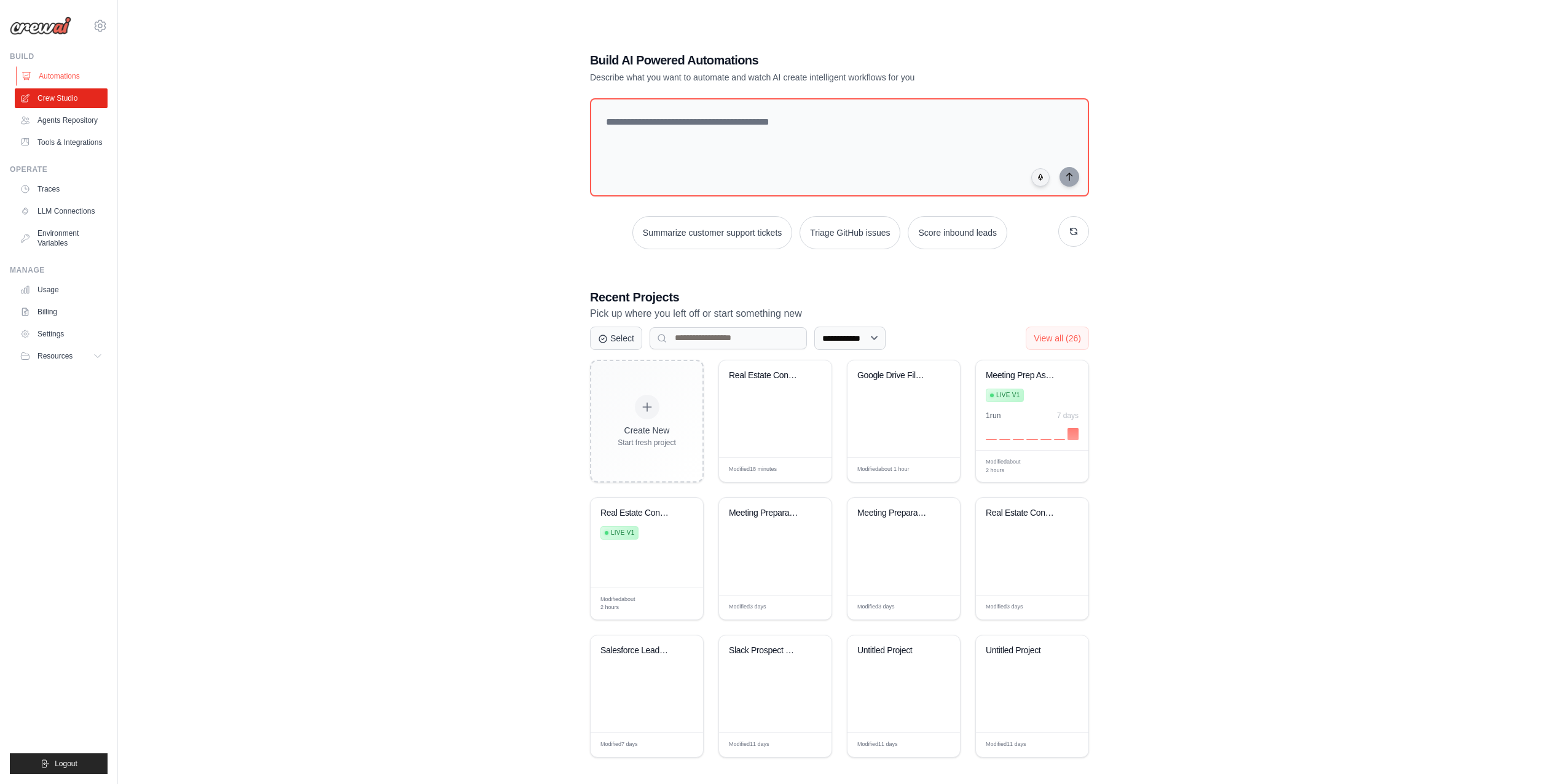
click at [48, 78] on link "Automations" at bounding box center [62, 76] width 93 height 19
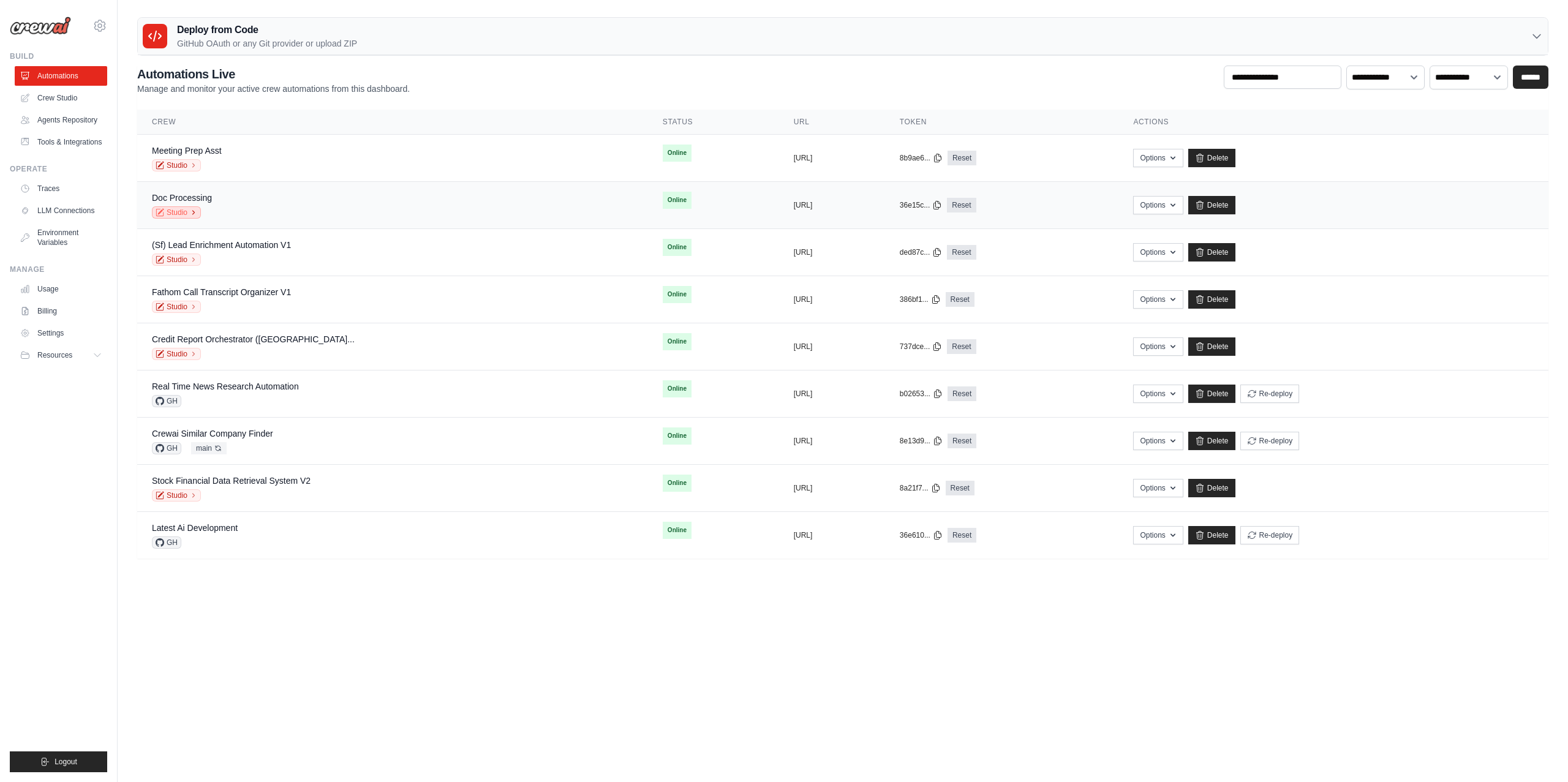
click at [181, 213] on link "Studio" at bounding box center [176, 212] width 49 height 13
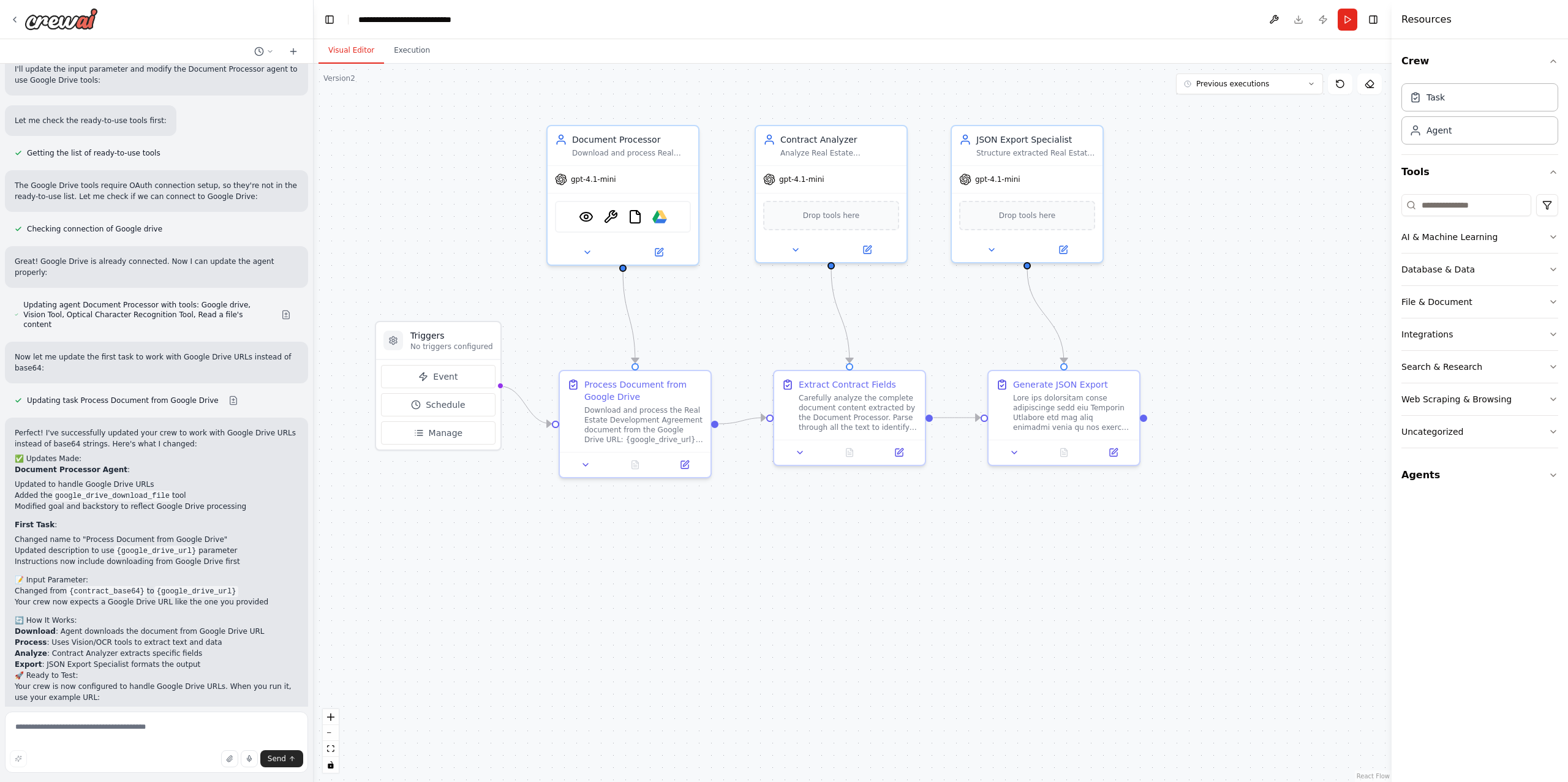
scroll to position [5780, 0]
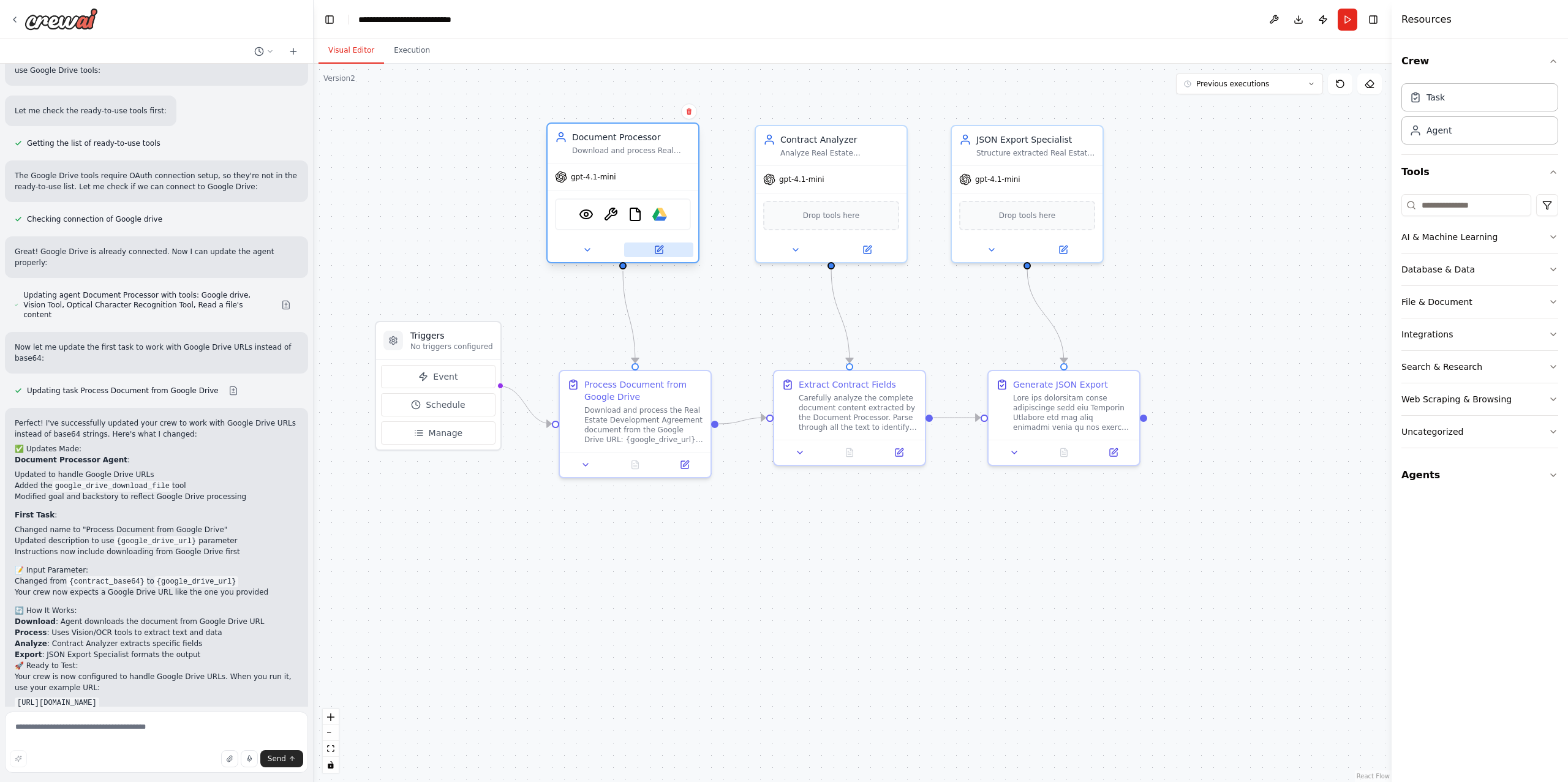
click at [660, 245] on icon at bounding box center [659, 250] width 10 height 10
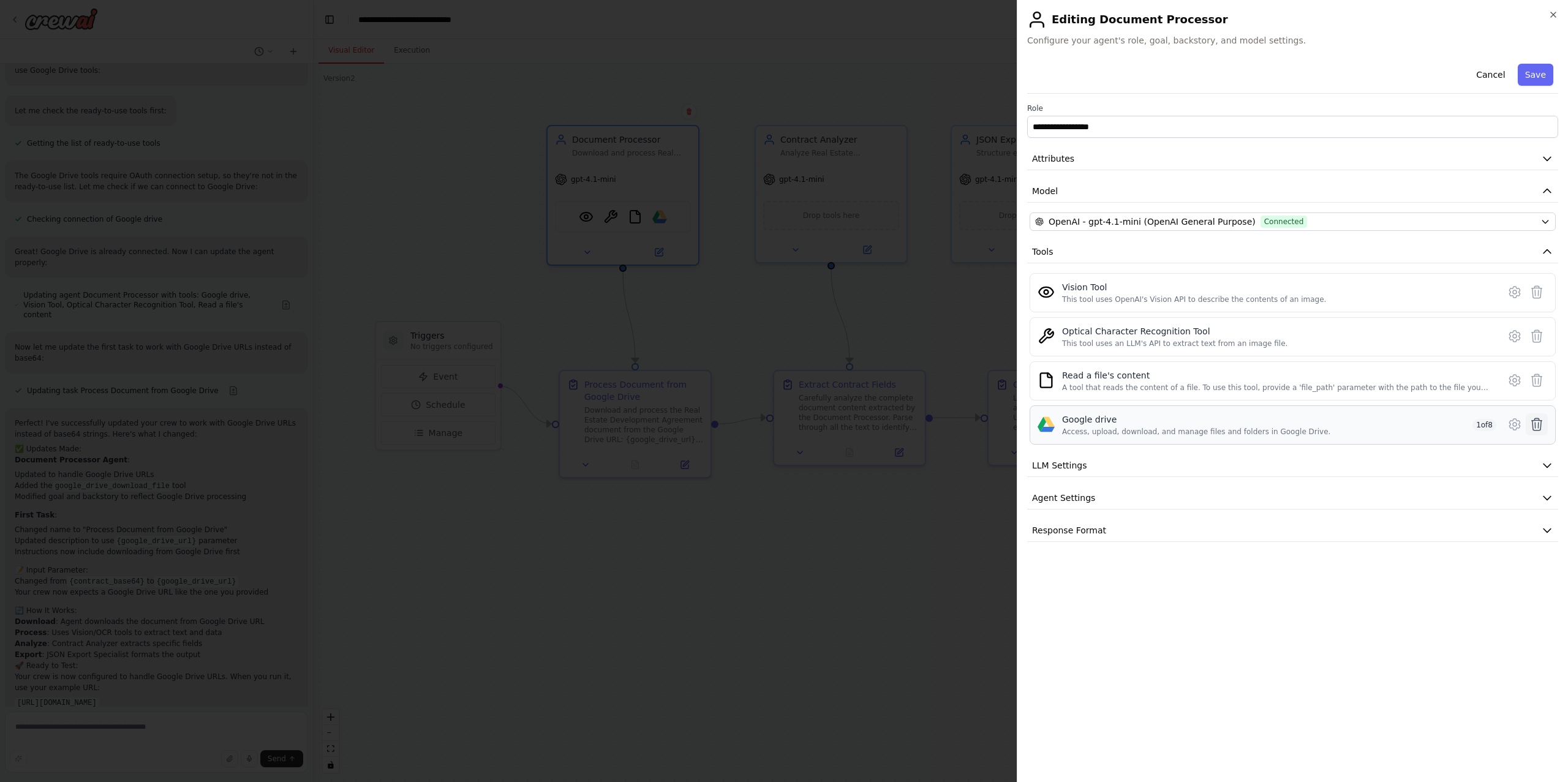
click at [1538, 426] on icon at bounding box center [1537, 424] width 11 height 13
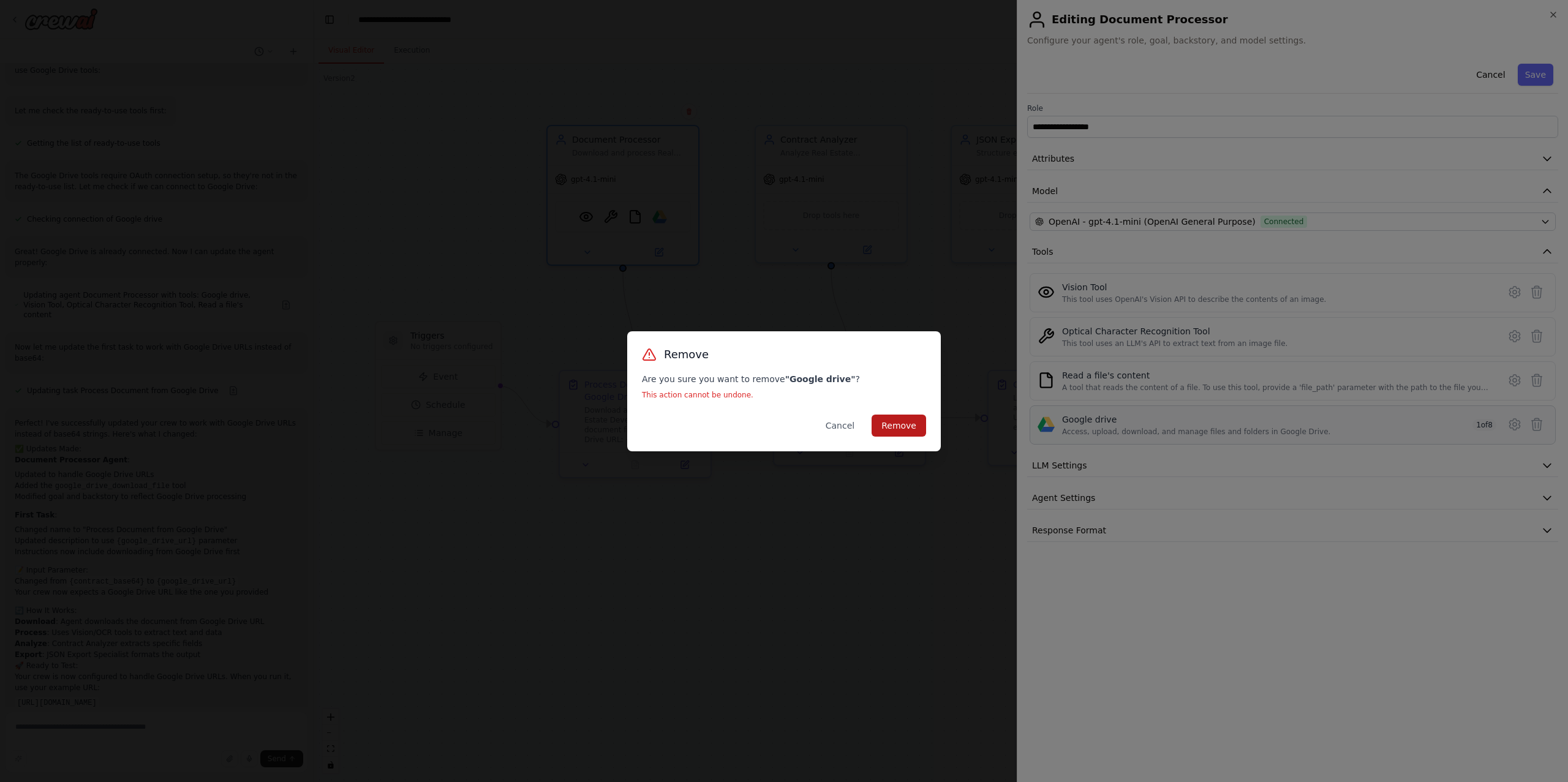
click at [915, 424] on button "Remove" at bounding box center [899, 426] width 54 height 22
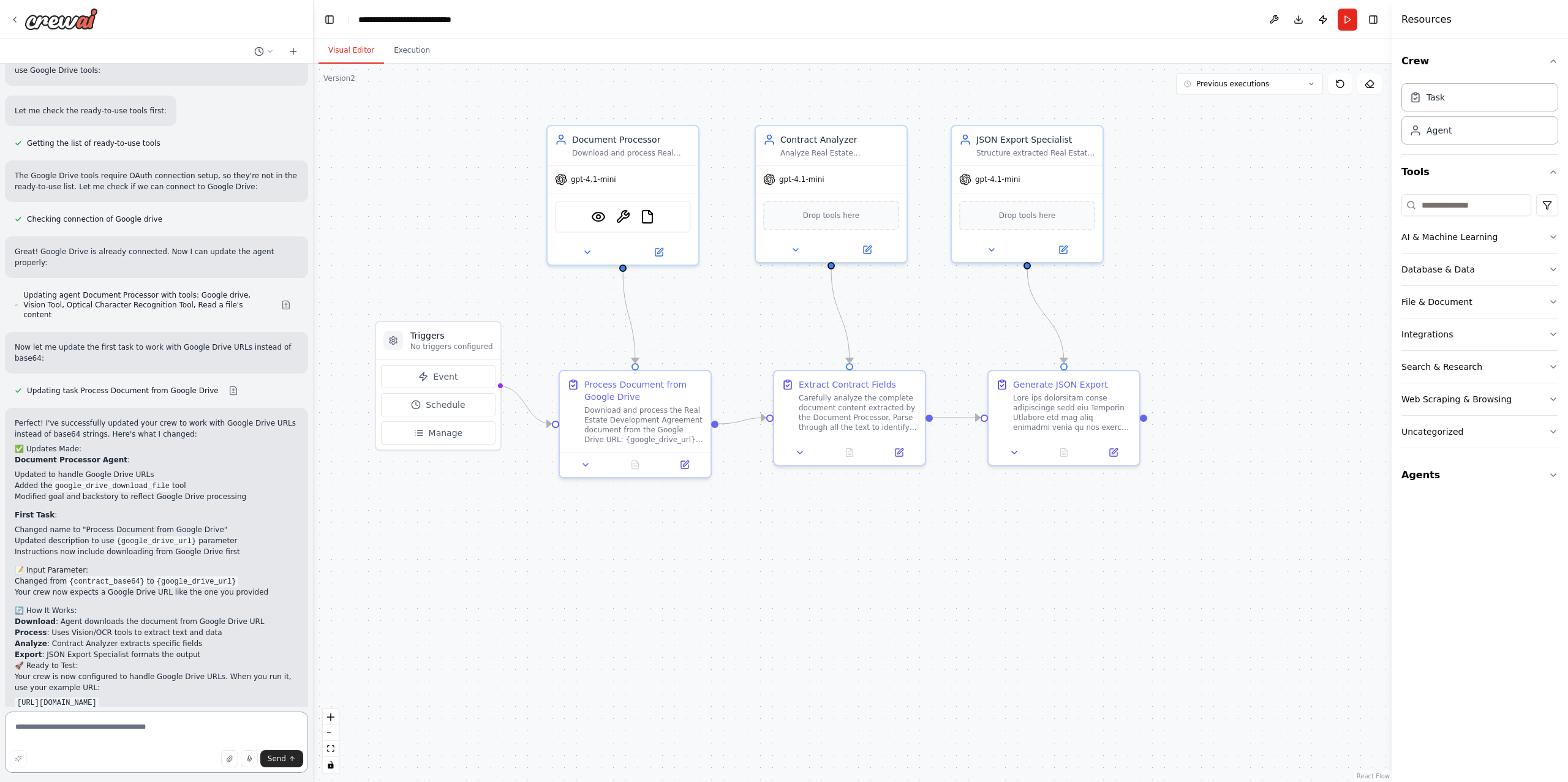
click at [88, 727] on textarea at bounding box center [156, 742] width 303 height 61
type textarea "**********"
